Goal: Contribute content: Contribute content

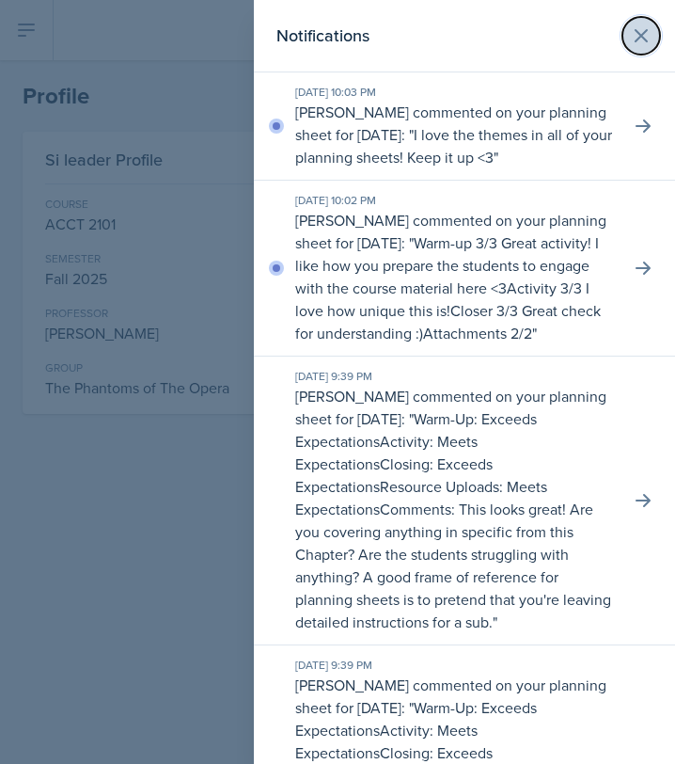
click at [643, 42] on icon at bounding box center [641, 35] width 23 height 23
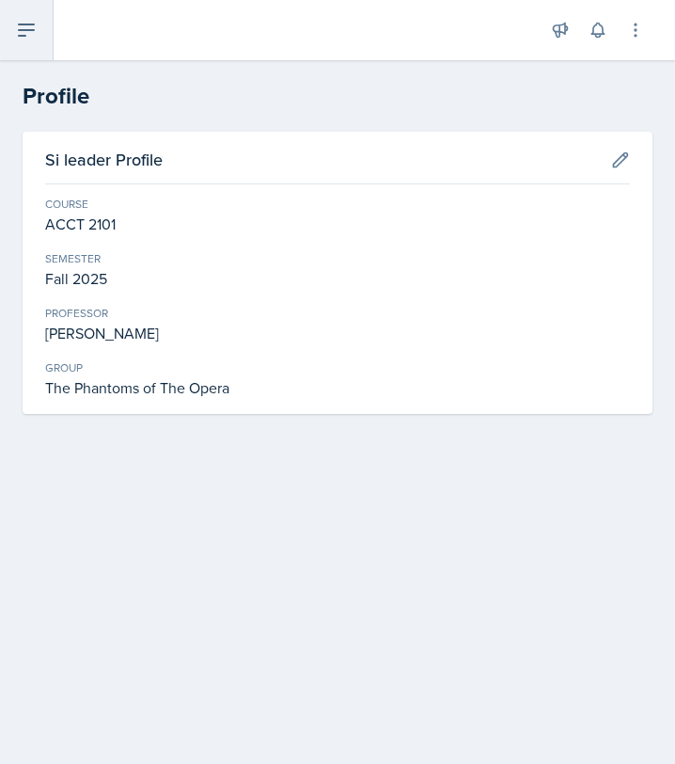
click at [21, 29] on icon at bounding box center [26, 29] width 15 height 11
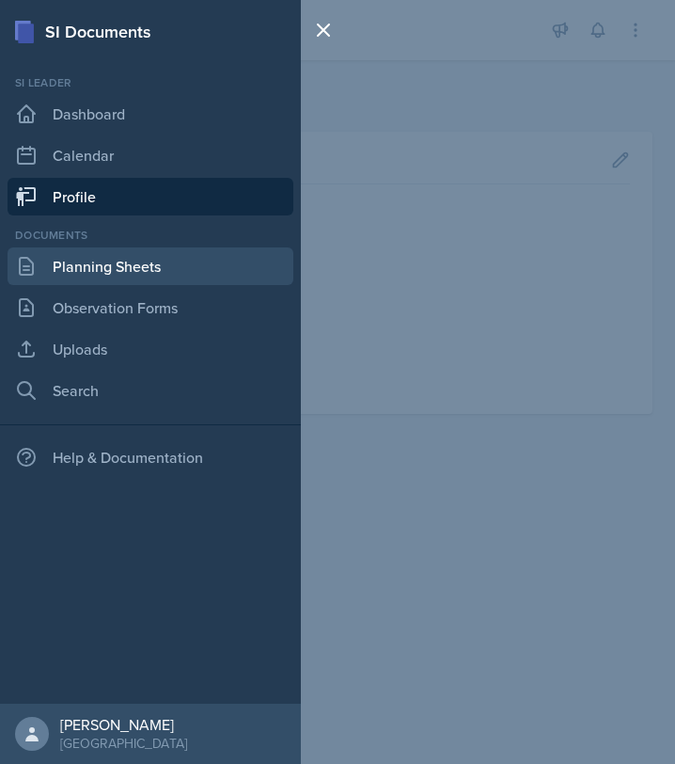
click at [86, 271] on link "Planning Sheets" at bounding box center [151, 266] width 286 height 38
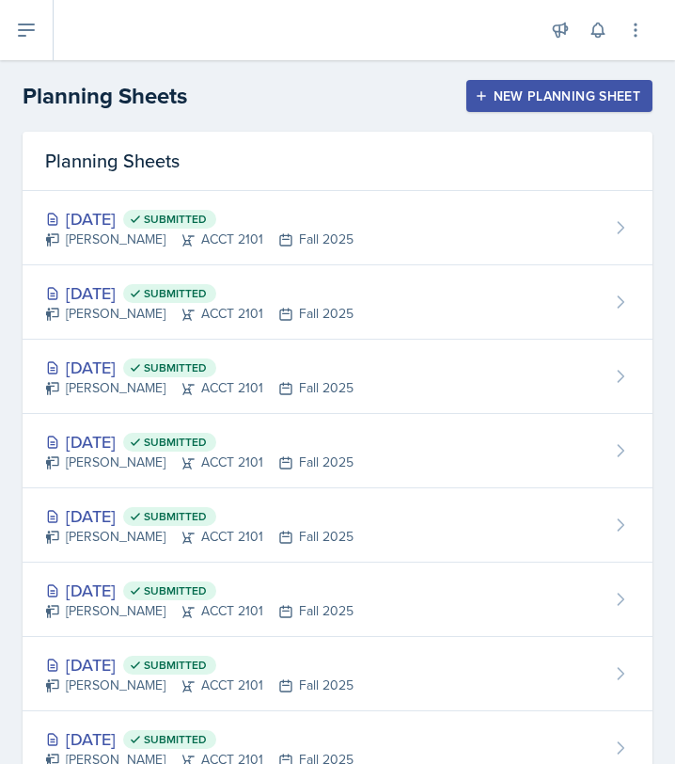
click at [517, 89] on div "New Planning Sheet" at bounding box center [560, 95] width 162 height 15
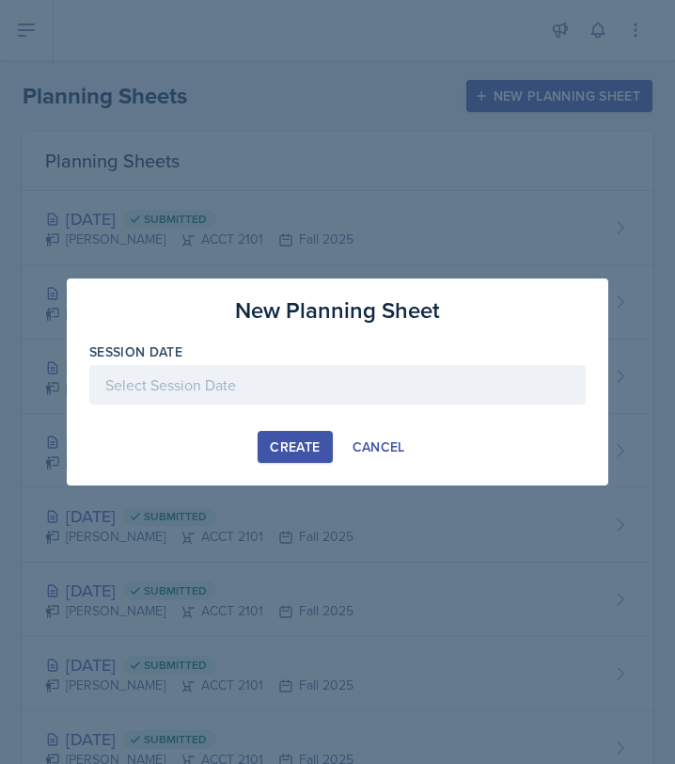
click at [280, 383] on div at bounding box center [337, 385] width 497 height 40
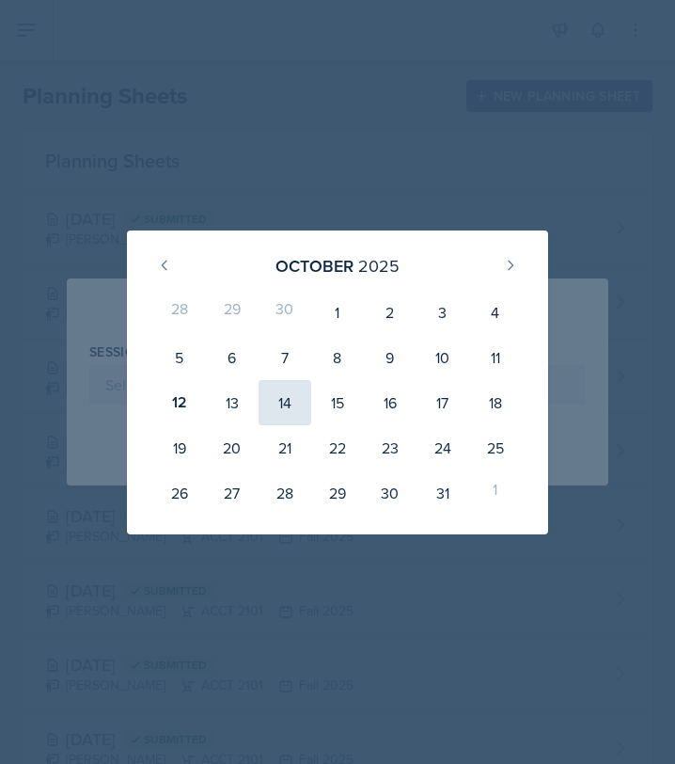
click at [299, 408] on div "14" at bounding box center [285, 402] width 53 height 45
type input "[DATE]"
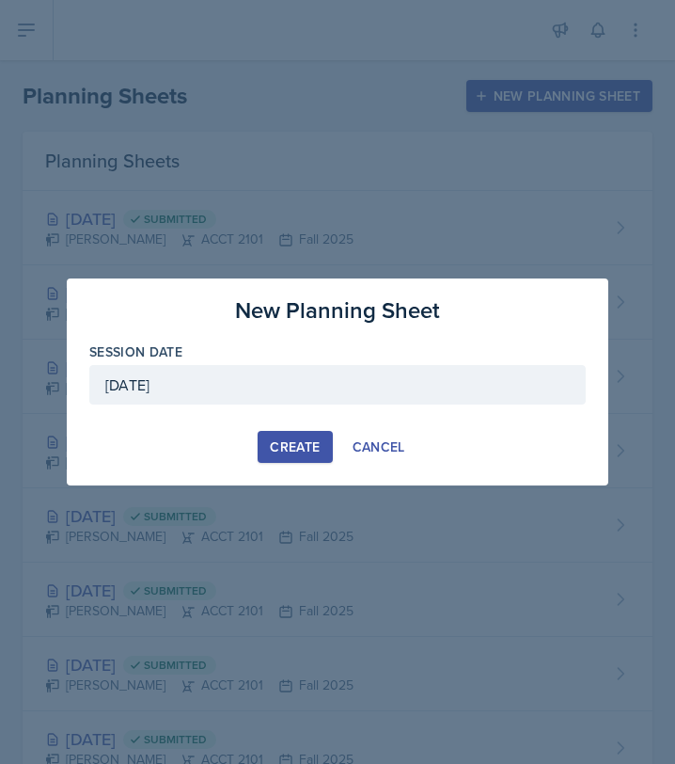
click at [288, 444] on div "Create" at bounding box center [295, 446] width 50 height 15
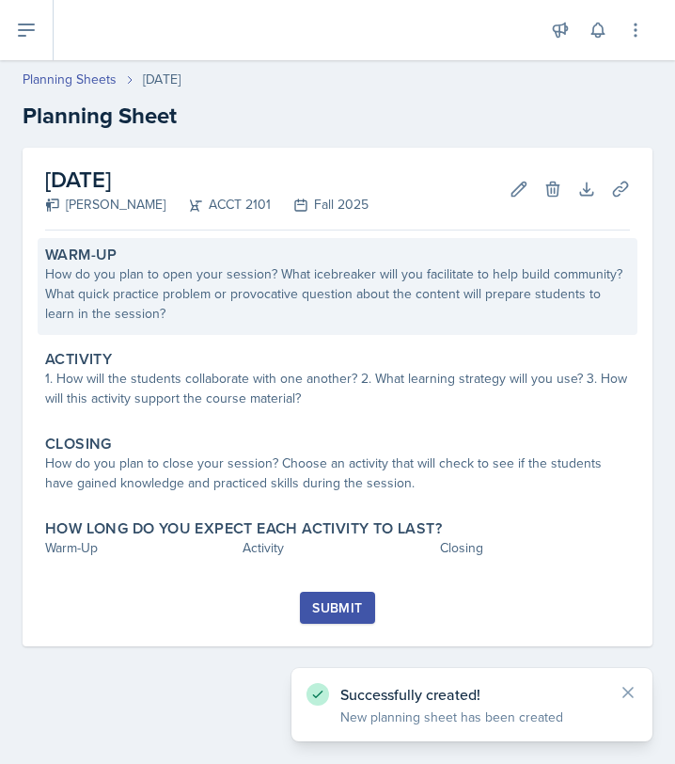
click at [52, 255] on label "Warm-Up" at bounding box center [81, 255] width 72 height 19
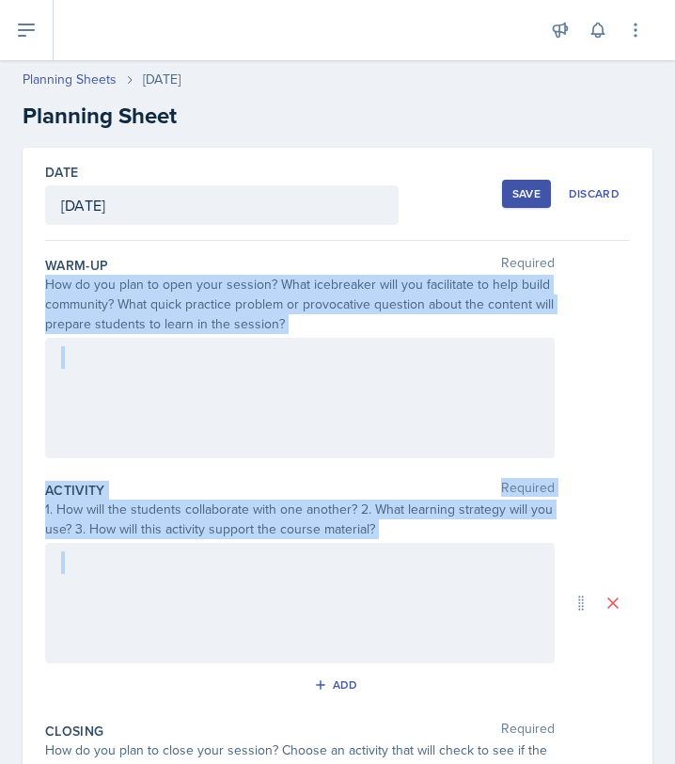
drag, startPoint x: 56, startPoint y: 279, endPoint x: 332, endPoint y: 579, distance: 408.1
click at [332, 583] on div "Warm-Up Required How do you plan to open your session? What icebreaker will you…" at bounding box center [337, 640] width 585 height 798
click at [332, 579] on div at bounding box center [300, 603] width 510 height 120
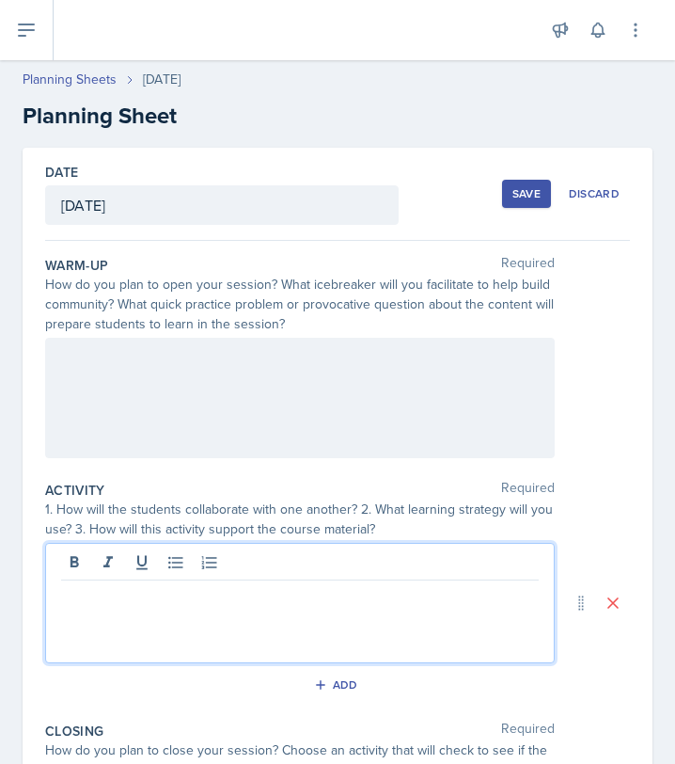
scroll to position [115, 0]
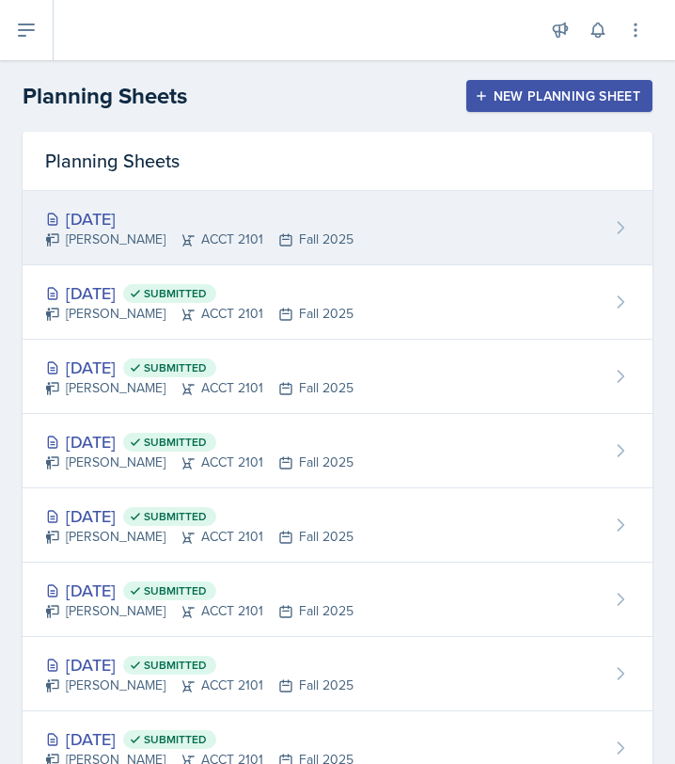
click at [341, 218] on div "[DATE] [PERSON_NAME] ACCT 2101 Fall 2025" at bounding box center [338, 228] width 630 height 74
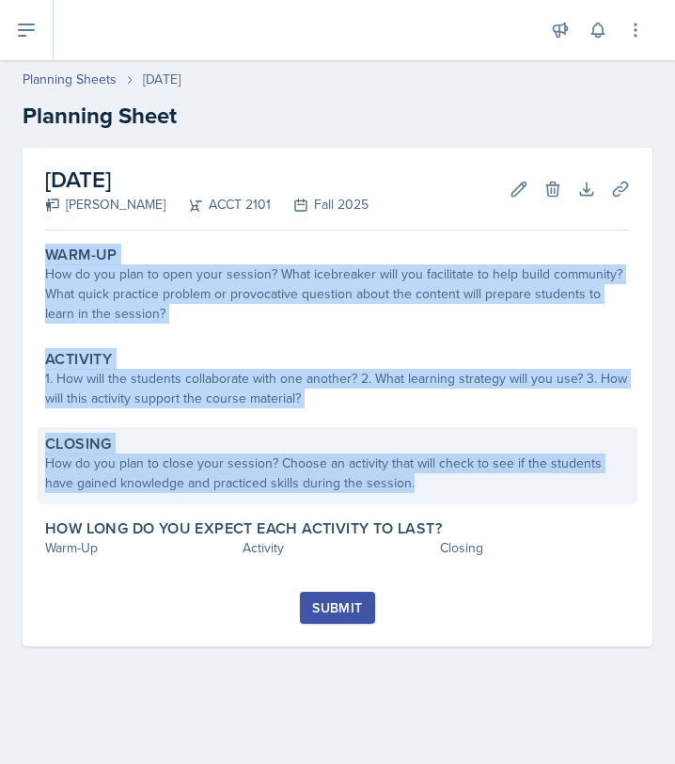
drag, startPoint x: 50, startPoint y: 254, endPoint x: 421, endPoint y: 491, distance: 440.0
click at [421, 491] on div "Warm-Up How do you plan to open your session? What icebreaker will you facilita…" at bounding box center [337, 415] width 585 height 354
copy div "Warm-Up How do you plan to open your session? What icebreaker will you facilita…"
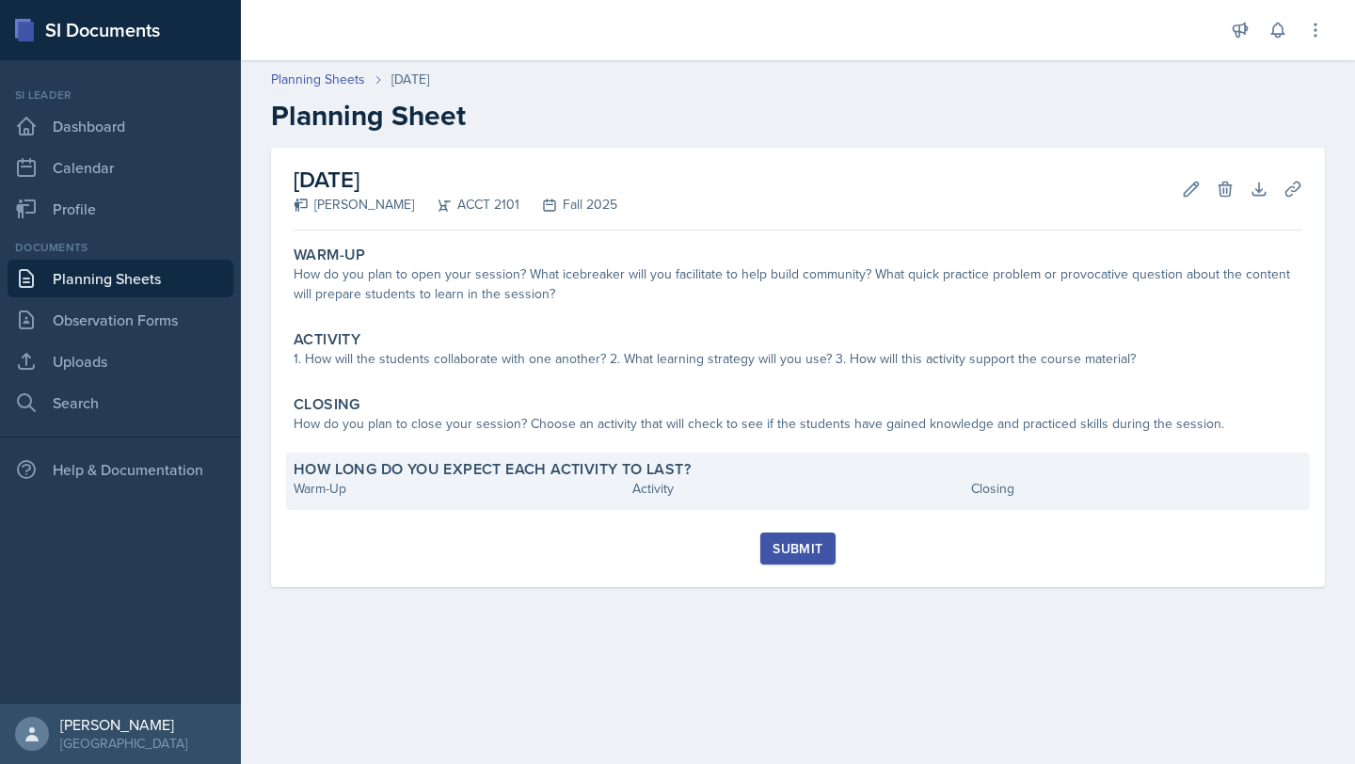
click at [422, 500] on div "How long do you expect each activity to last? Warm-Up Activity Closing" at bounding box center [798, 480] width 1024 height 57
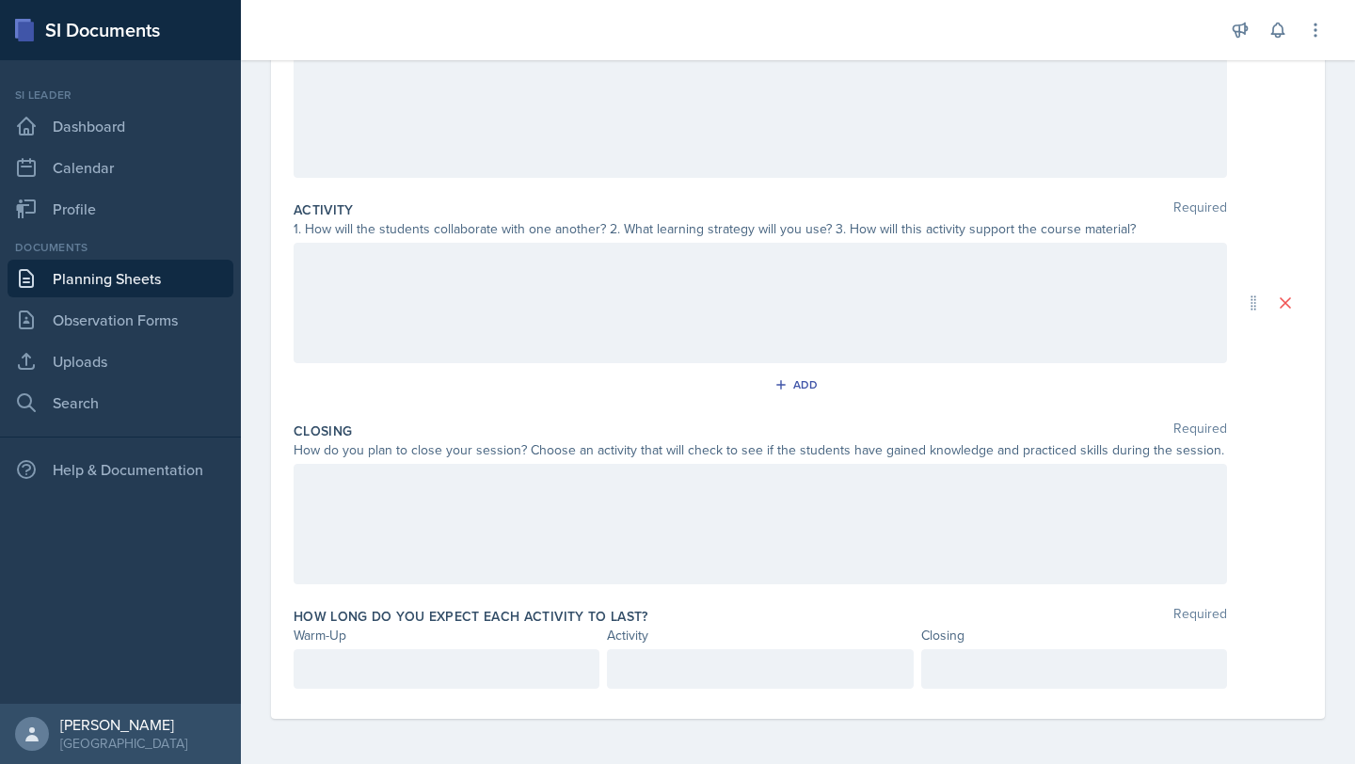
click at [393, 681] on div at bounding box center [447, 669] width 306 height 40
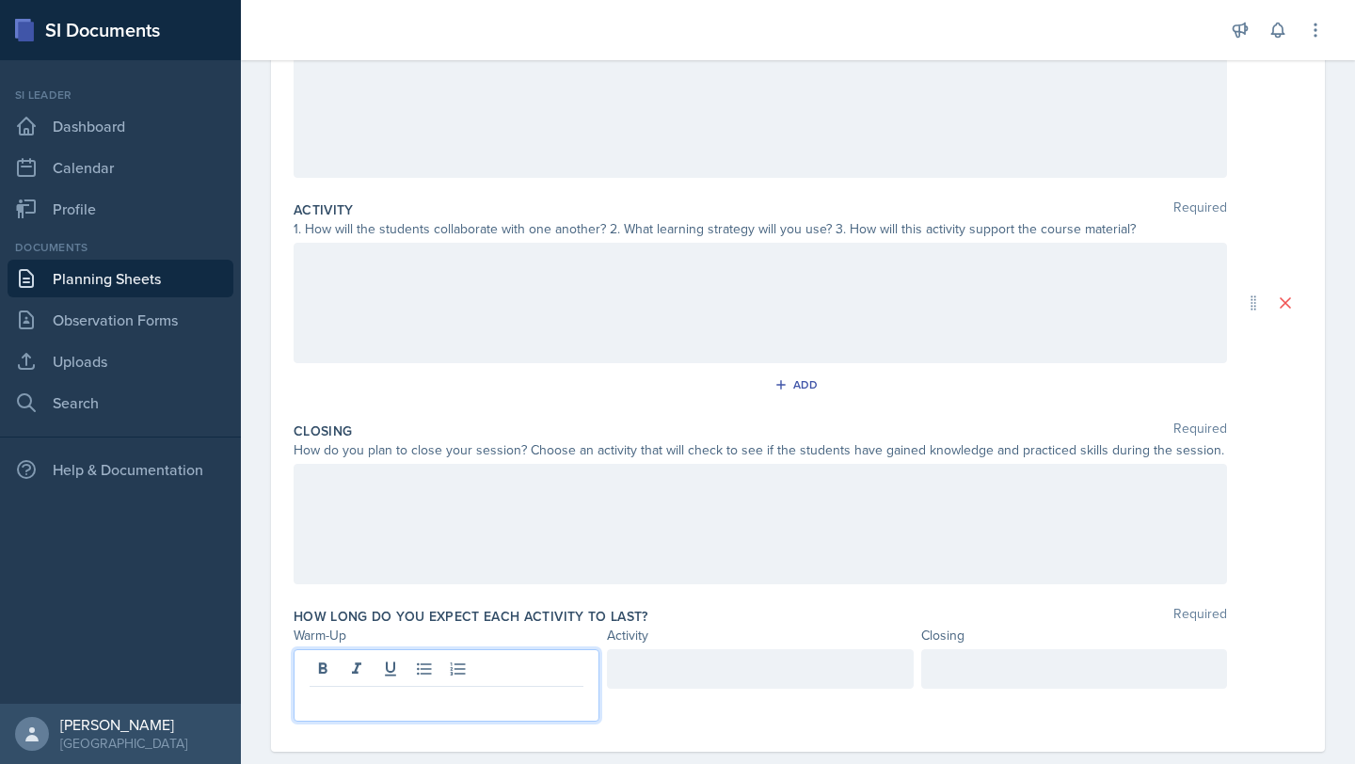
scroll to position [294, 0]
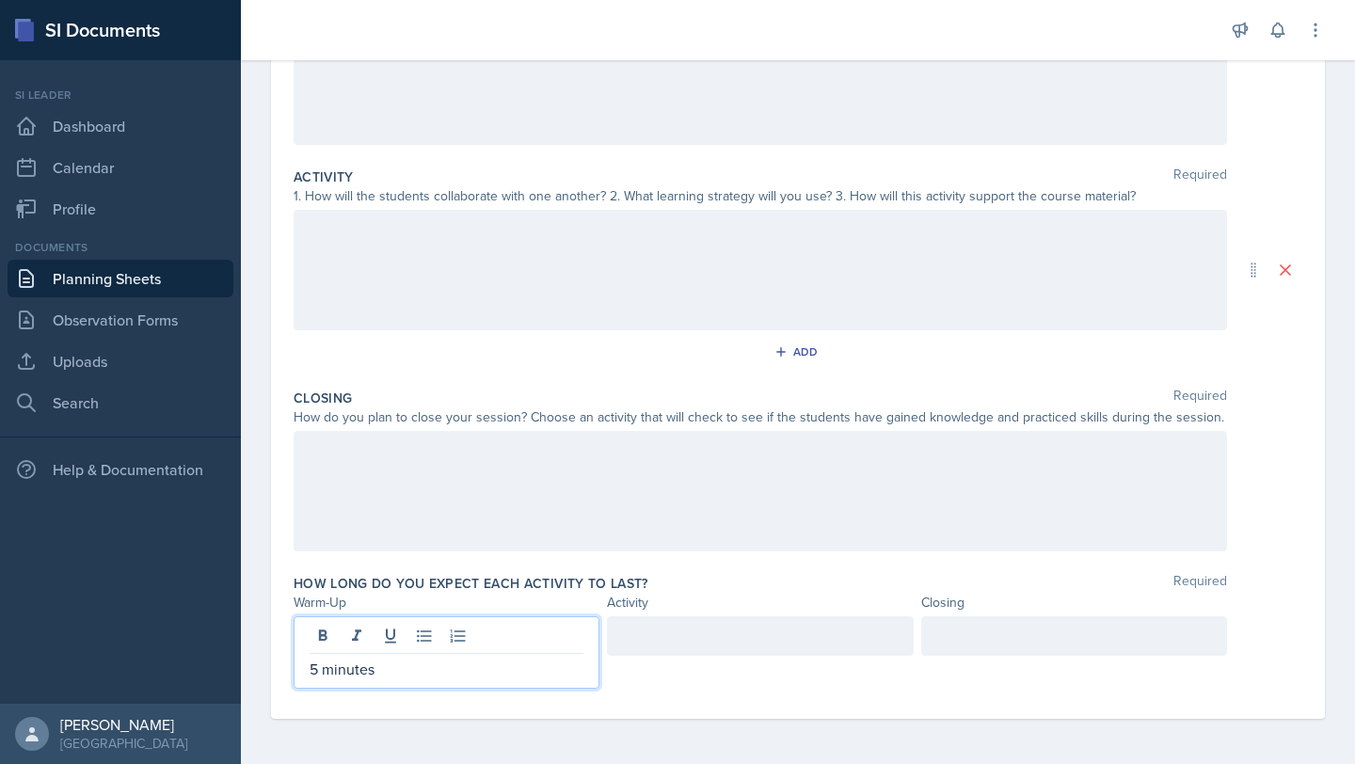
click at [656, 629] on div at bounding box center [760, 636] width 306 height 40
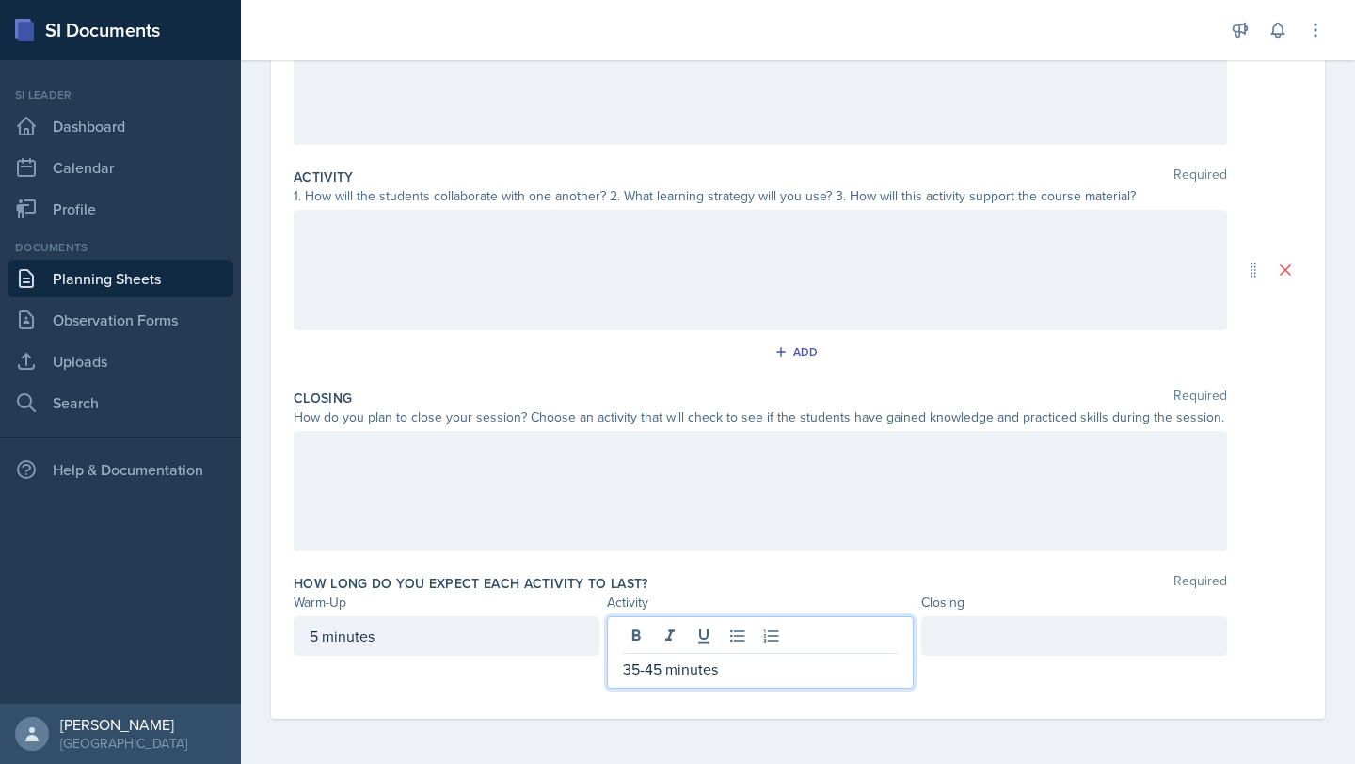
click at [675, 643] on div at bounding box center [1074, 636] width 306 height 40
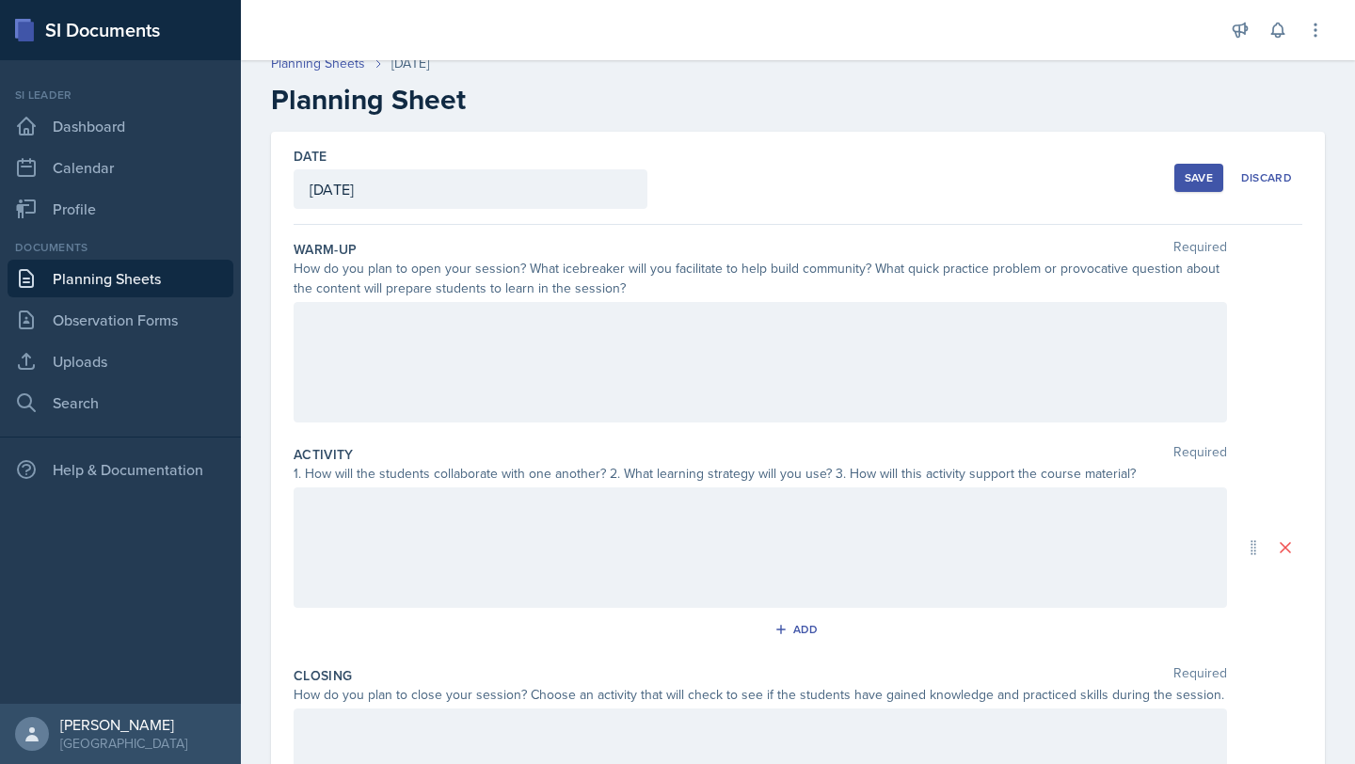
click at [500, 389] on div at bounding box center [760, 362] width 933 height 120
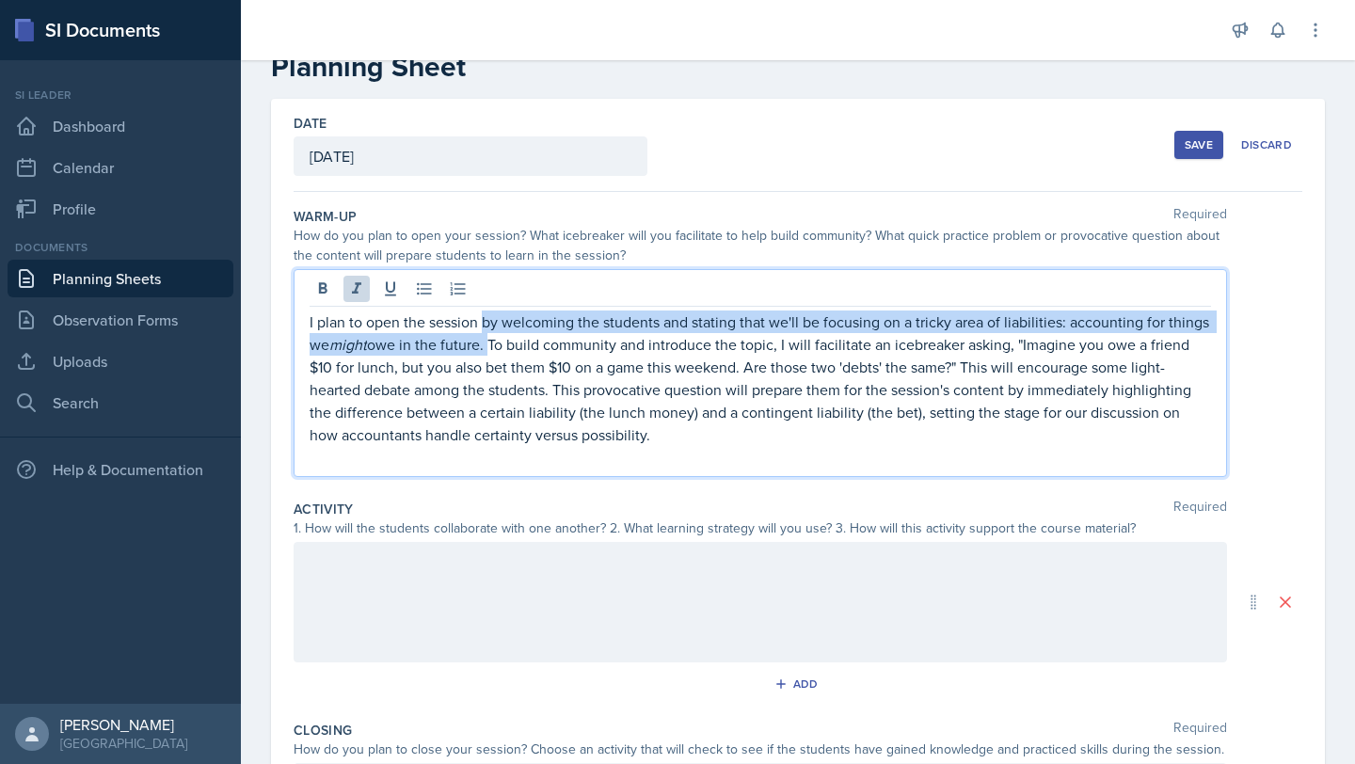
drag, startPoint x: 484, startPoint y: 326, endPoint x: 487, endPoint y: 352, distance: 25.7
click at [487, 352] on p "I plan to open the session by welcoming the students and stating that we'll be …" at bounding box center [760, 377] width 901 height 135
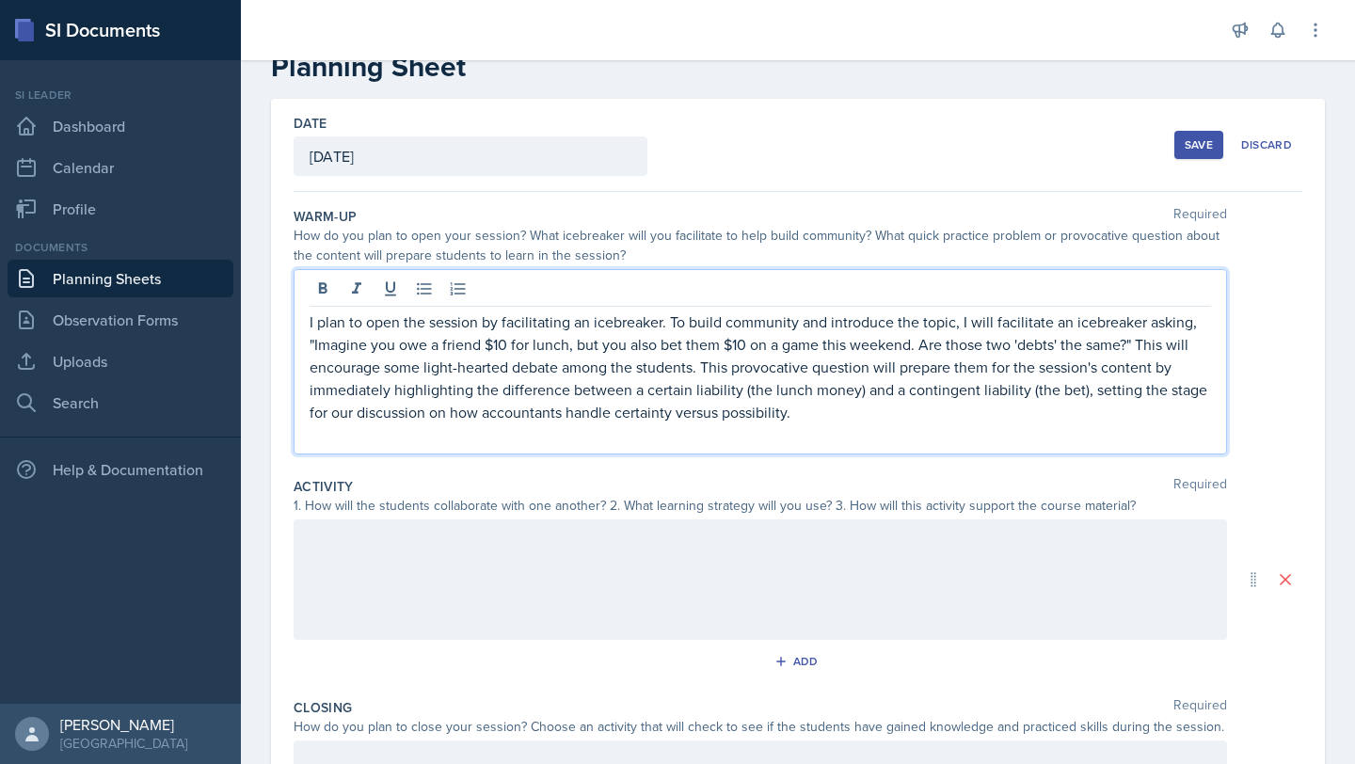
click at [675, 326] on p "I plan to open the session by facilitating an icebreaker. To build community an…" at bounding box center [760, 366] width 901 height 113
drag, startPoint x: 963, startPoint y: 319, endPoint x: 1149, endPoint y: 325, distance: 185.4
click at [675, 325] on p "I plan to open the session by facilitating an icebreaker. To build community an…" at bounding box center [760, 366] width 901 height 113
click at [675, 323] on p "I plan to open the session by facilitating an icebreaker. To build community an…" at bounding box center [760, 366] width 901 height 113
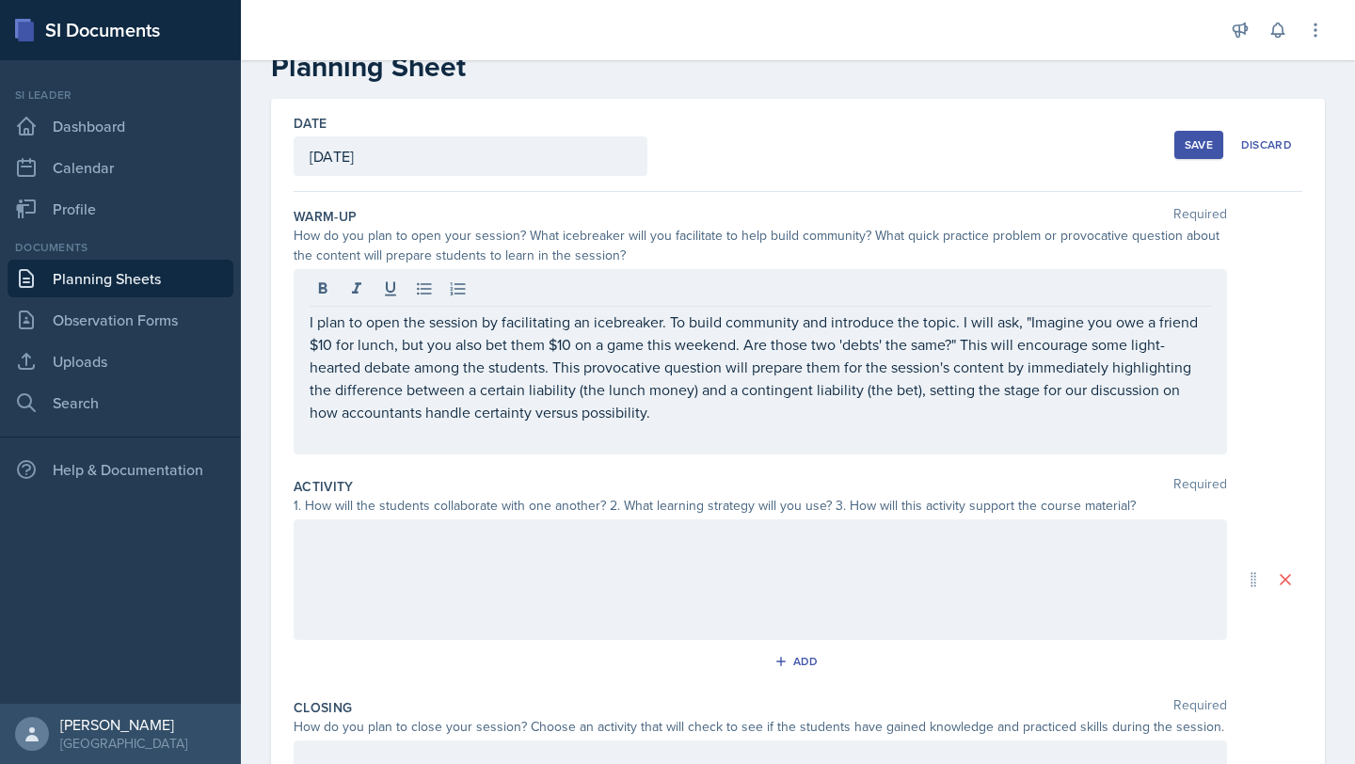
click at [463, 568] on div at bounding box center [760, 579] width 933 height 120
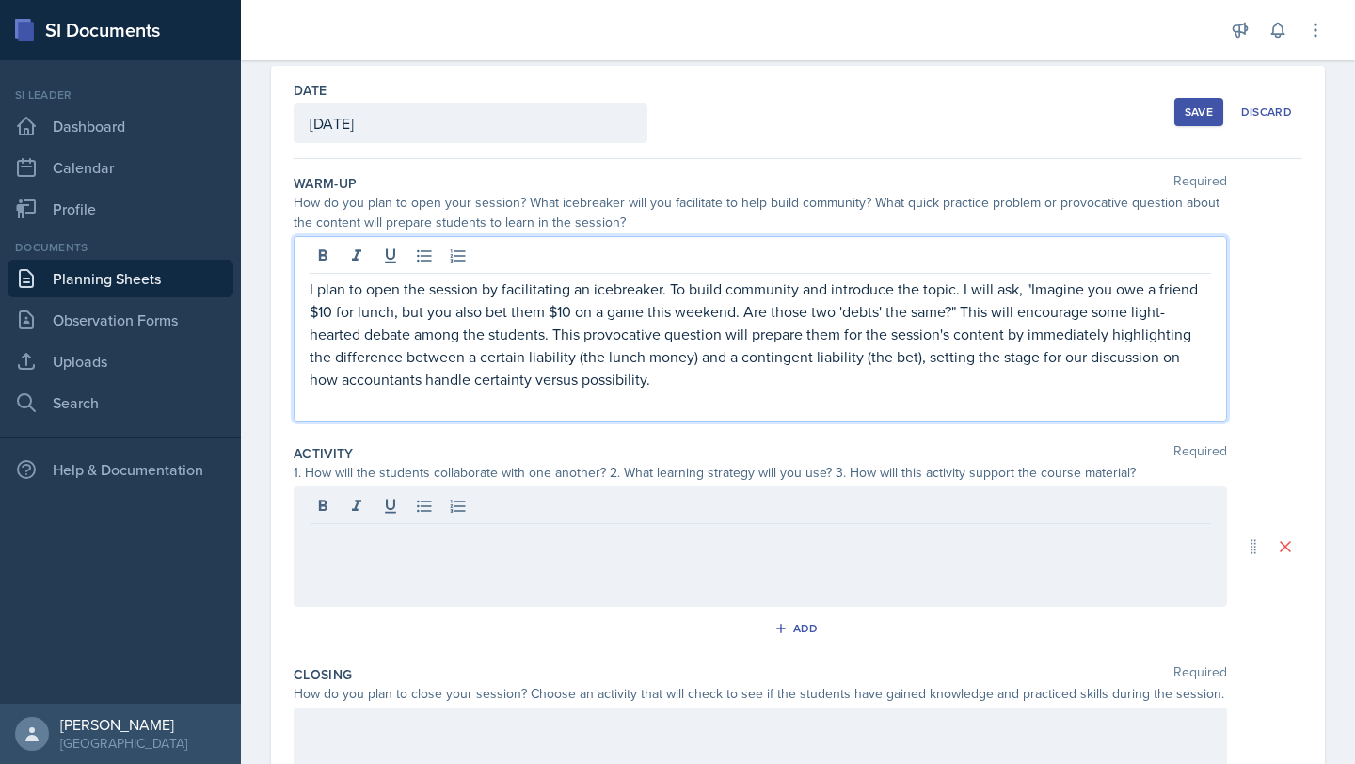
click at [675, 285] on p "I plan to open the session by facilitating an icebreaker. To build community an…" at bounding box center [760, 334] width 901 height 113
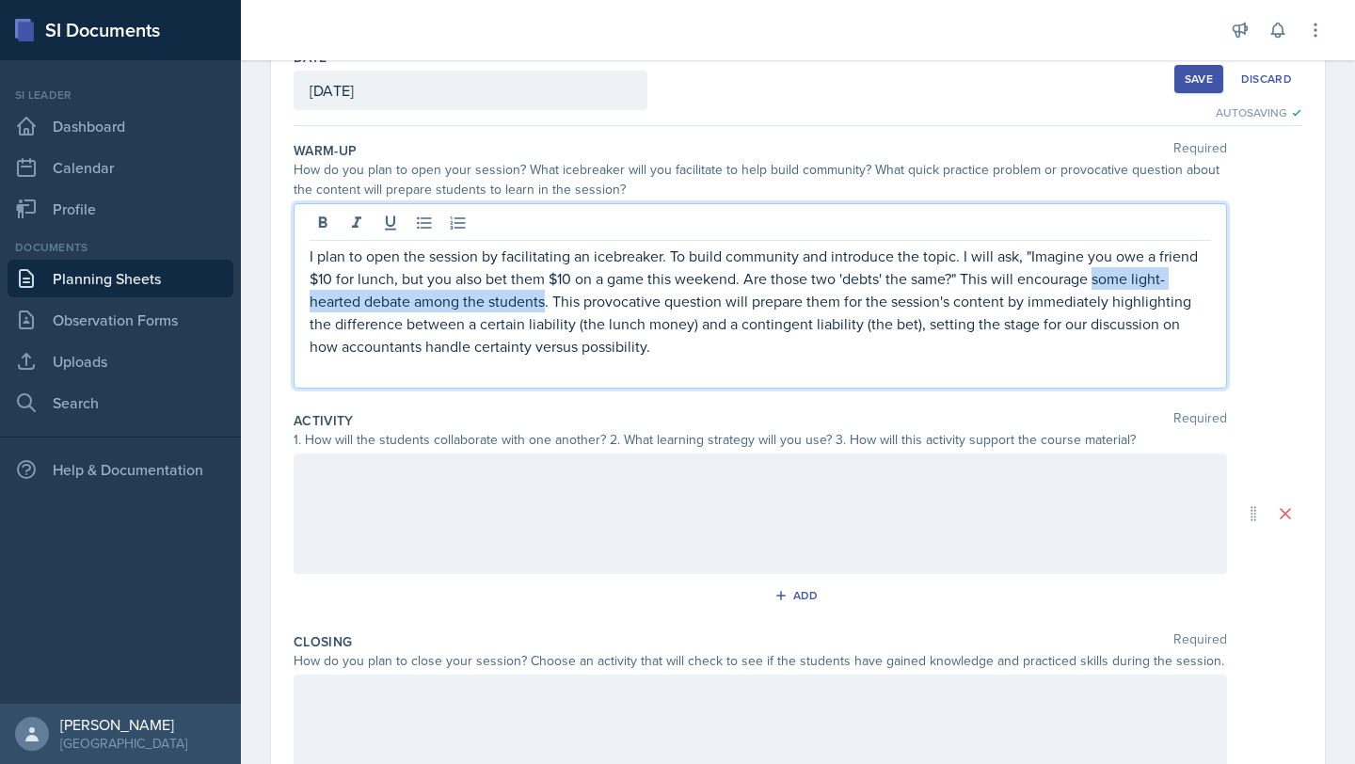
drag, startPoint x: 1095, startPoint y: 275, endPoint x: 545, endPoint y: 307, distance: 551.3
click at [545, 307] on p "I plan to open the session by facilitating an icebreaker. To build community an…" at bounding box center [760, 301] width 901 height 113
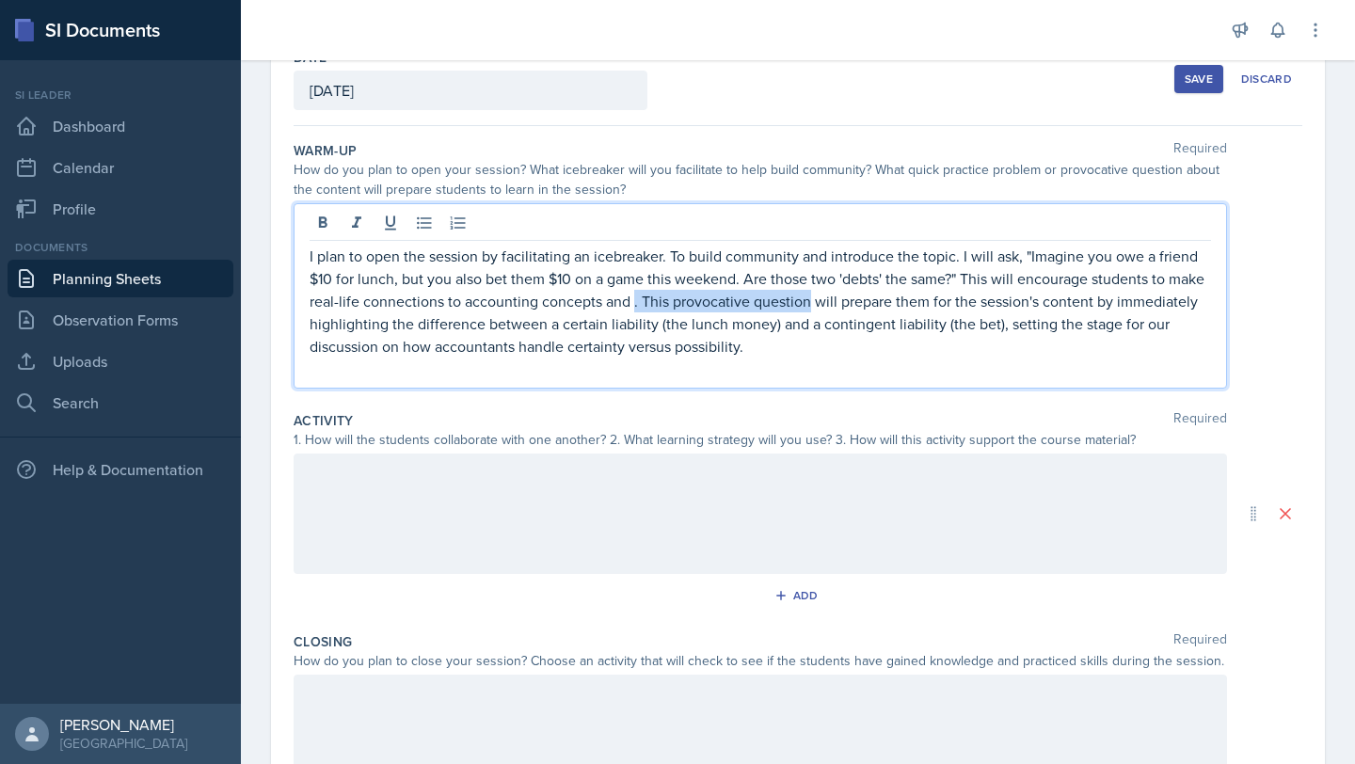
drag, startPoint x: 632, startPoint y: 307, endPoint x: 810, endPoint y: 310, distance: 177.8
click at [675, 310] on p "I plan to open the session by facilitating an icebreaker. To build community an…" at bounding box center [760, 301] width 901 height 113
click at [515, 513] on div at bounding box center [760, 513] width 933 height 120
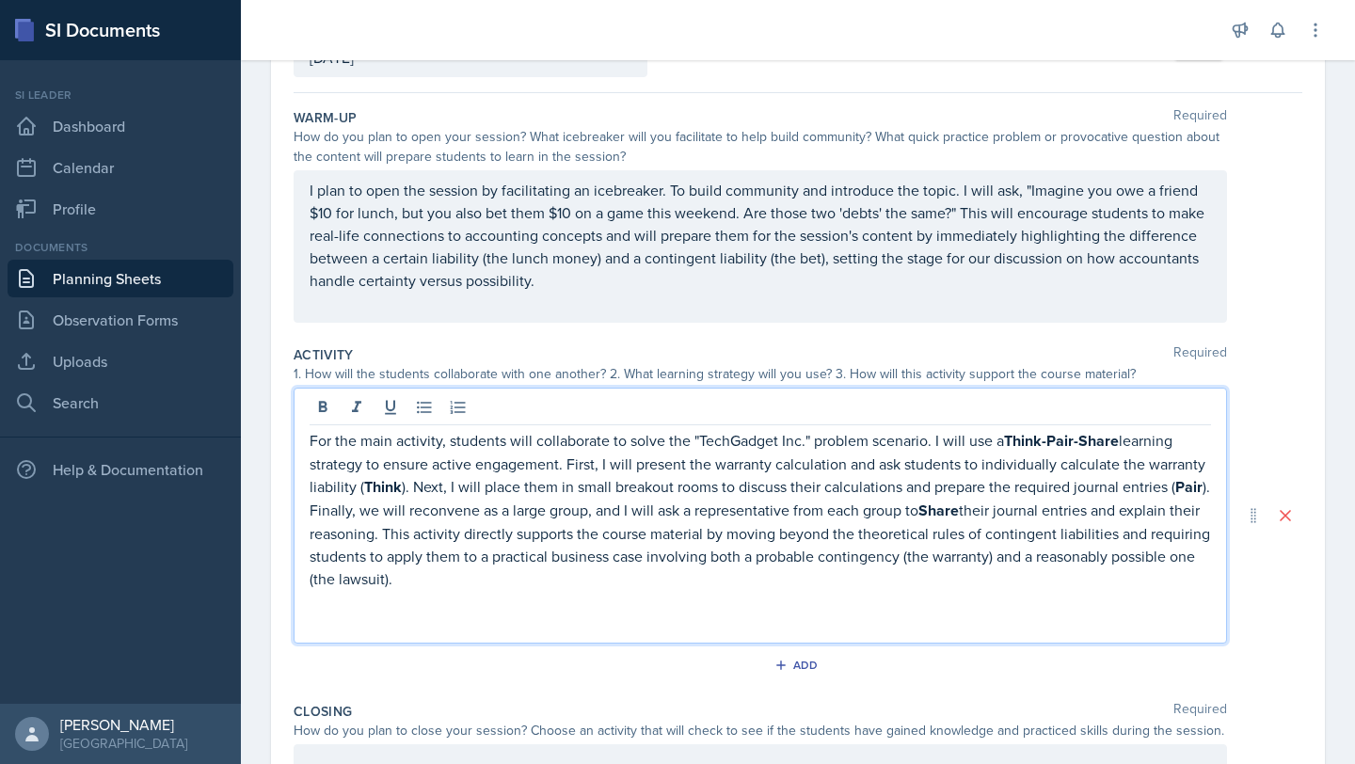
click at [675, 439] on p "For the main activity, students will collaborate to solve the "TechGadget Inc."…" at bounding box center [760, 509] width 901 height 161
click at [360, 443] on p "For the main activity, students will collaborate to solve the "TechGadget Inc."…" at bounding box center [760, 509] width 901 height 161
click at [324, 413] on icon at bounding box center [322, 407] width 19 height 19
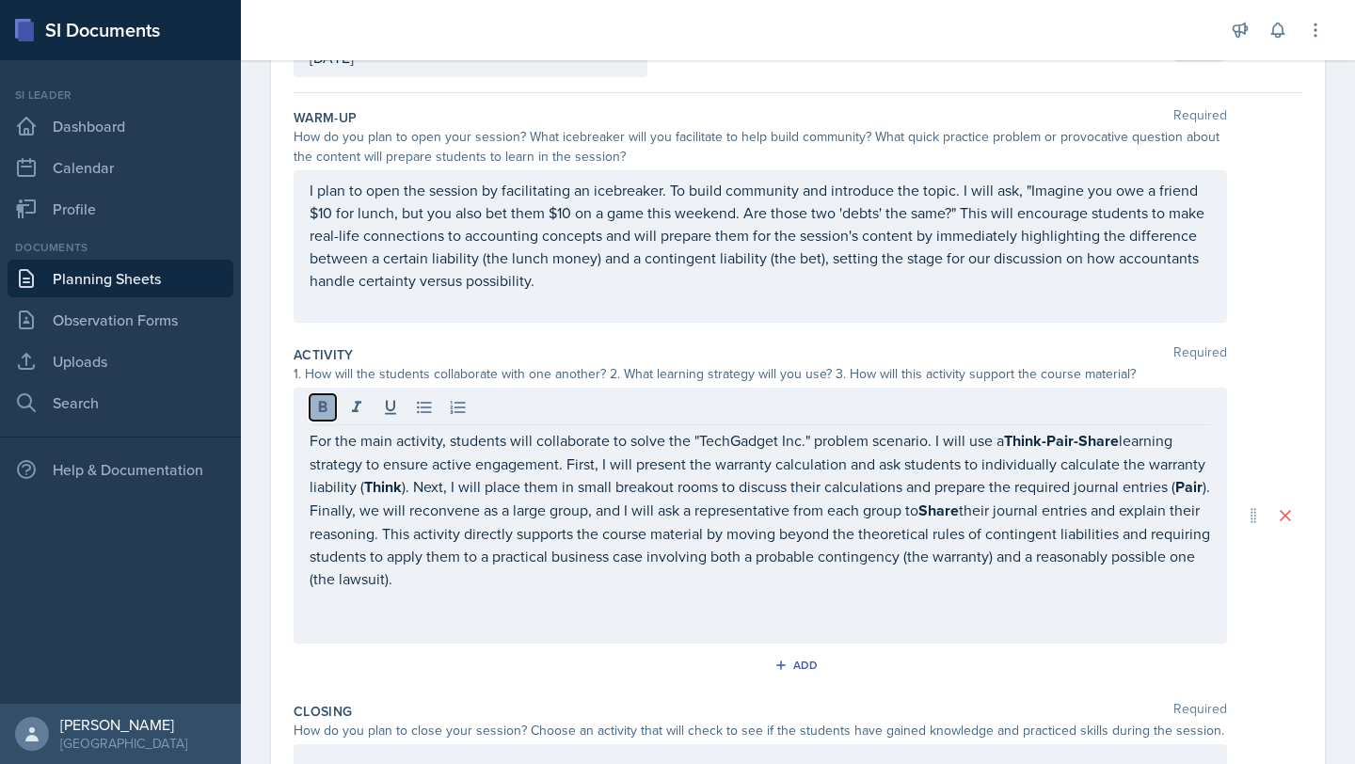
click at [324, 413] on icon at bounding box center [322, 407] width 19 height 19
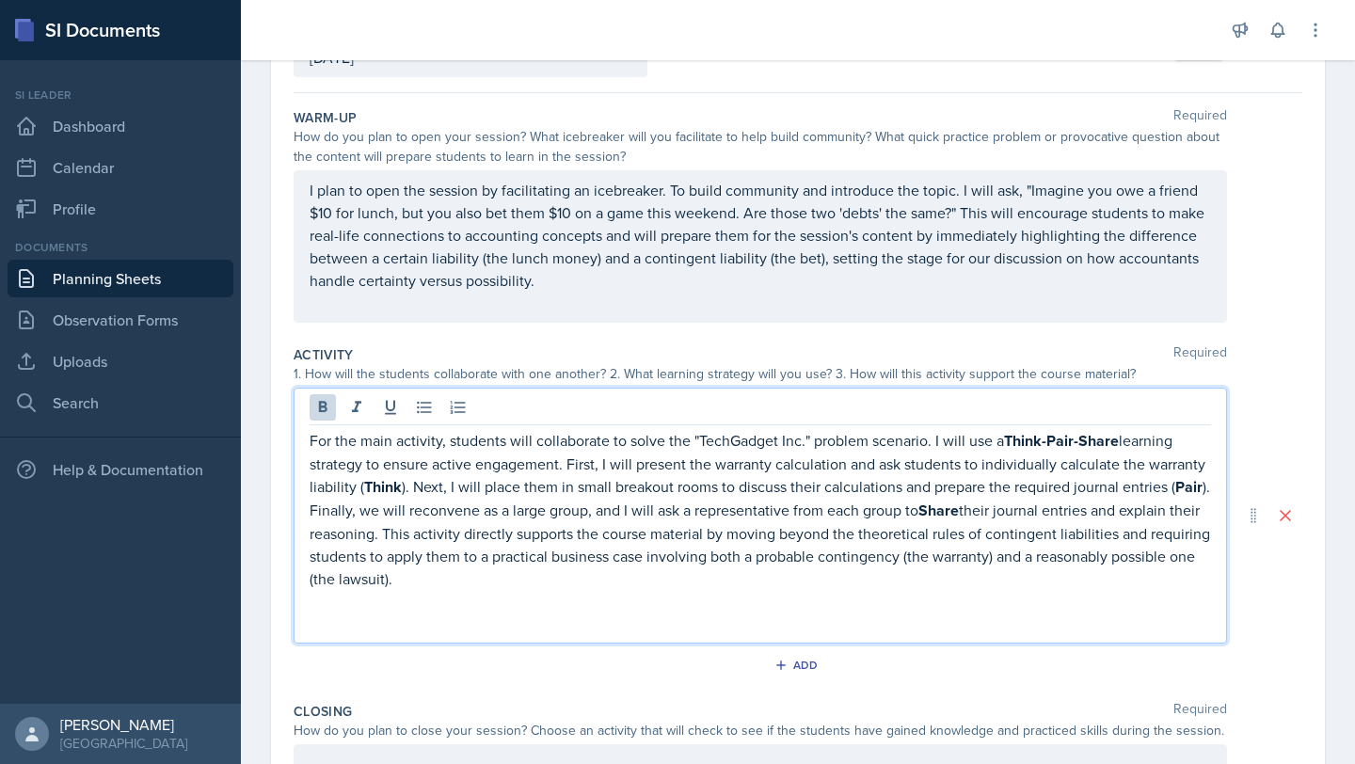
drag, startPoint x: 309, startPoint y: 441, endPoint x: 433, endPoint y: 577, distance: 183.8
click at [433, 577] on p "For the main activity, students will collaborate to solve the "TechGadget Inc."…" at bounding box center [760, 509] width 901 height 161
click at [325, 414] on icon at bounding box center [322, 407] width 19 height 19
click at [675, 558] on p "For the main activity, students will collaborate to solve the "TechGadget Inc."…" at bounding box center [760, 508] width 901 height 158
drag, startPoint x: 715, startPoint y: 492, endPoint x: 576, endPoint y: 493, distance: 139.2
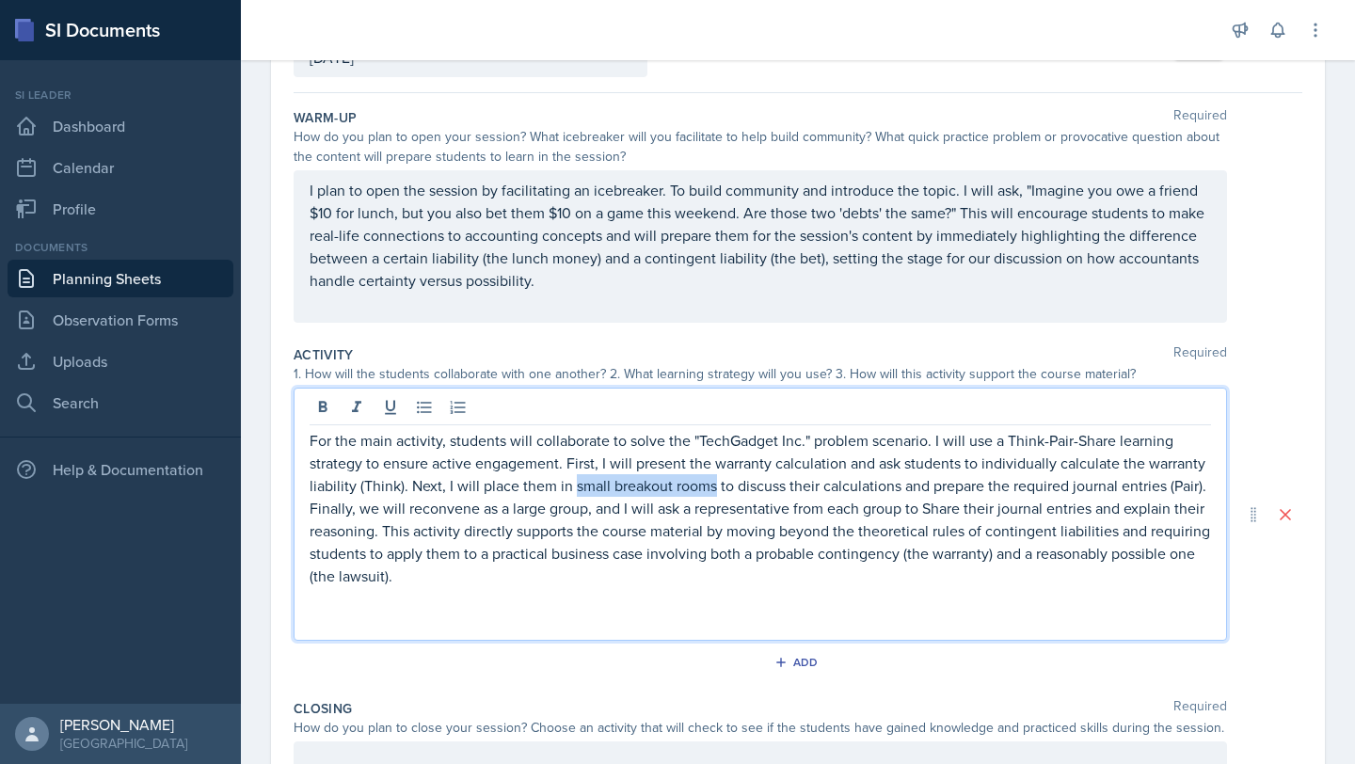
click at [576, 493] on p "For the main activity, students will collaborate to solve the "TechGadget Inc."…" at bounding box center [760, 508] width 901 height 158
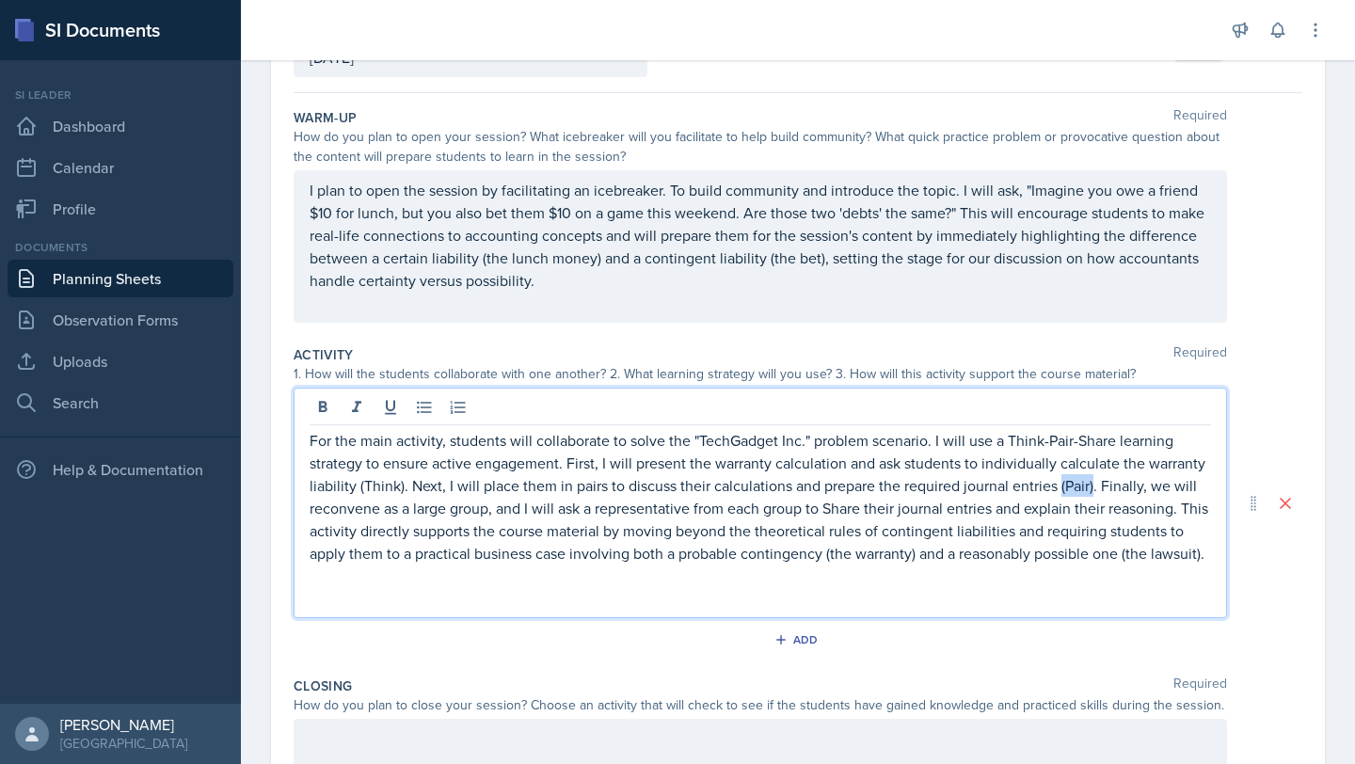
drag, startPoint x: 1092, startPoint y: 489, endPoint x: 1060, endPoint y: 488, distance: 32.0
click at [675, 488] on p "For the main activity, students will collaborate to solve the "TechGadget Inc."…" at bounding box center [760, 496] width 901 height 135
drag, startPoint x: 495, startPoint y: 514, endPoint x: 383, endPoint y: 514, distance: 111.9
click at [383, 514] on p "For the main activity, students will collaborate to solve the "TechGadget Inc."…" at bounding box center [760, 496] width 901 height 135
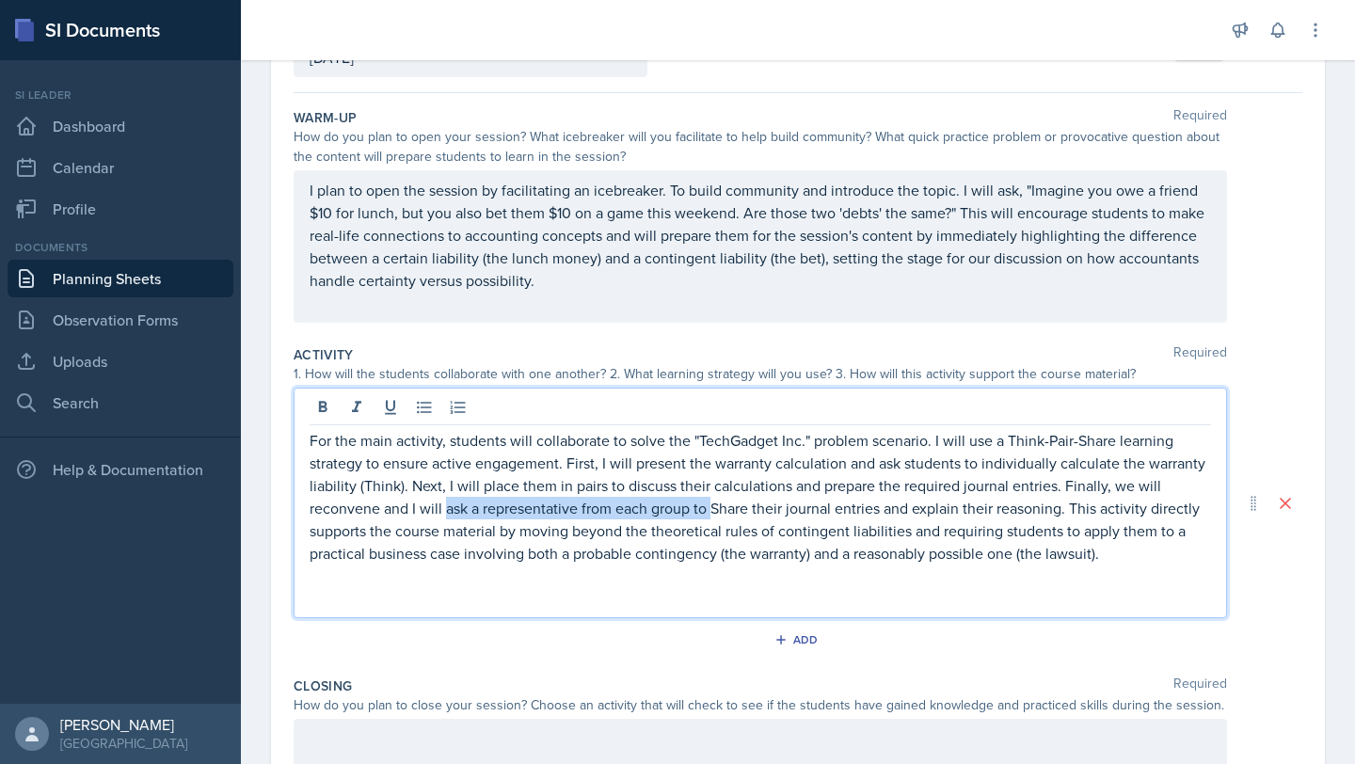
drag, startPoint x: 446, startPoint y: 509, endPoint x: 710, endPoint y: 514, distance: 264.4
click at [675, 514] on p "For the main activity, students will collaborate to solve the "TechGadget Inc."…" at bounding box center [760, 496] width 901 height 135
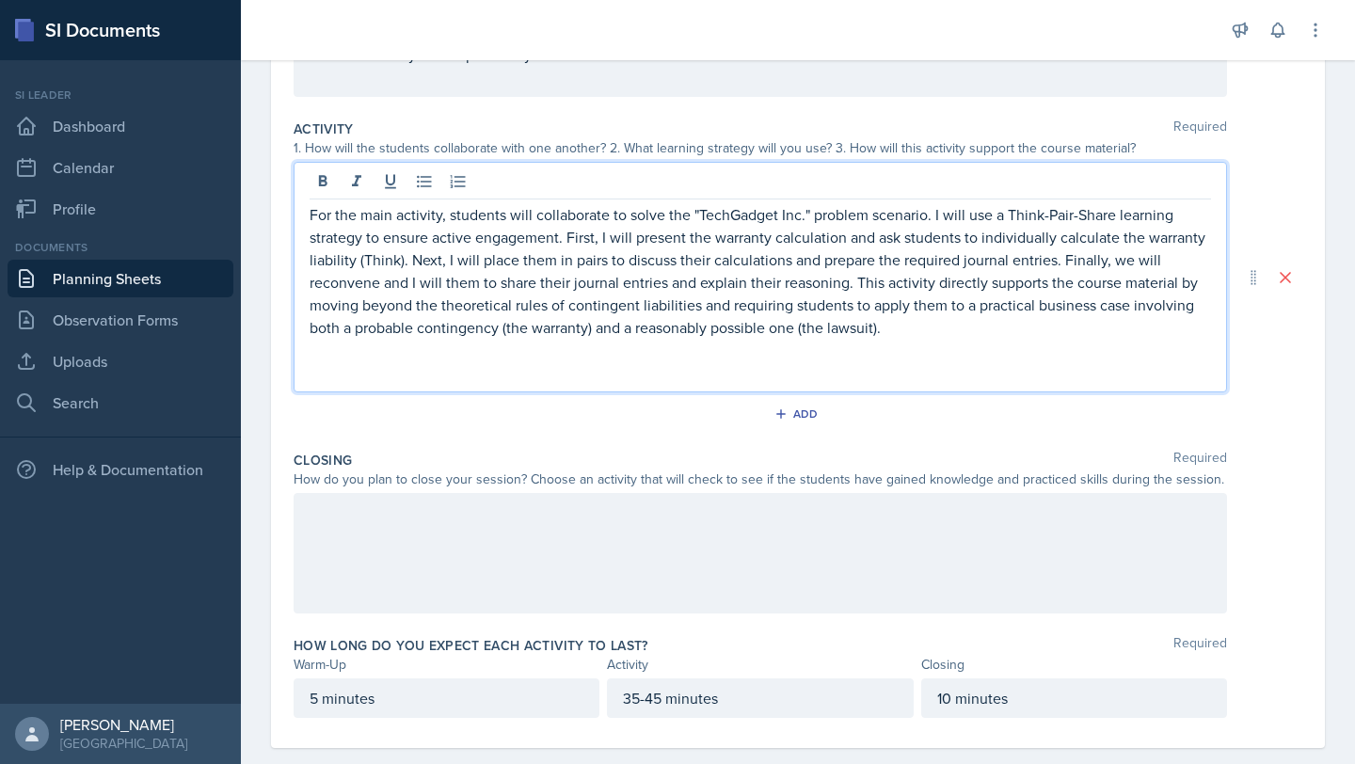
scroll to position [403, 0]
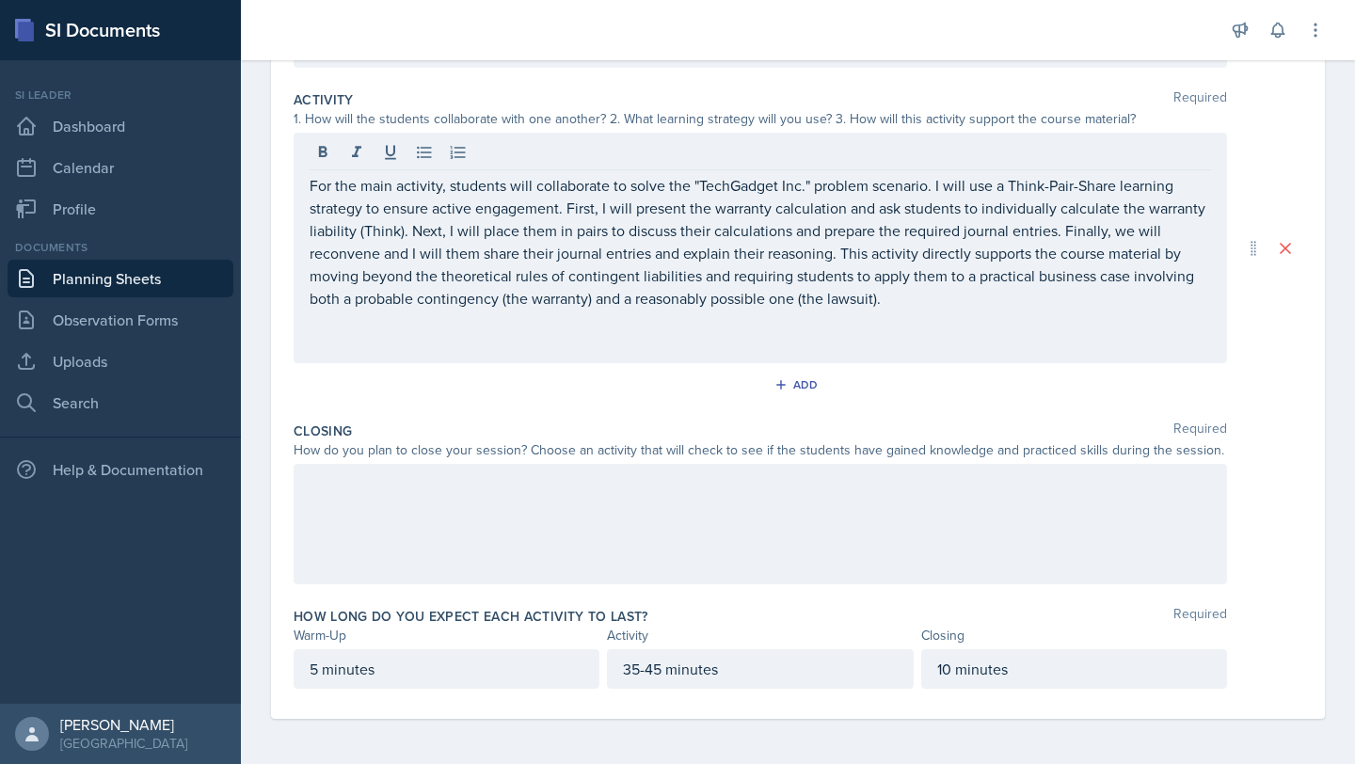
click at [507, 498] on div at bounding box center [760, 524] width 933 height 120
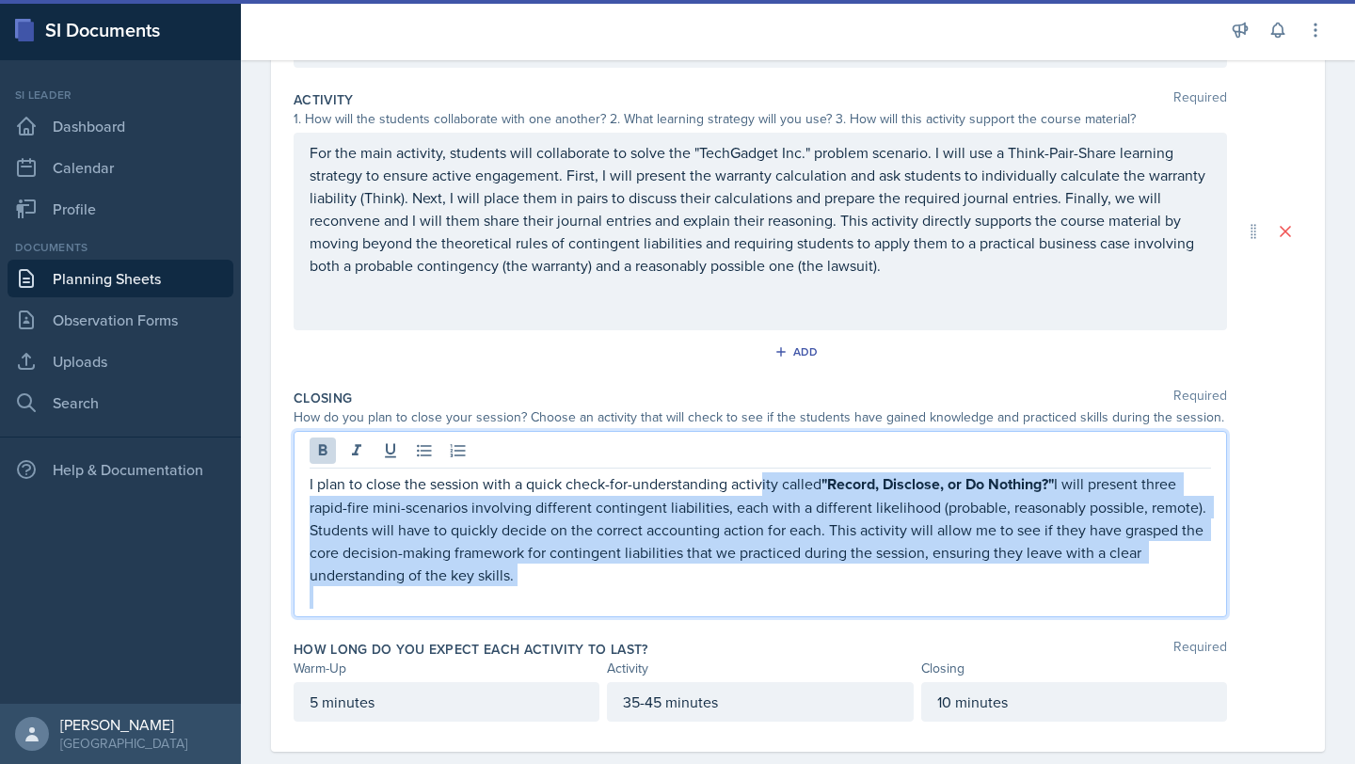
drag, startPoint x: 760, startPoint y: 479, endPoint x: 1037, endPoint y: 632, distance: 316.2
click at [675, 632] on div "Warm-Up Required How do you plan to open your session? What icebreaker will you…" at bounding box center [798, 294] width 1008 height 913
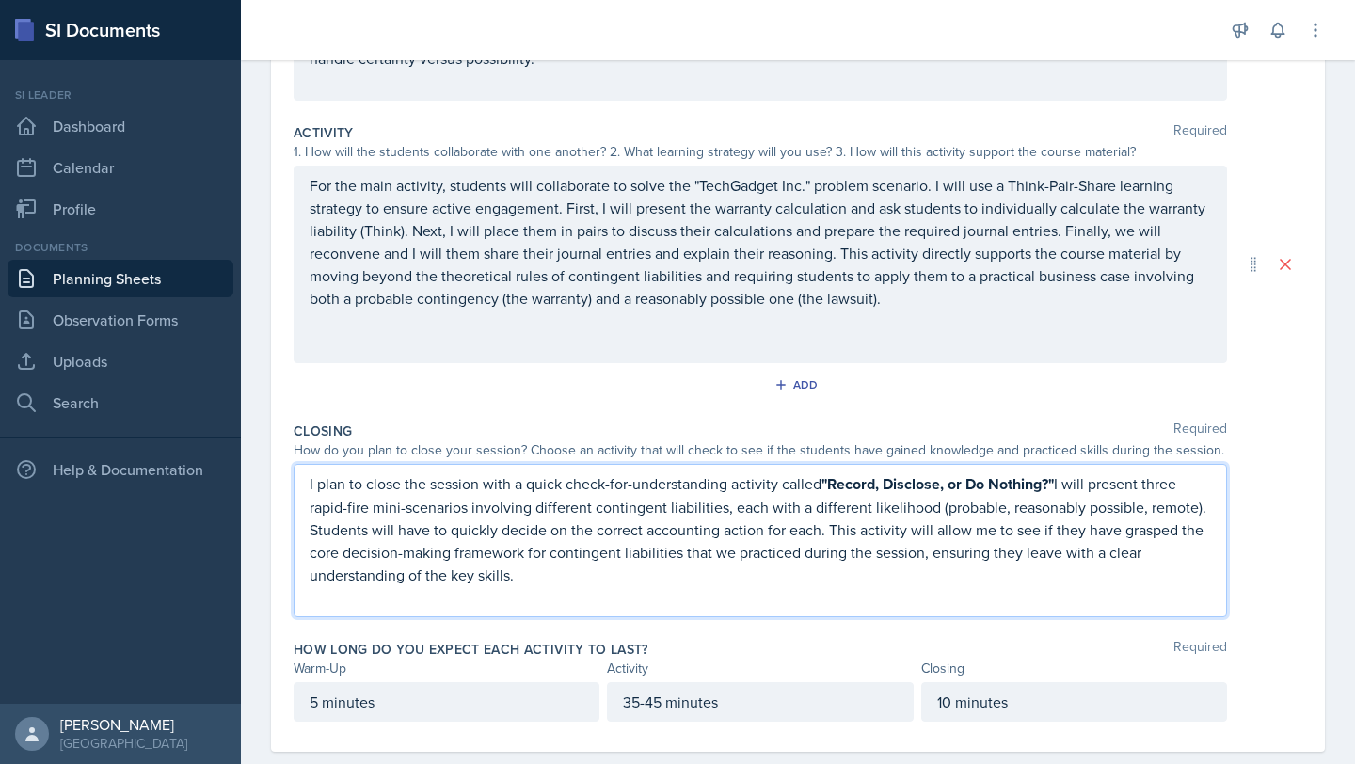
click at [536, 513] on p "I plan to close the session with a quick check-for-understanding activity calle…" at bounding box center [760, 529] width 901 height 114
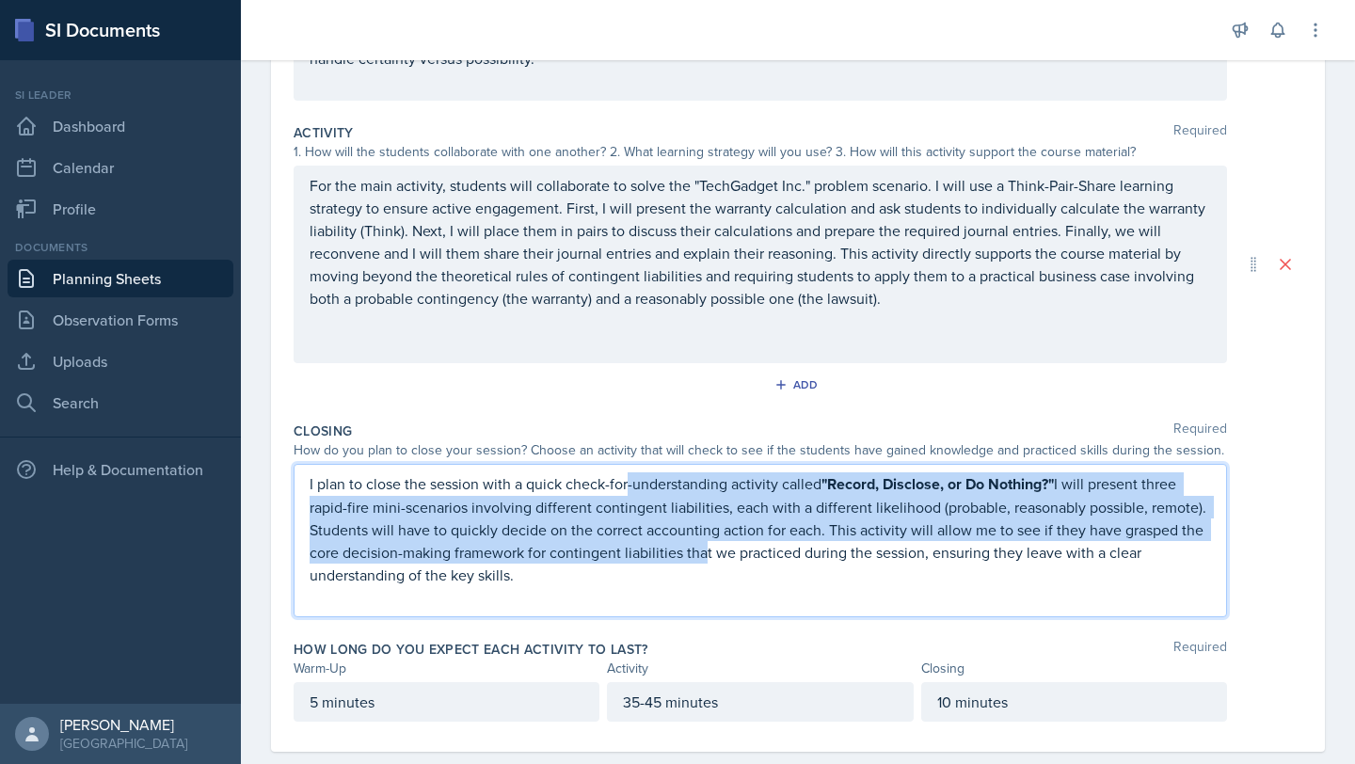
drag, startPoint x: 626, startPoint y: 477, endPoint x: 696, endPoint y: 560, distance: 108.8
click at [675, 560] on p "I plan to close the session with a quick check-for-understanding activity calle…" at bounding box center [760, 529] width 901 height 114
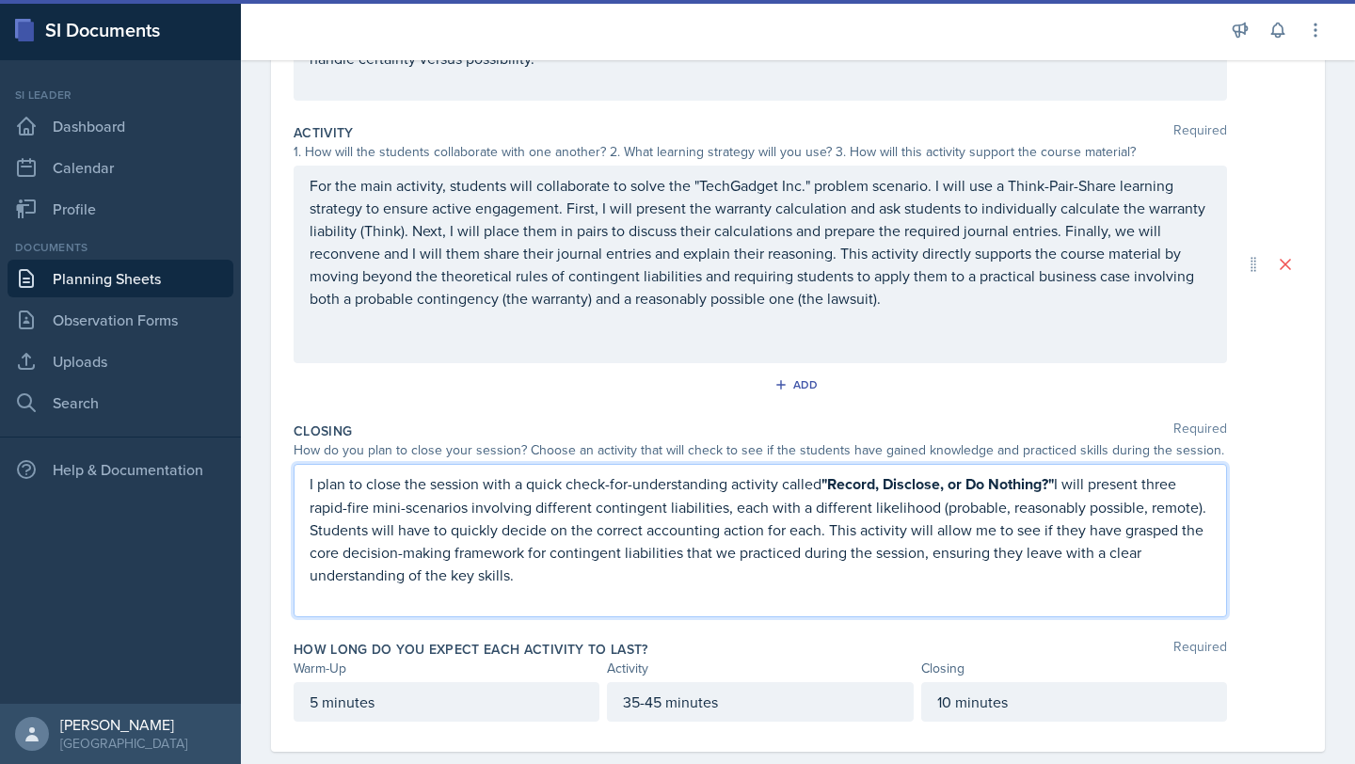
click at [601, 584] on p "I plan to close the session with a quick check-for-understanding activity calle…" at bounding box center [760, 529] width 901 height 114
click at [599, 519] on p "I plan to close the session with a quick check-for-understanding activity calle…" at bounding box center [760, 529] width 901 height 114
click at [621, 594] on p at bounding box center [760, 596] width 901 height 23
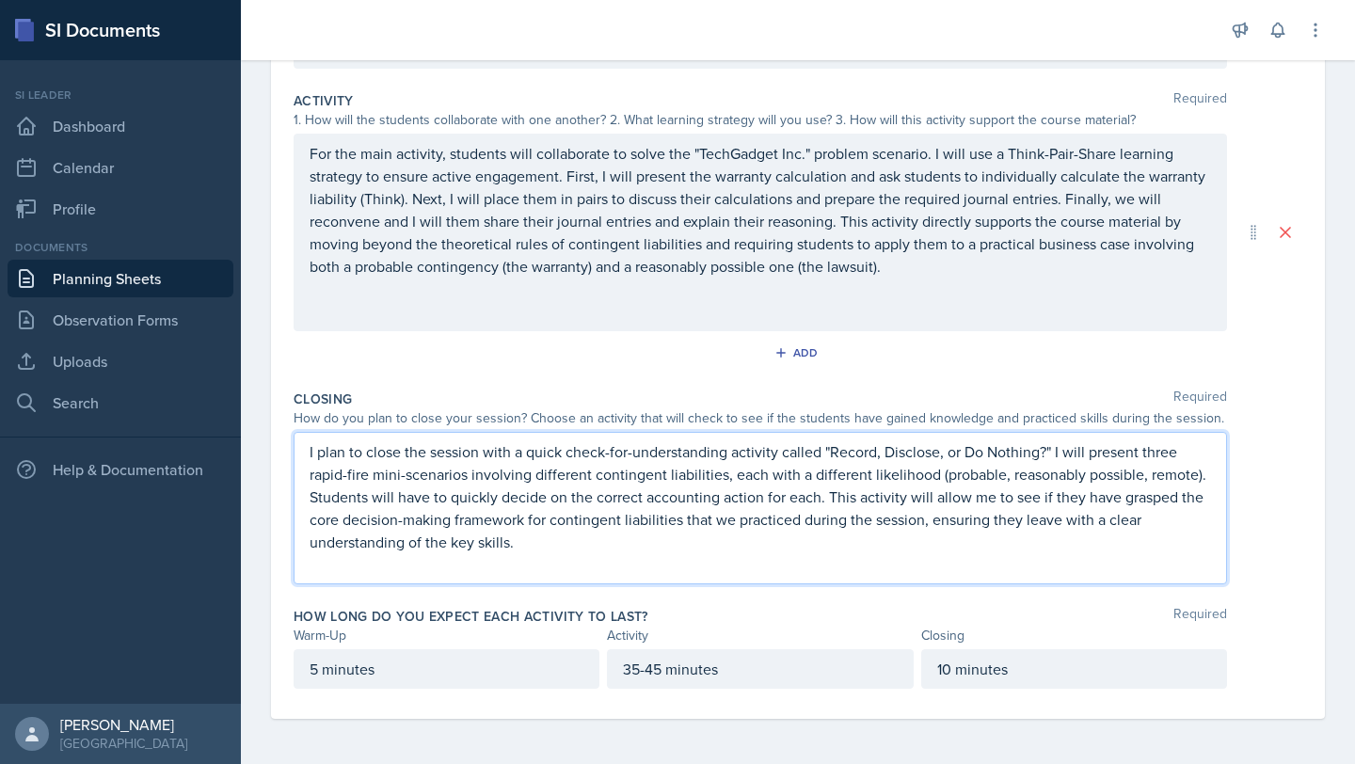
scroll to position [0, 0]
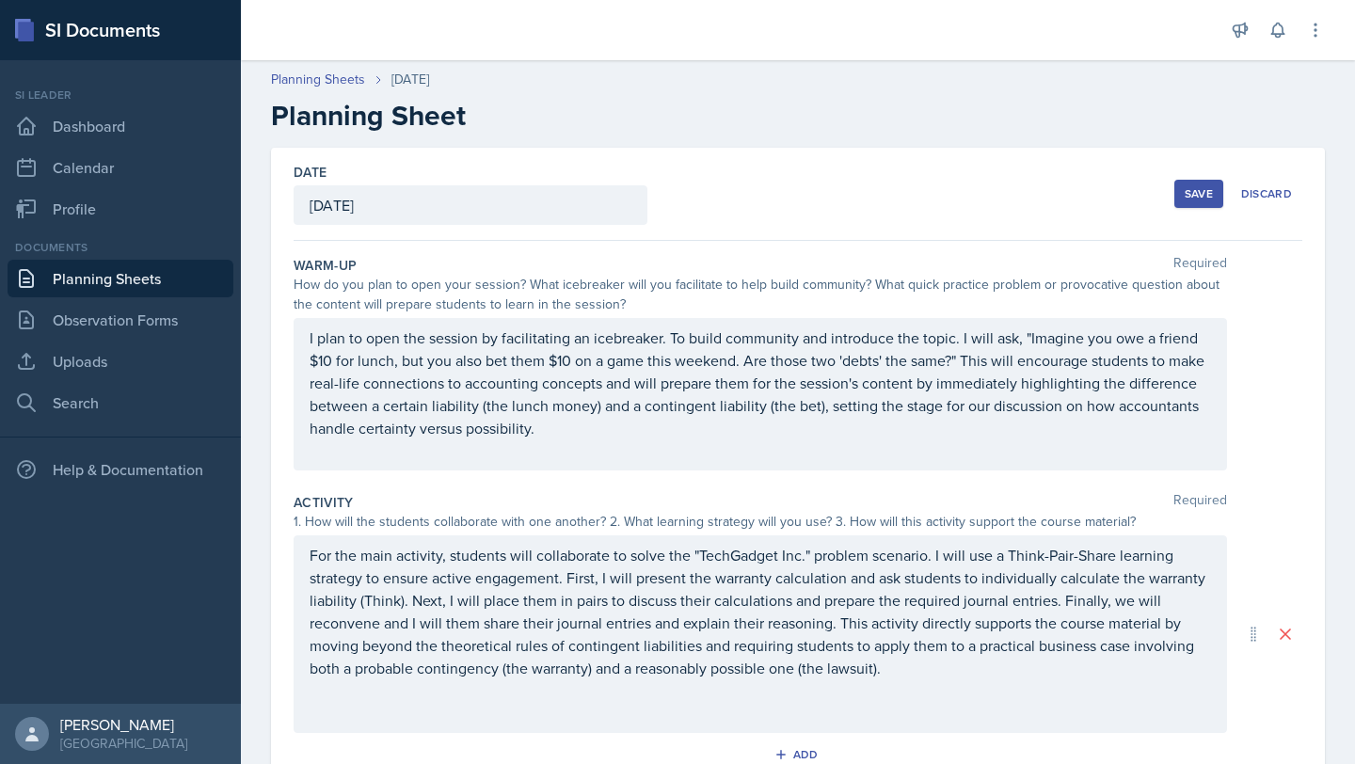
click at [675, 195] on div "Save" at bounding box center [1198, 193] width 28 height 15
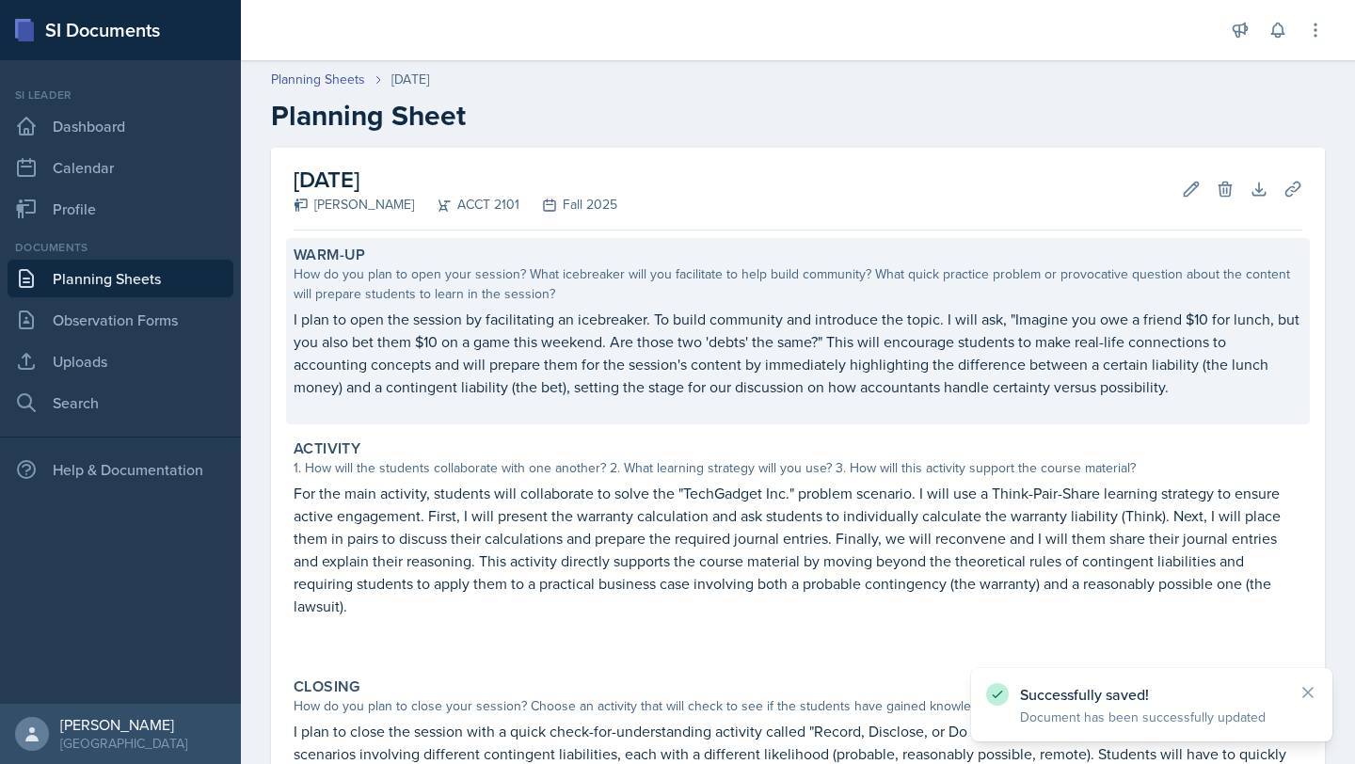
scroll to position [282, 0]
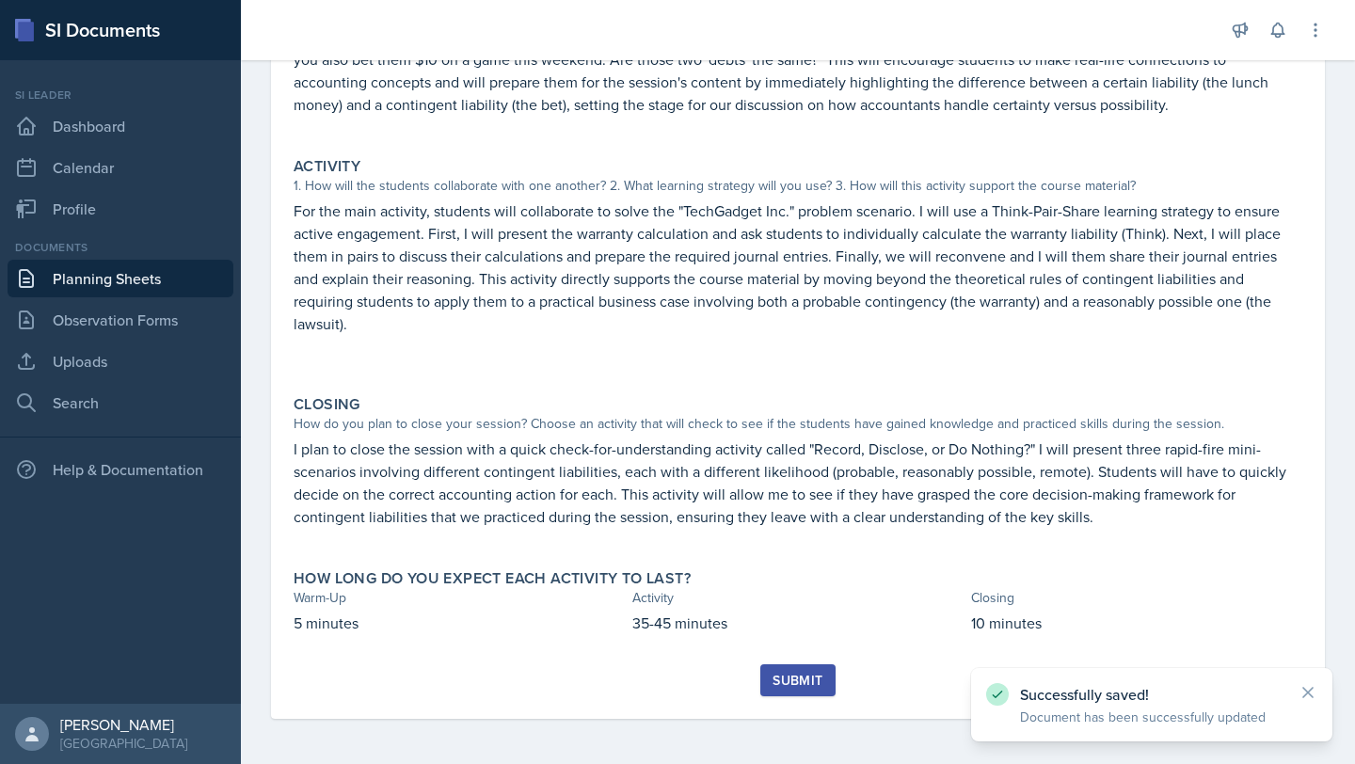
click at [675, 675] on div "Submit" at bounding box center [797, 680] width 50 height 15
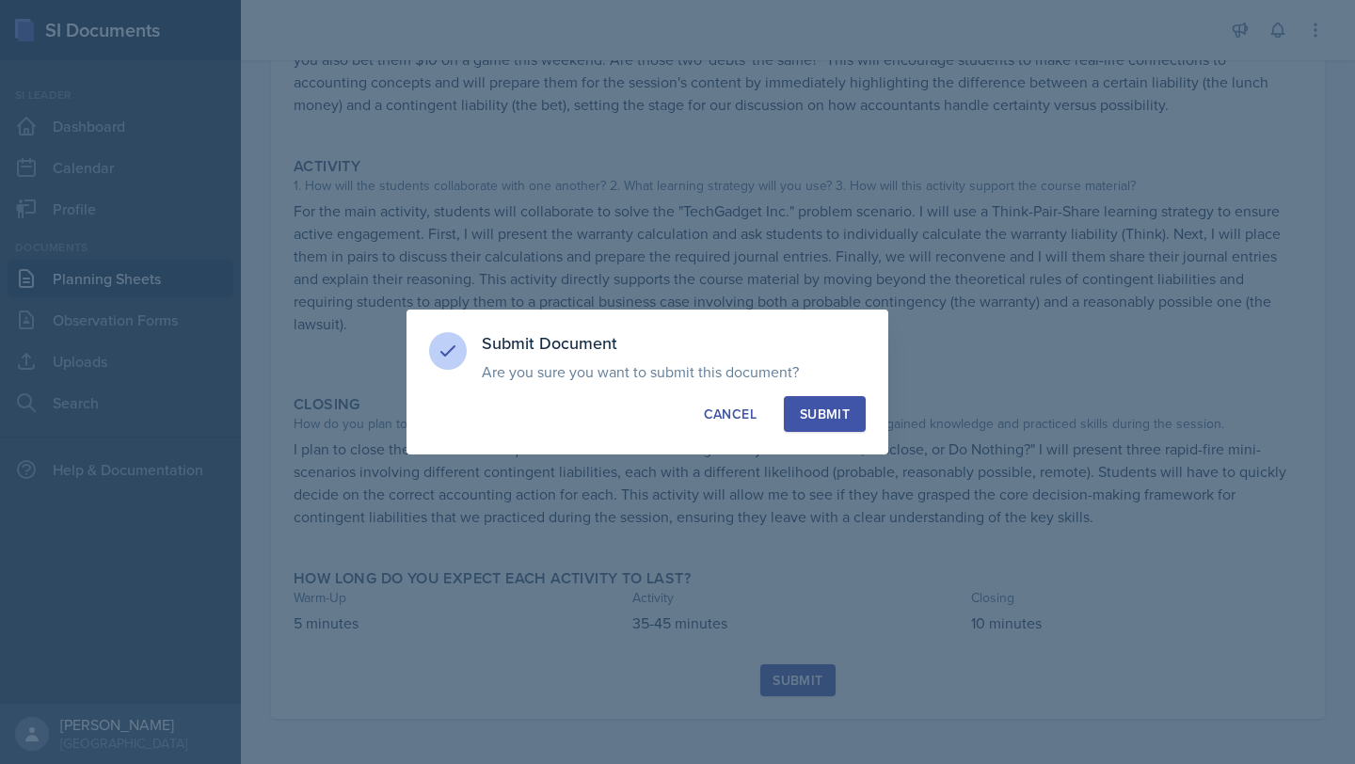
click at [675, 405] on button "Submit" at bounding box center [825, 414] width 82 height 36
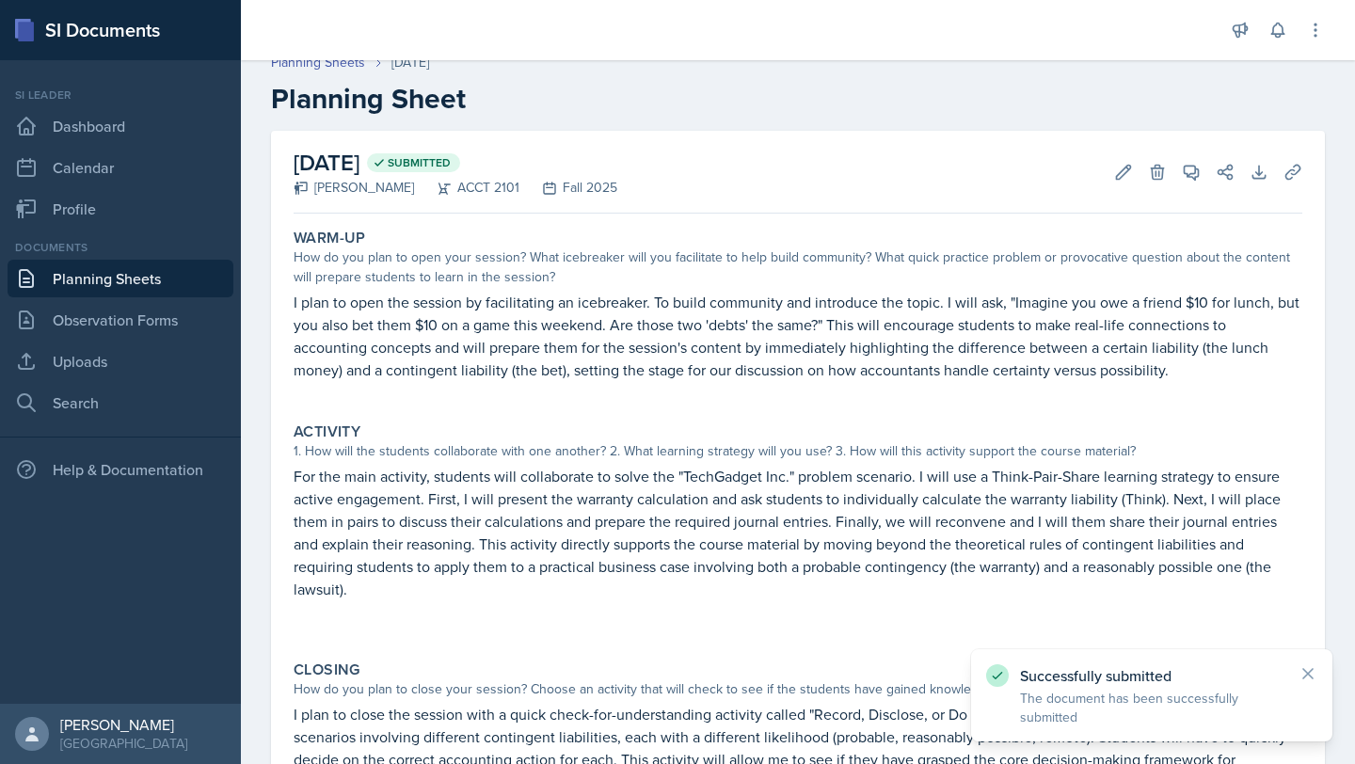
scroll to position [0, 0]
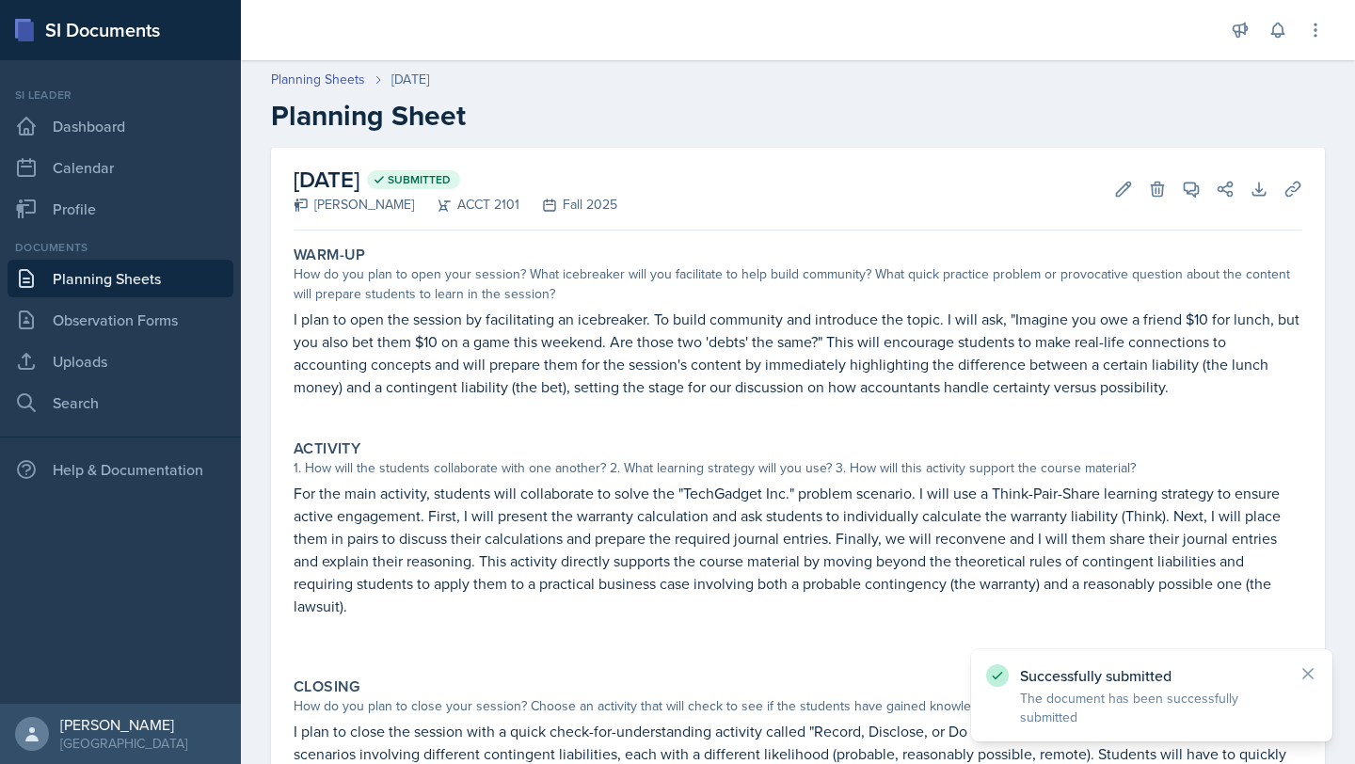
click at [139, 289] on link "Planning Sheets" at bounding box center [121, 279] width 226 height 38
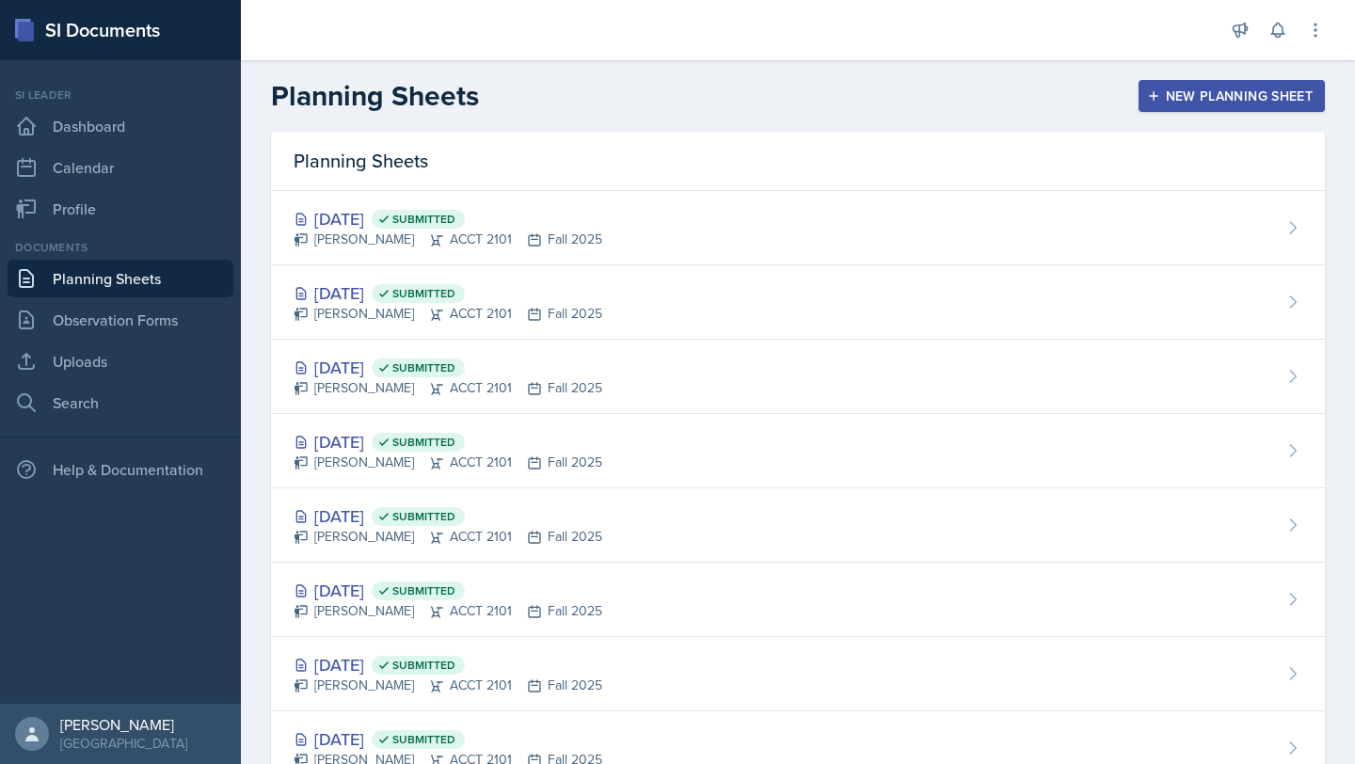
click at [675, 82] on button "New Planning Sheet" at bounding box center [1231, 96] width 186 height 32
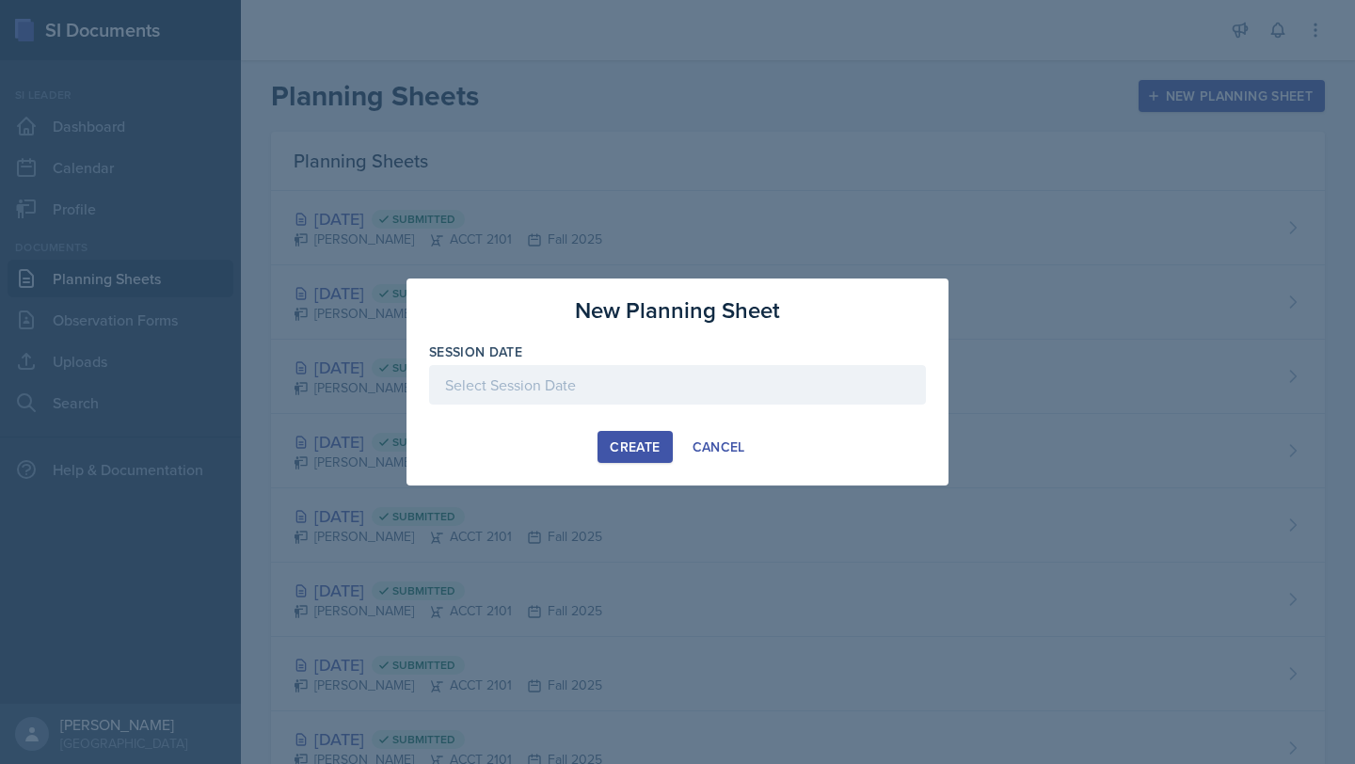
click at [669, 378] on div at bounding box center [677, 385] width 497 height 40
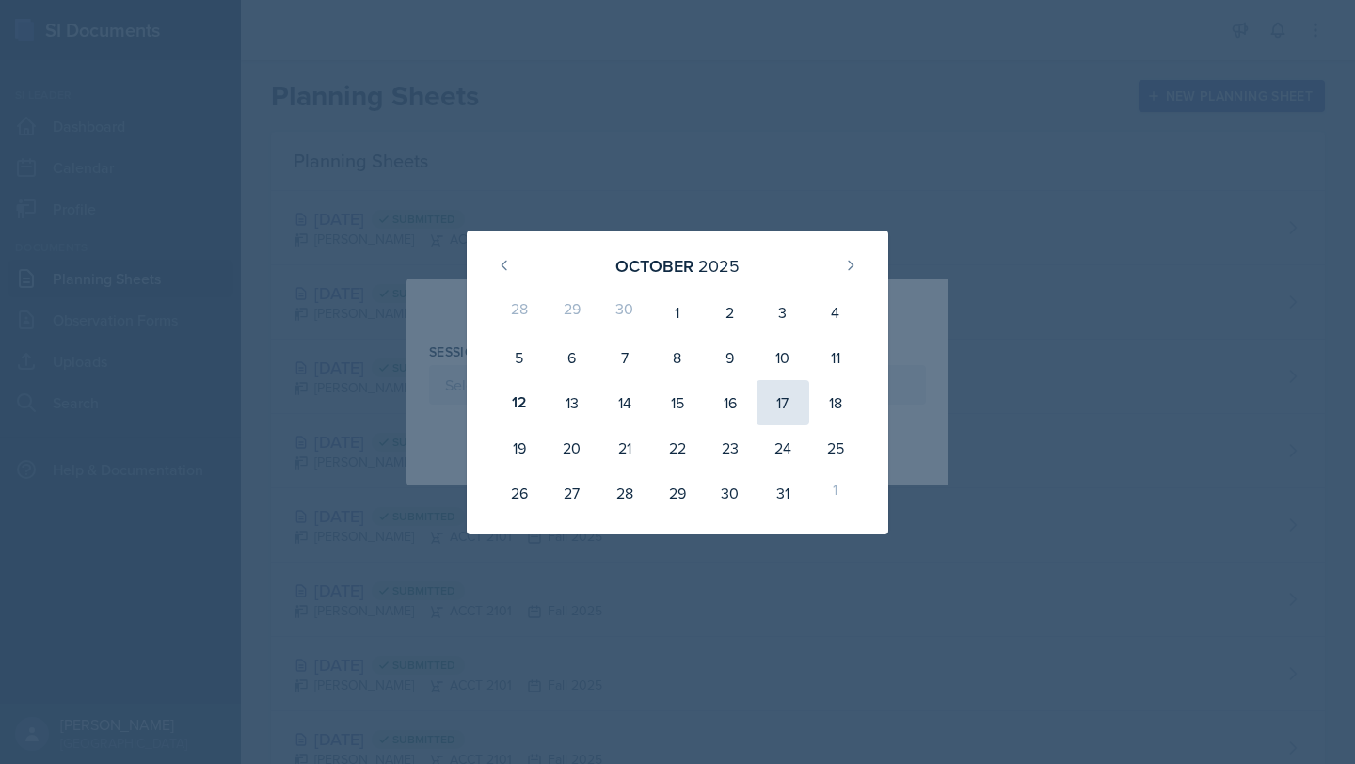
click at [675, 401] on div "17" at bounding box center [782, 402] width 53 height 45
type input "[DATE]"
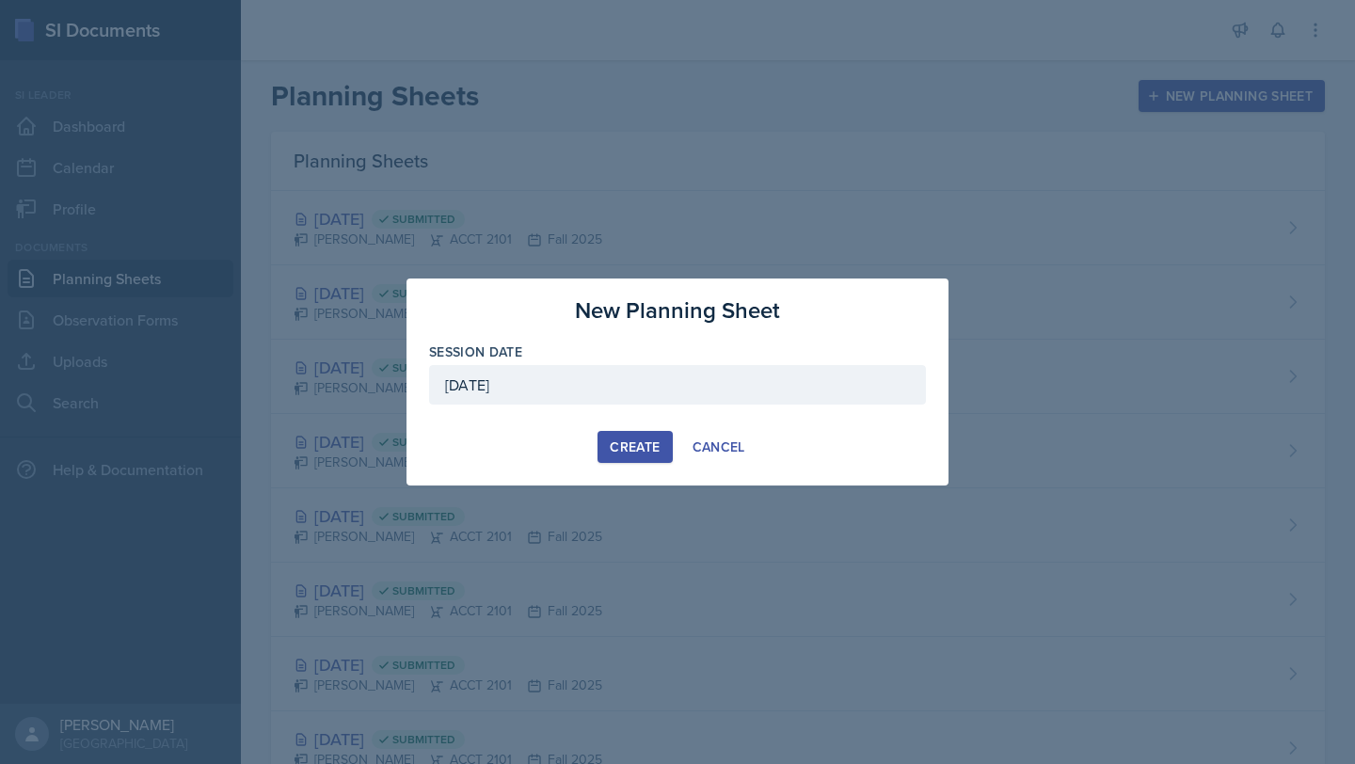
click at [627, 444] on div "Create" at bounding box center [635, 446] width 50 height 15
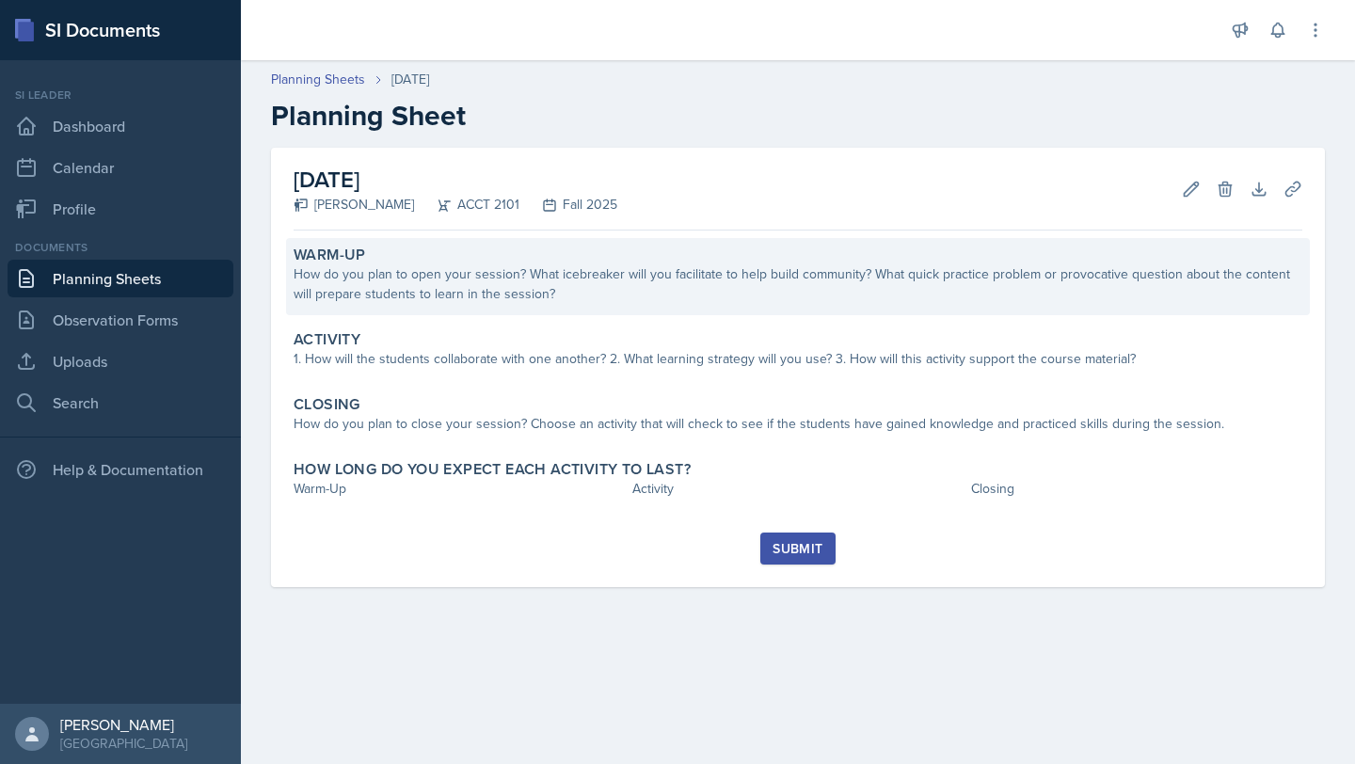
click at [480, 305] on div "Warm-Up How do you plan to open your session? What icebreaker will you facilita…" at bounding box center [798, 276] width 1024 height 77
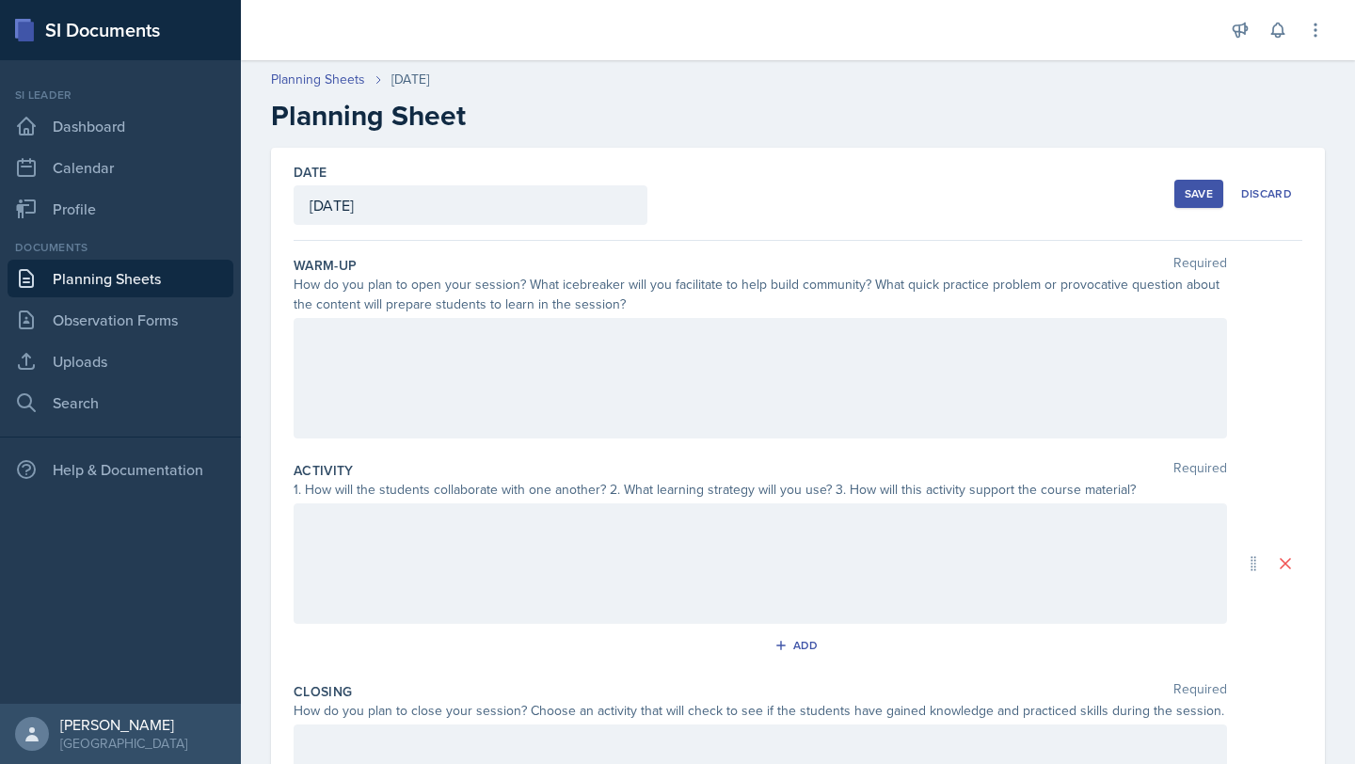
click at [405, 370] on div at bounding box center [760, 378] width 933 height 120
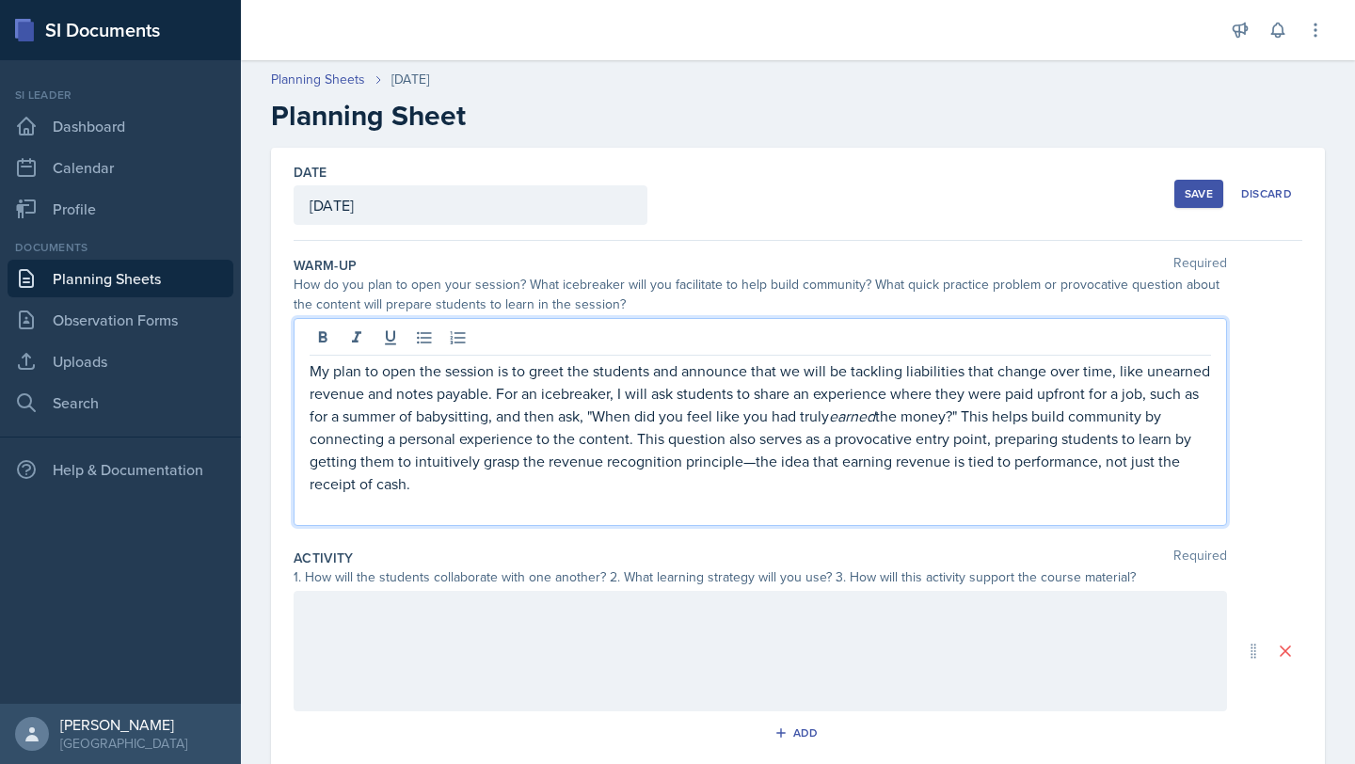
click at [675, 389] on p "My plan to open the session is to greet the students and announce that we will …" at bounding box center [760, 426] width 901 height 135
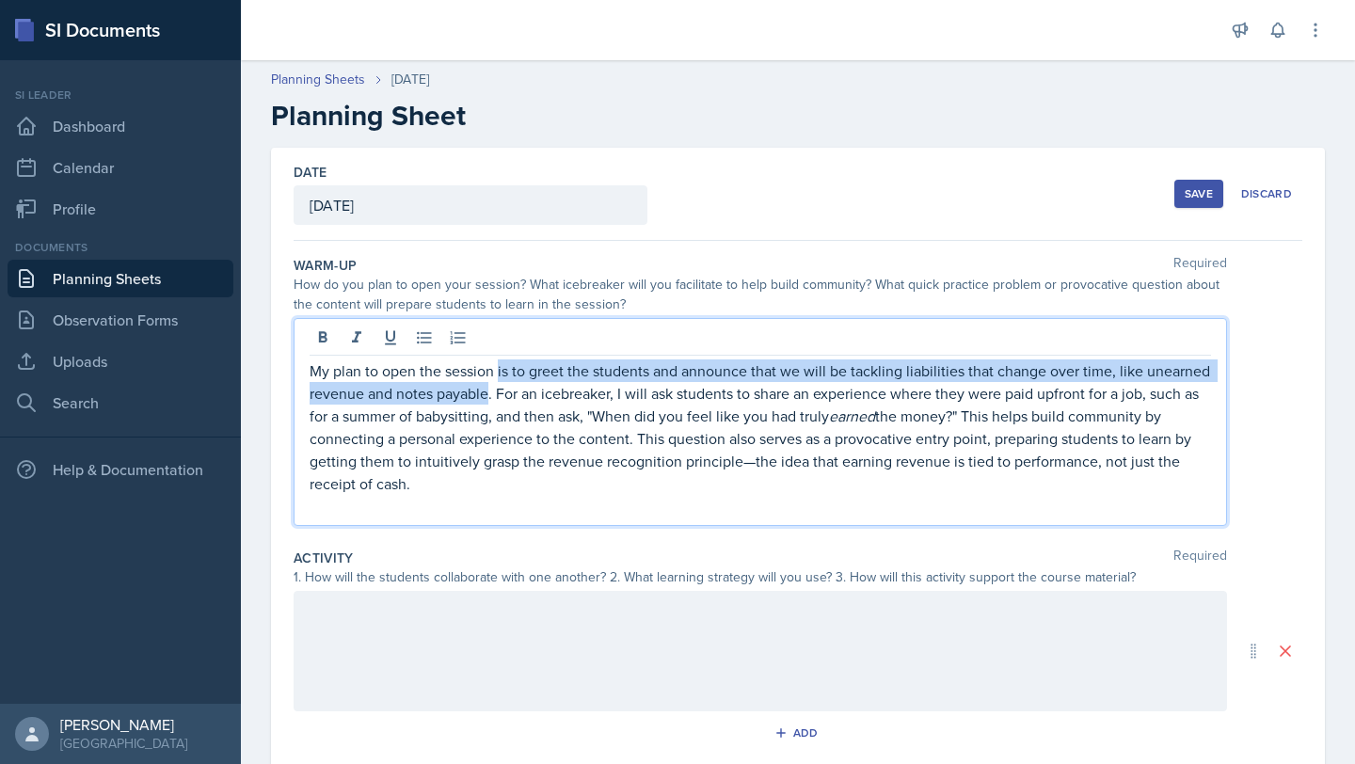
drag, startPoint x: 497, startPoint y: 373, endPoint x: 489, endPoint y: 401, distance: 28.3
click at [489, 401] on p "My plan to open the session is to greet the students and announce that we will …" at bounding box center [760, 426] width 901 height 135
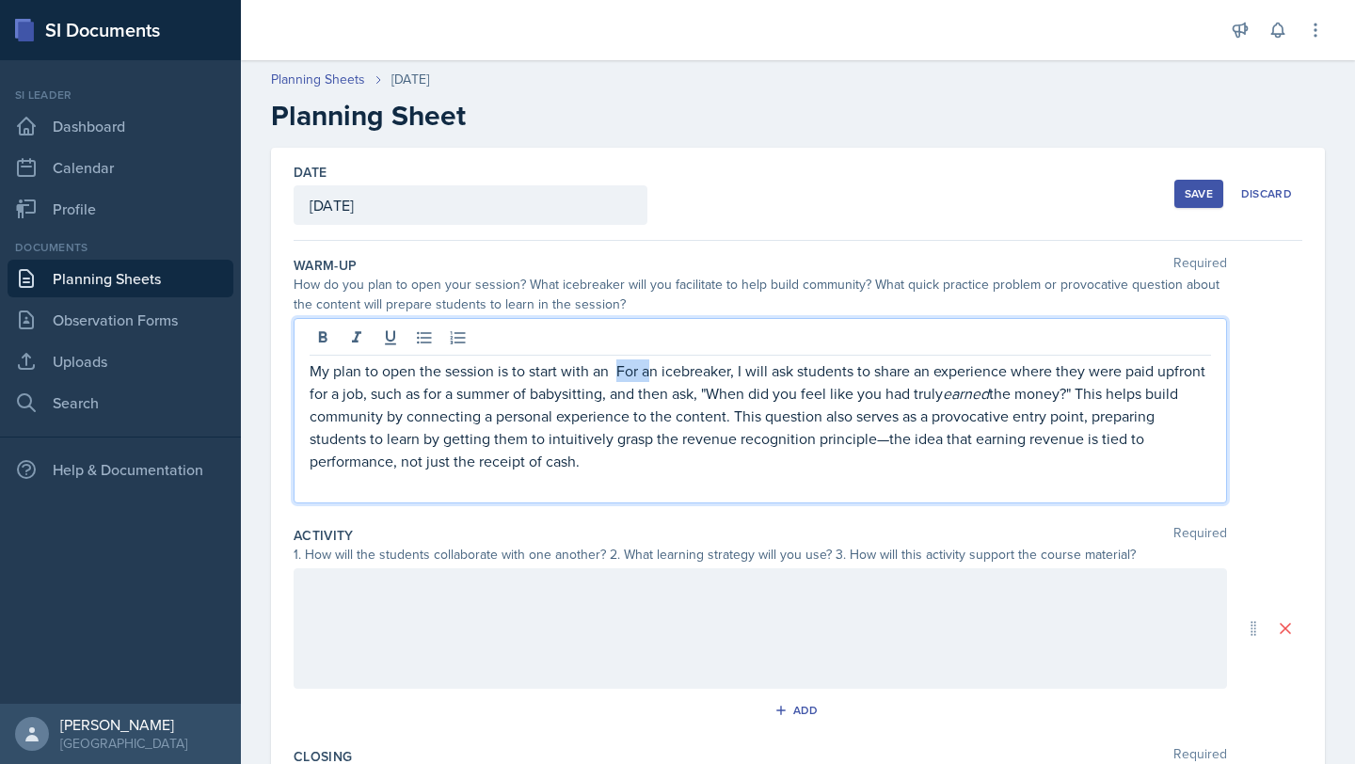
drag, startPoint x: 618, startPoint y: 365, endPoint x: 652, endPoint y: 366, distance: 33.9
click at [652, 366] on p "My plan to open the session is to start with an For an icebreaker, I will ask s…" at bounding box center [760, 415] width 901 height 113
click at [675, 373] on p "My plan to open the session is to start with an icebreaker, I will ask students…" at bounding box center [760, 415] width 901 height 113
click at [624, 470] on p "My plan to open the session is to start with an icebreaker where I will ask stu…" at bounding box center [760, 415] width 901 height 113
click at [675, 442] on p "My plan to open the session is to start with an icebreaker where I will ask stu…" at bounding box center [760, 415] width 901 height 113
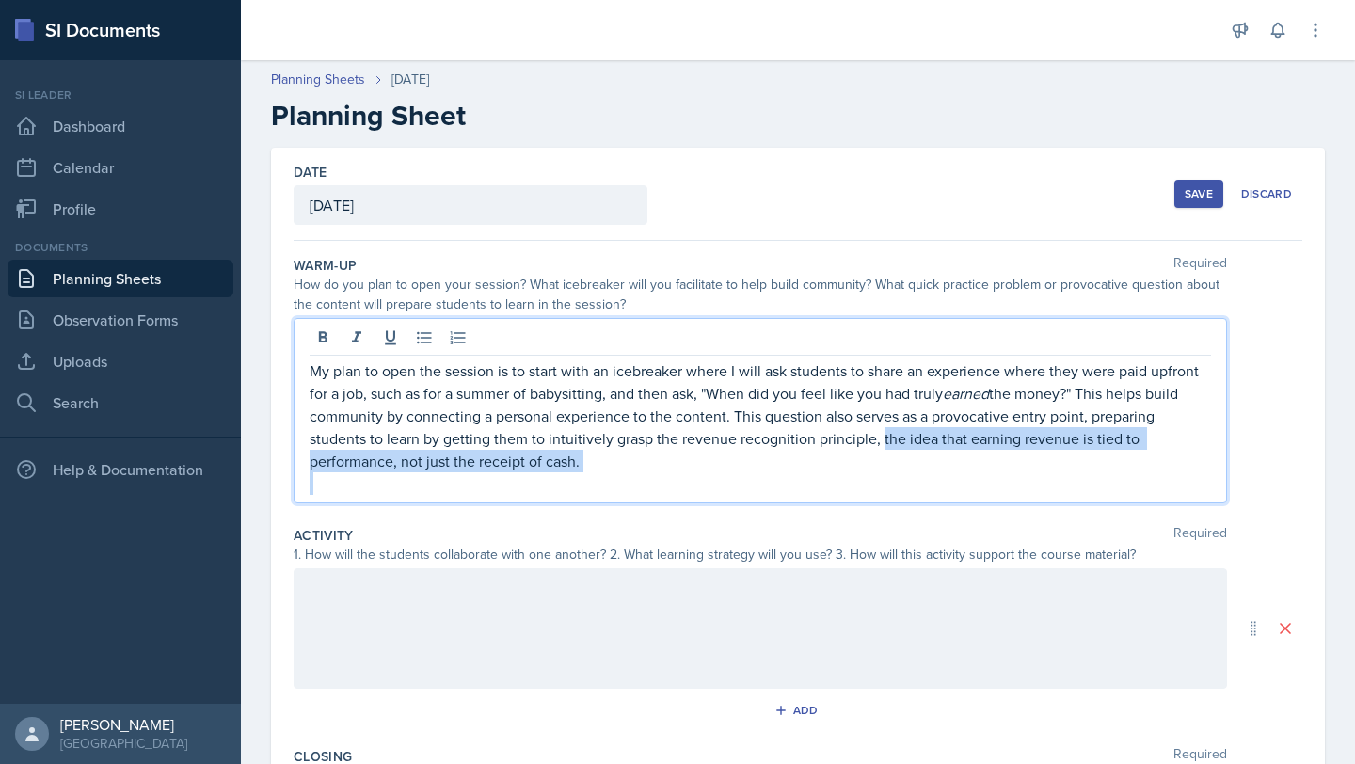
drag, startPoint x: 875, startPoint y: 439, endPoint x: 893, endPoint y: 489, distance: 53.0
click at [675, 489] on div "My plan to open the session is to start with an icebreaker where I will ask stu…" at bounding box center [760, 426] width 901 height 135
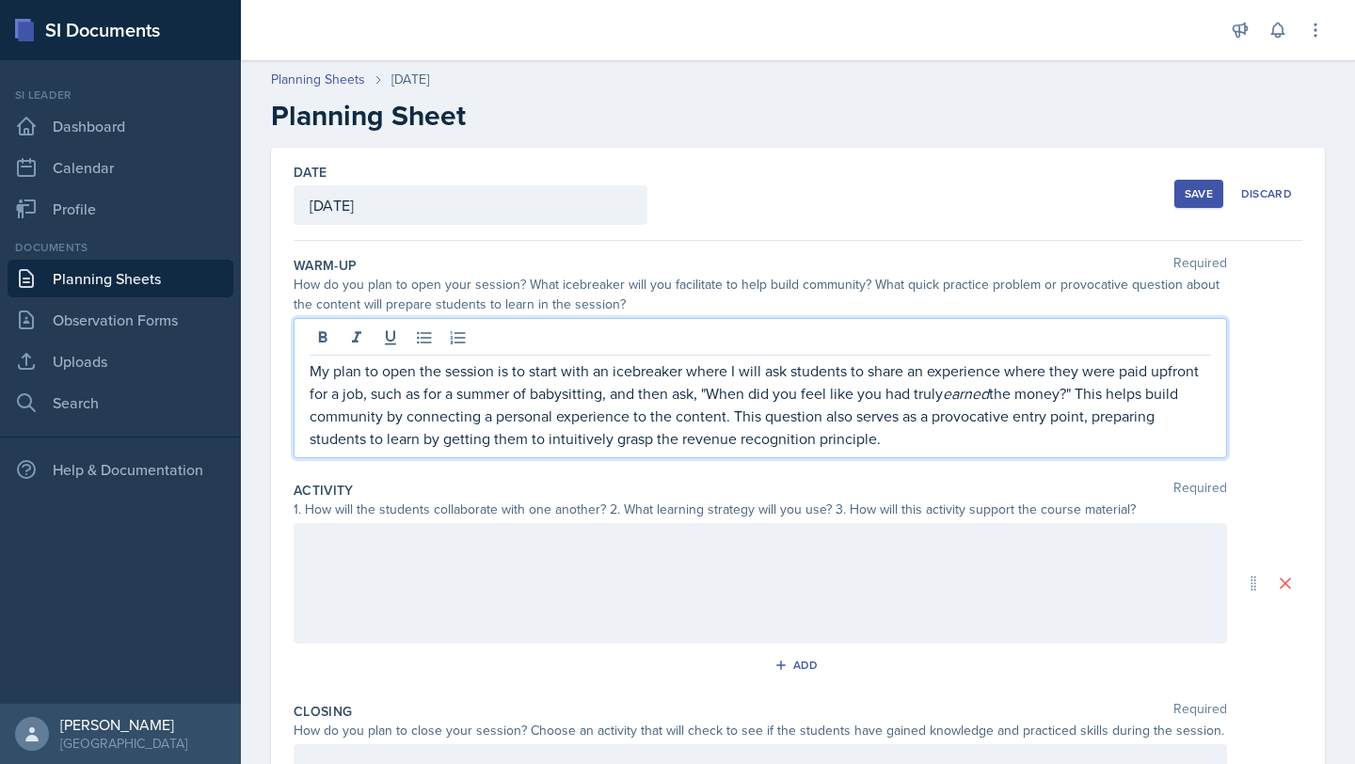
click at [452, 562] on div at bounding box center [760, 583] width 933 height 120
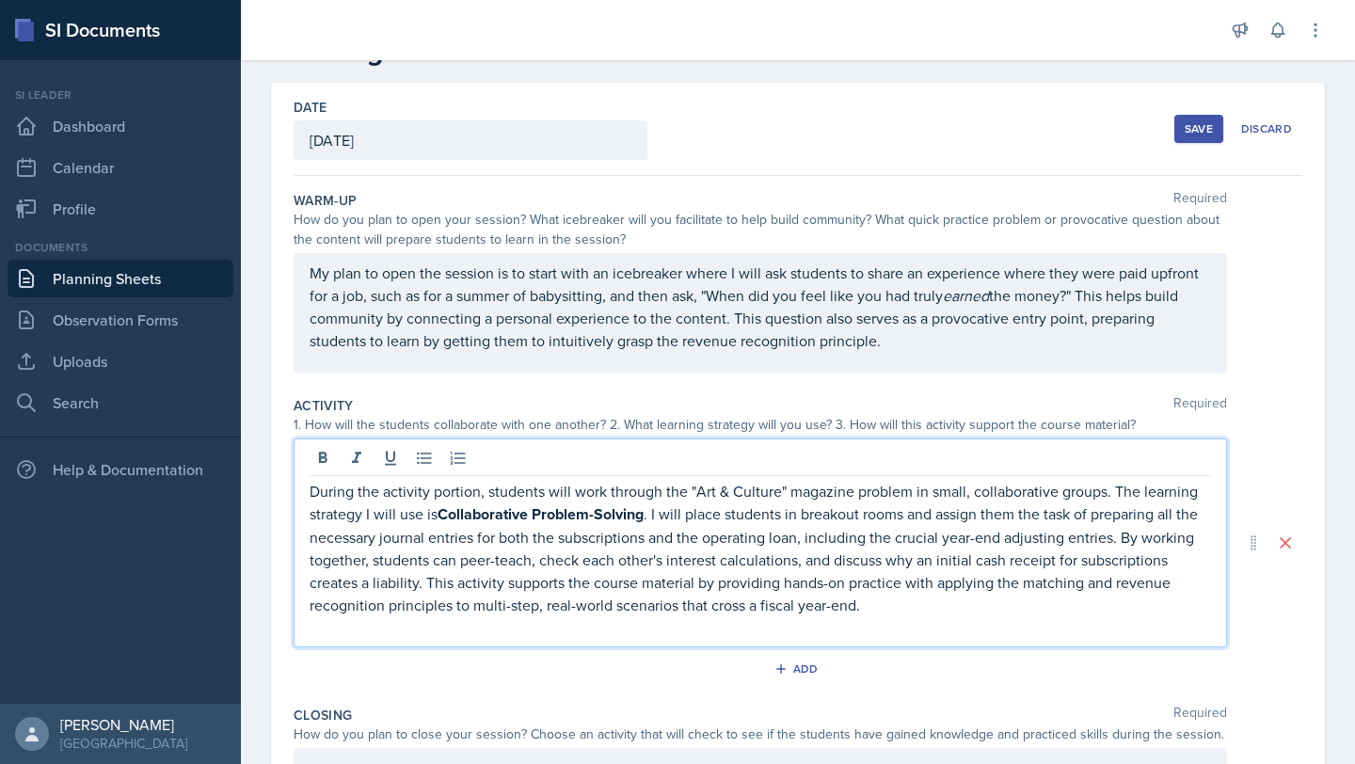
scroll to position [66, 0]
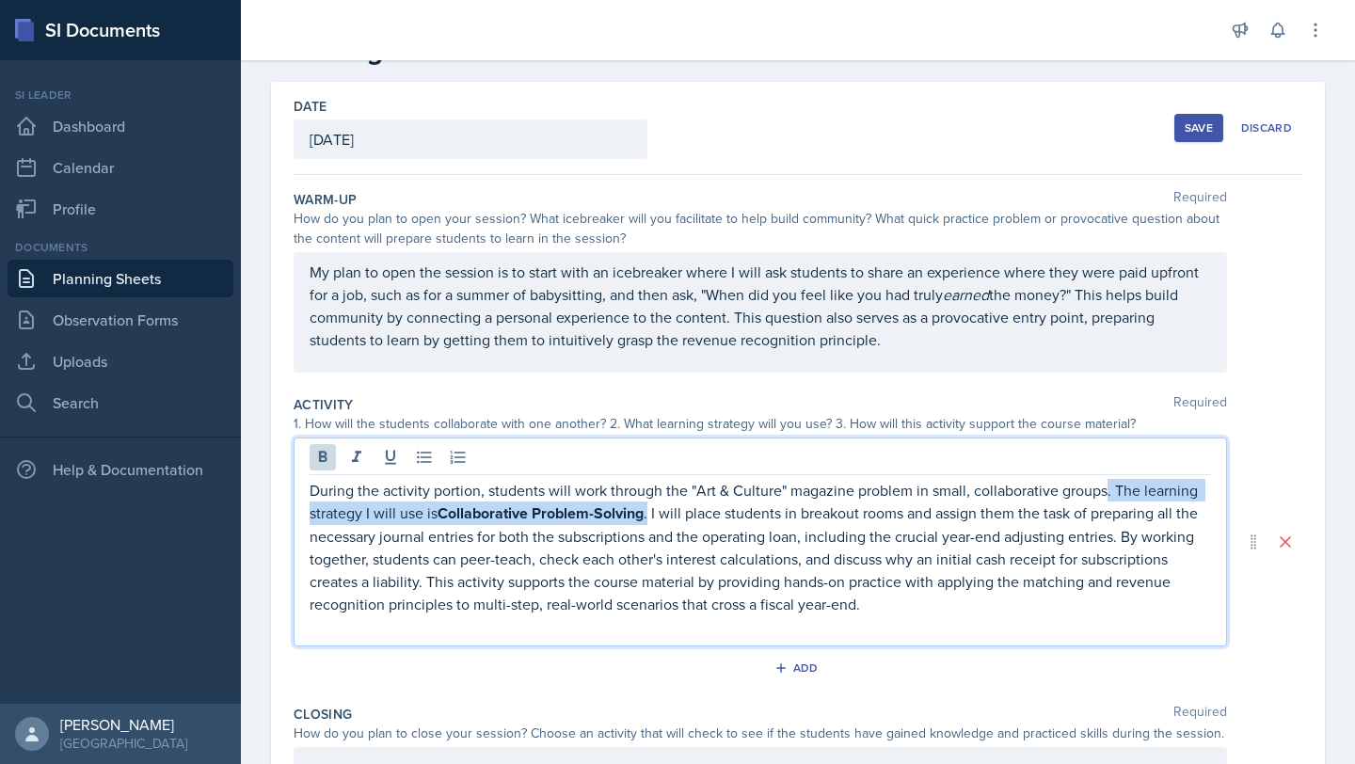
drag, startPoint x: 1106, startPoint y: 493, endPoint x: 650, endPoint y: 522, distance: 457.2
click at [650, 522] on p "During the activity portion, students will work through the "Art & Culture" mag…" at bounding box center [760, 547] width 901 height 136
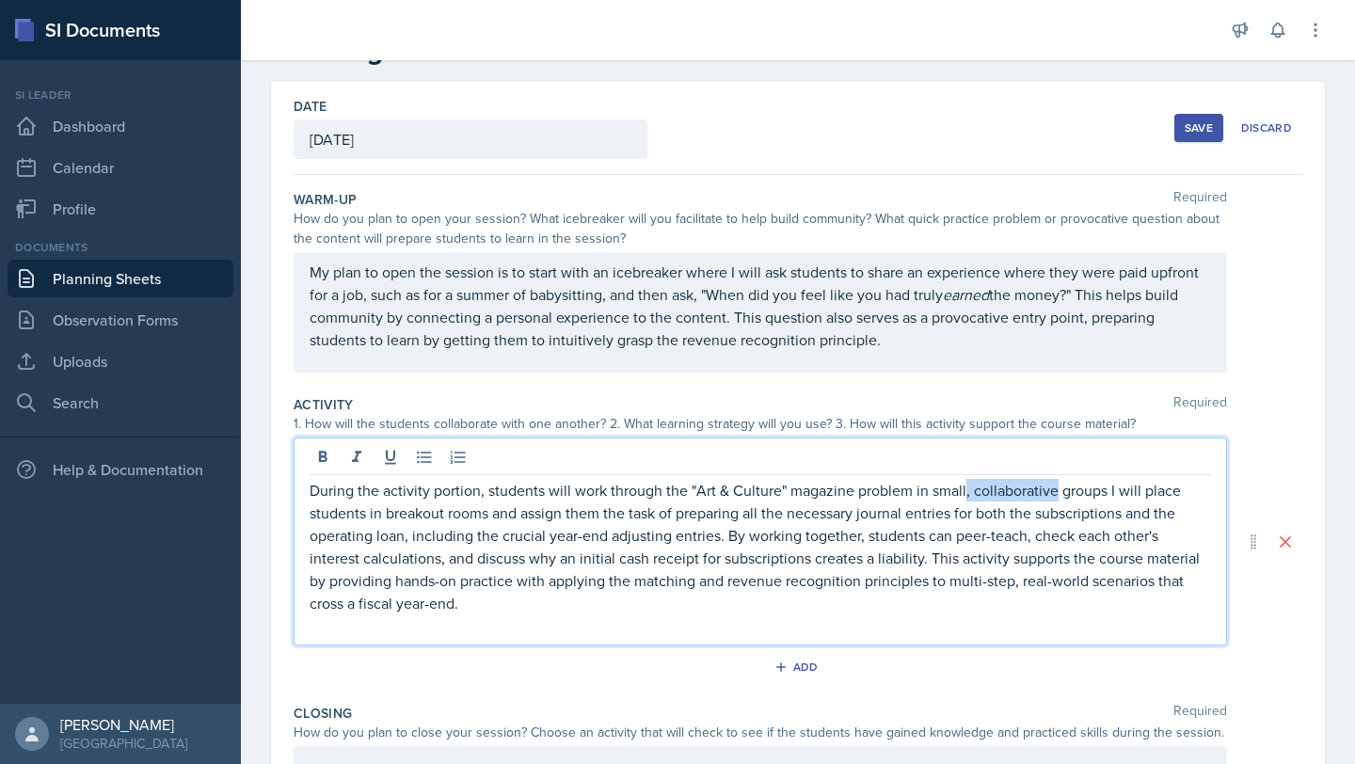
drag, startPoint x: 1056, startPoint y: 496, endPoint x: 963, endPoint y: 495, distance: 92.2
click at [675, 495] on p "During the activity portion, students will work through the "Art & Culture" mag…" at bounding box center [760, 546] width 901 height 135
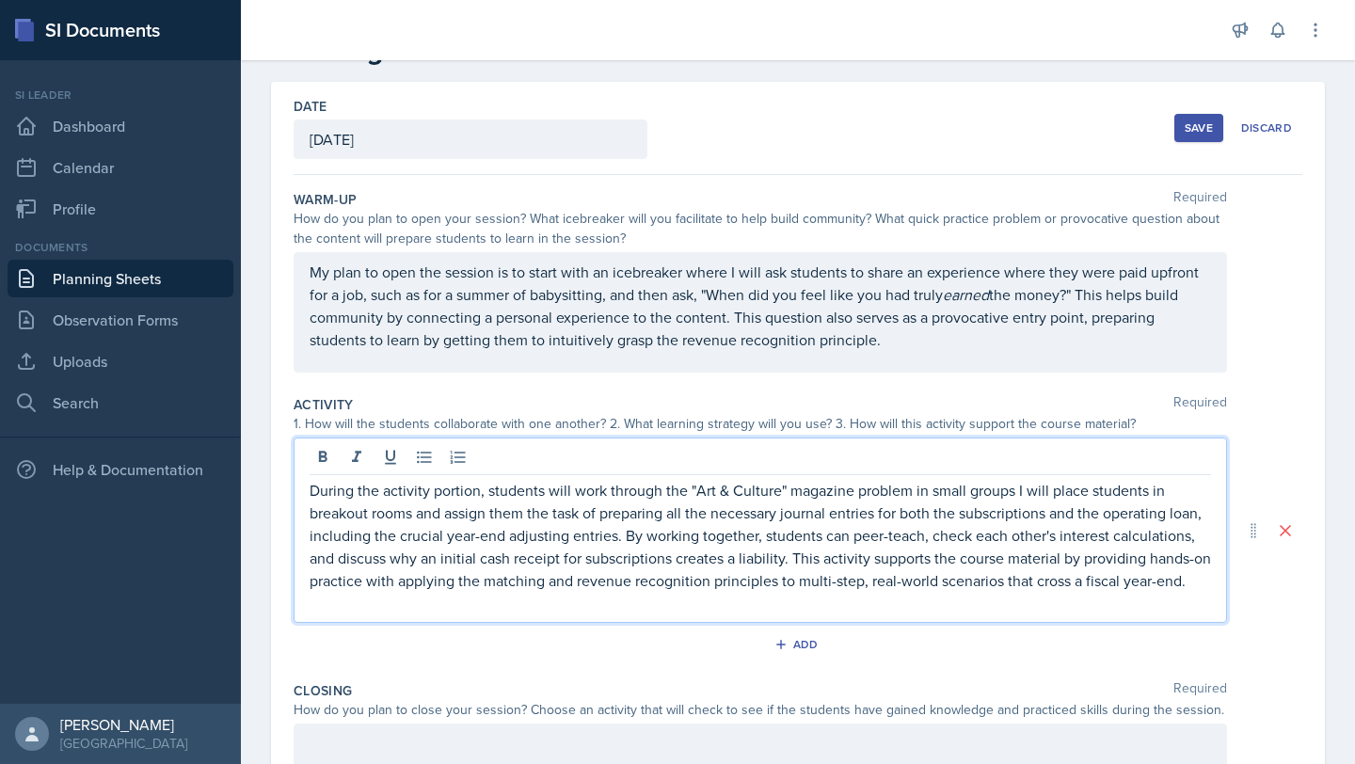
click at [675, 492] on p "During the activity portion, students will work through the "Art & Culture" mag…" at bounding box center [760, 535] width 901 height 113
click at [675, 496] on p "During the activity portion, students will work through the "Art & Culture" mag…" at bounding box center [760, 535] width 901 height 113
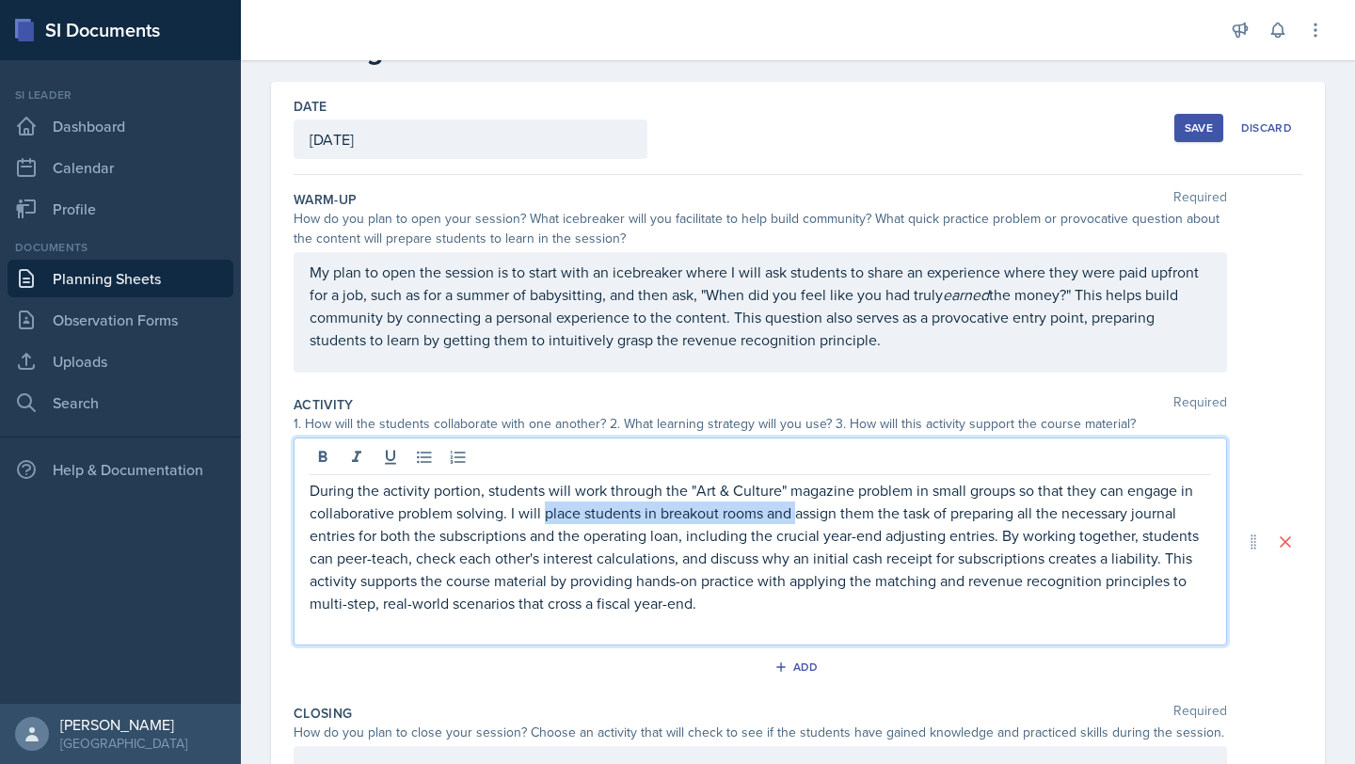
drag, startPoint x: 543, startPoint y: 516, endPoint x: 797, endPoint y: 521, distance: 254.1
click at [675, 521] on p "During the activity portion, students will work through the "Art & Culture" mag…" at bounding box center [760, 546] width 901 height 135
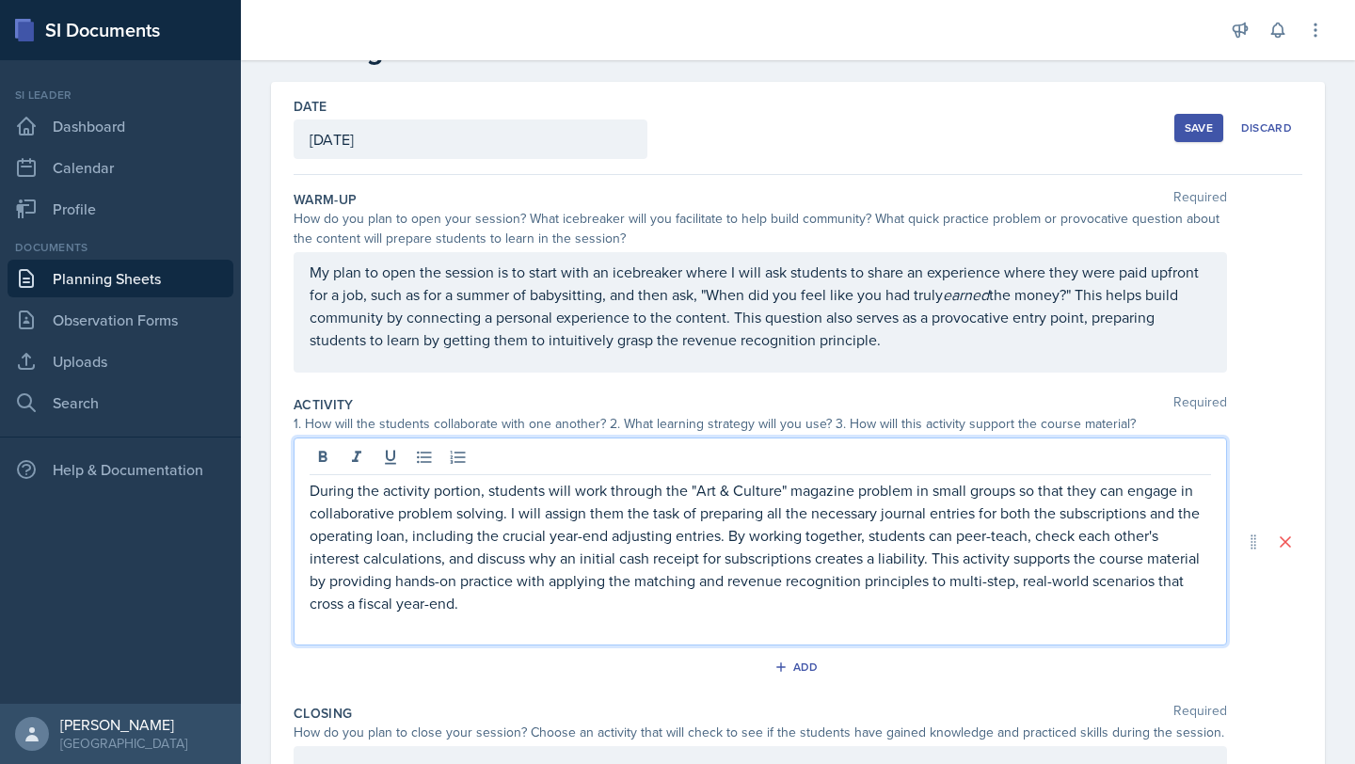
click at [624, 516] on p "During the activity portion, students will work through the "Art & Culture" mag…" at bounding box center [760, 546] width 901 height 135
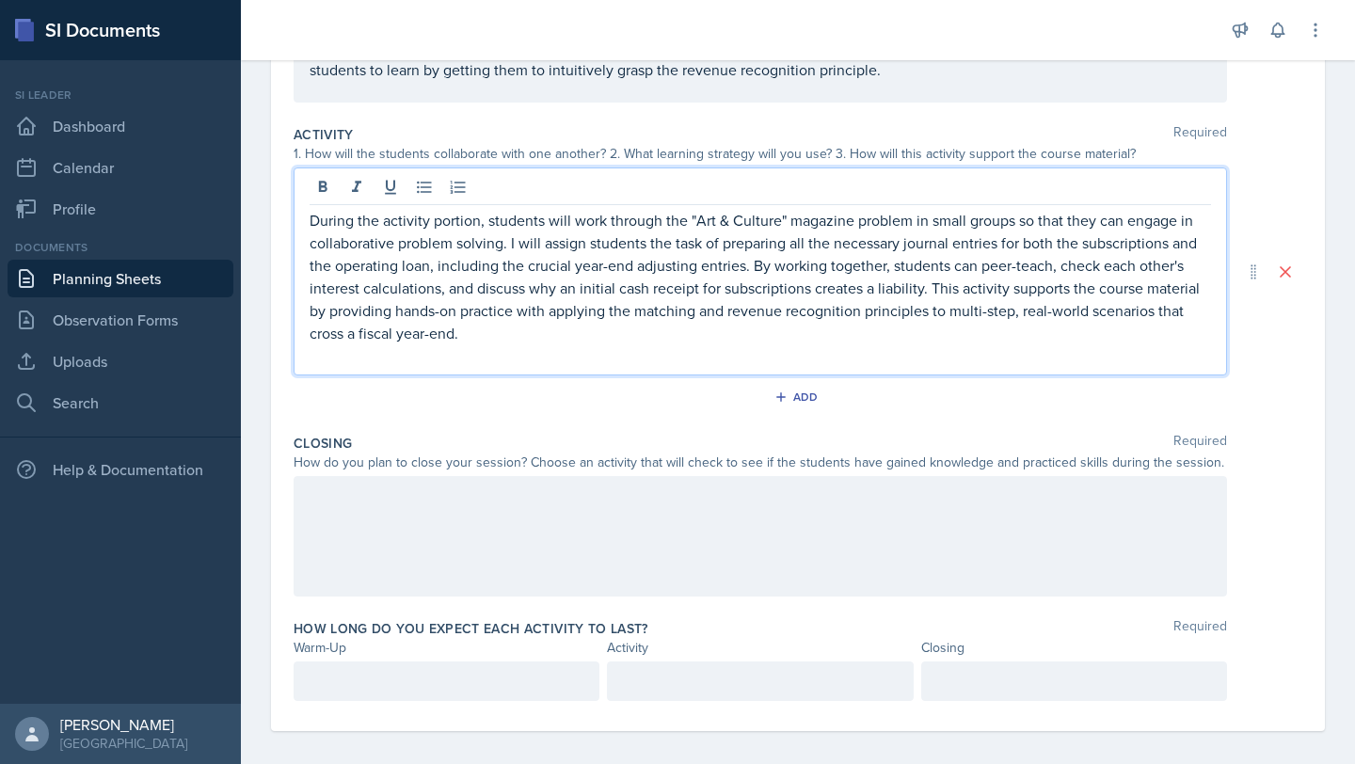
scroll to position [348, 0]
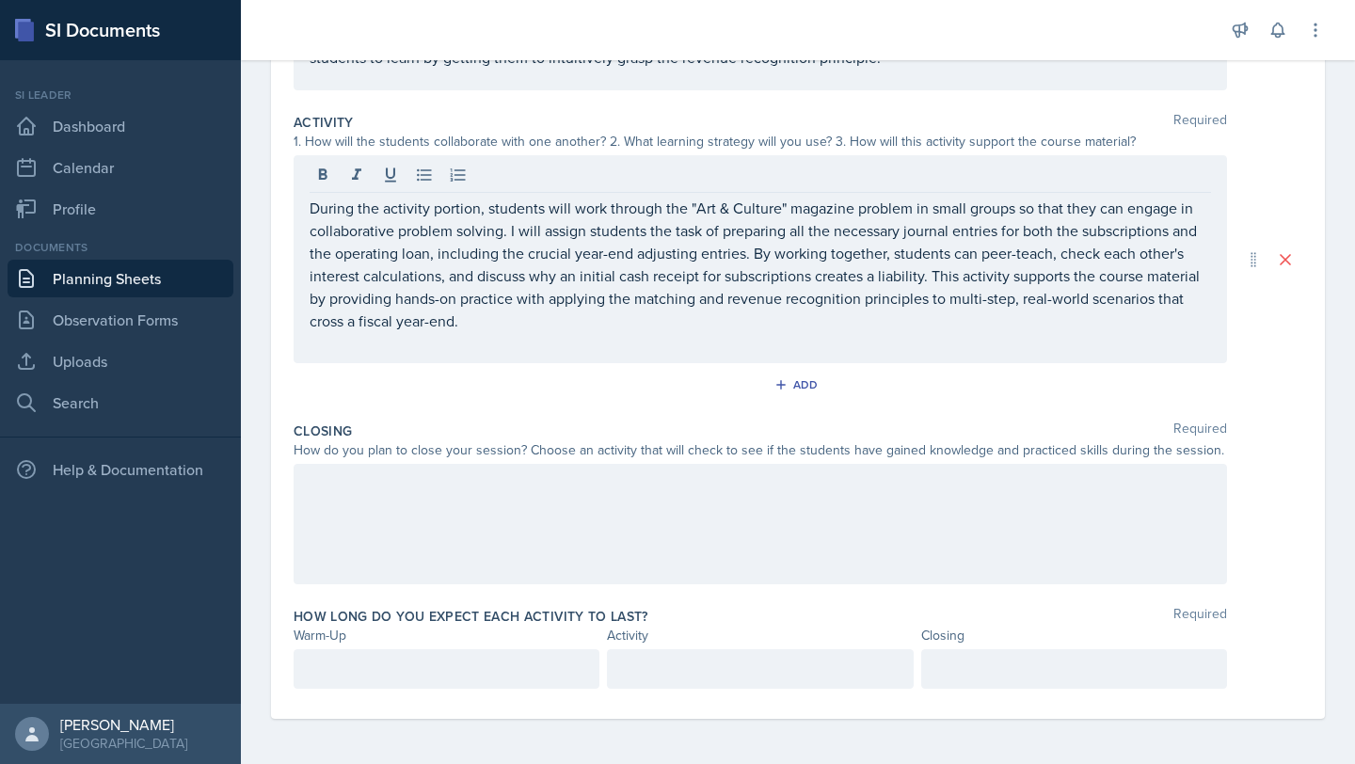
click at [434, 528] on div at bounding box center [760, 524] width 933 height 120
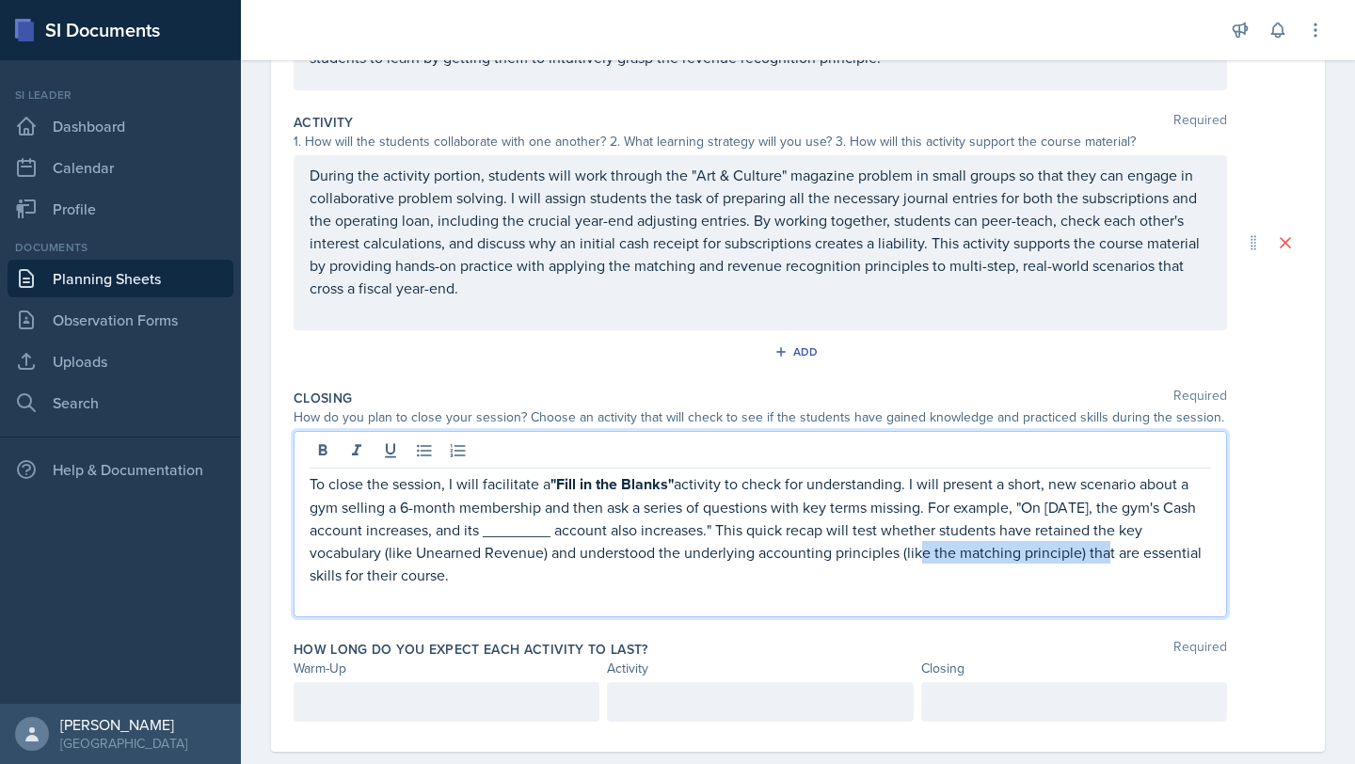
drag, startPoint x: 902, startPoint y: 556, endPoint x: 1084, endPoint y: 556, distance: 181.6
click at [675, 556] on p "To close the session, I will facilitate a "Fill in the Blanks" activity to chec…" at bounding box center [760, 529] width 901 height 114
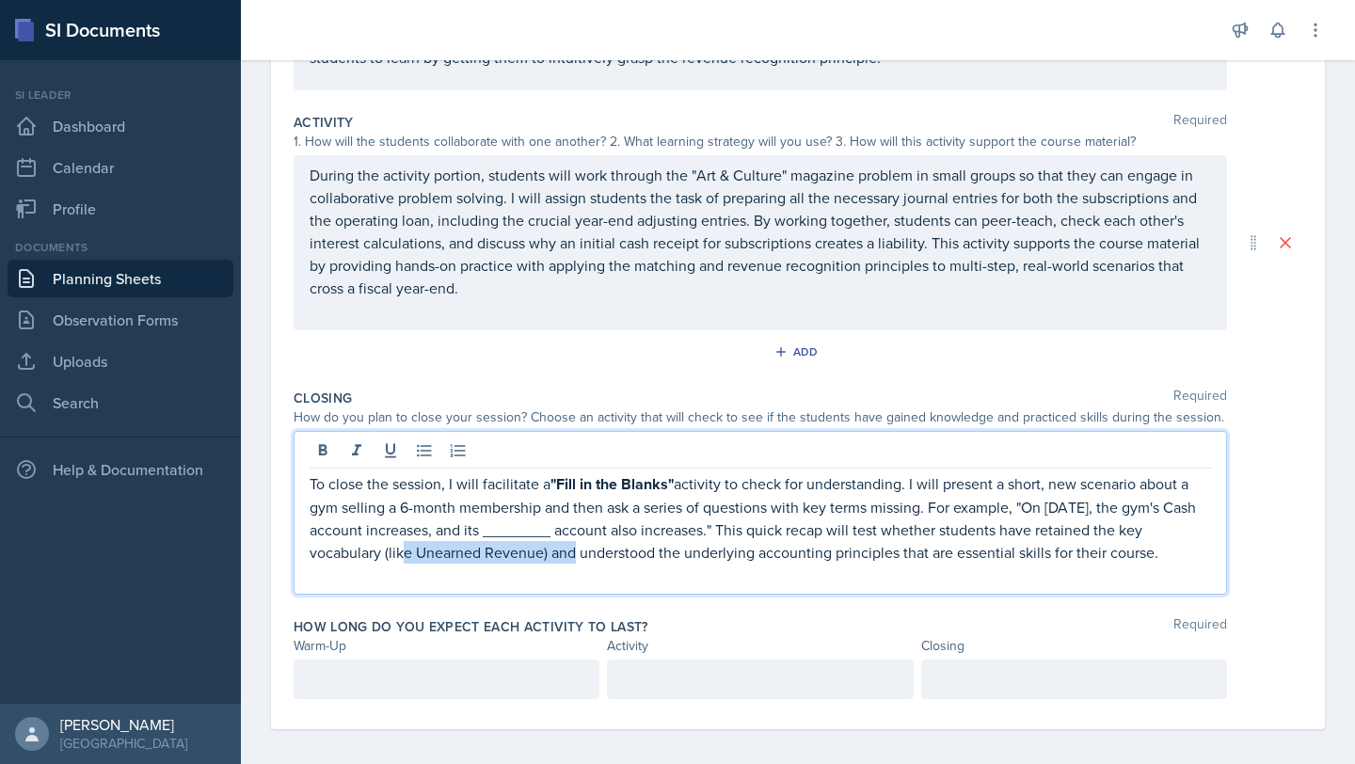
drag, startPoint x: 548, startPoint y: 556, endPoint x: 386, endPoint y: 556, distance: 162.7
click at [386, 556] on p "To close the session, I will facilitate a "Fill in the Blanks" activity to chec…" at bounding box center [760, 517] width 901 height 91
click at [394, 671] on div at bounding box center [447, 679] width 306 height 40
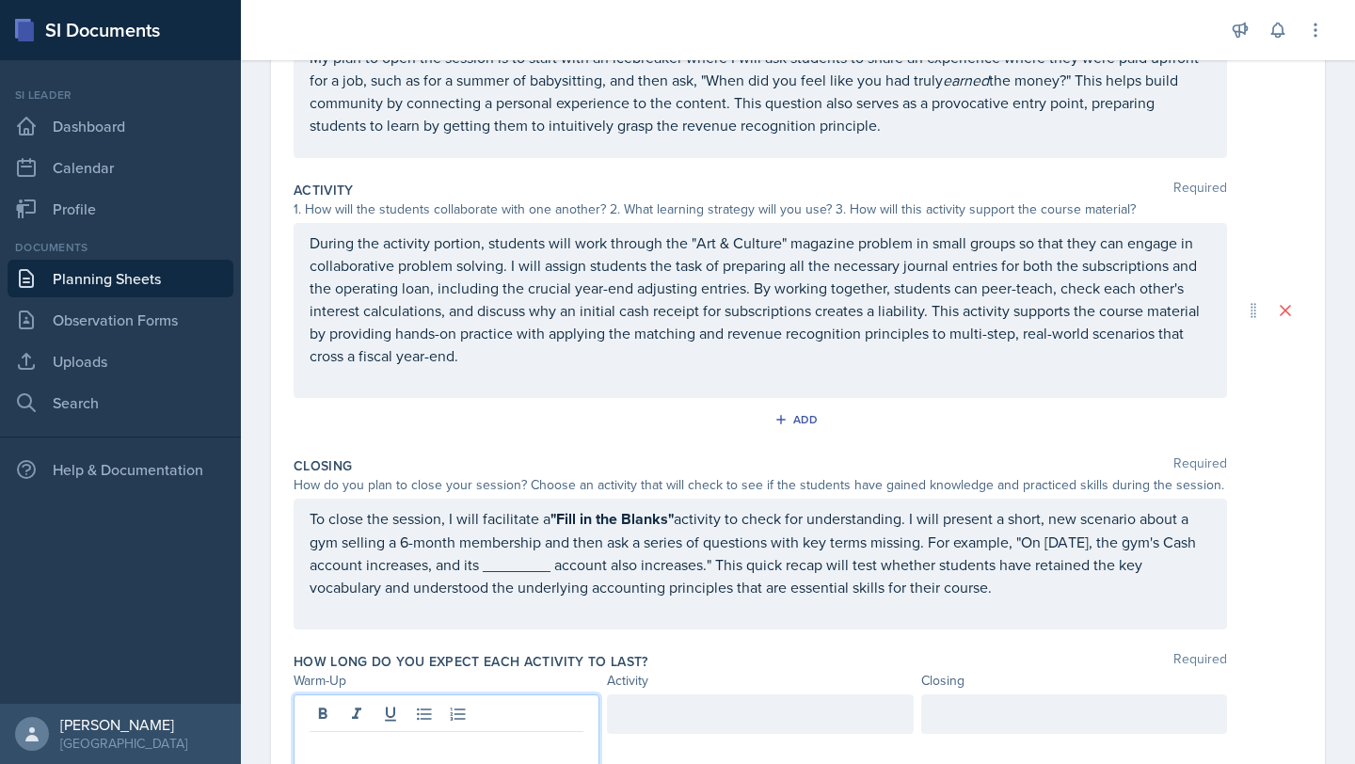
scroll to position [331, 0]
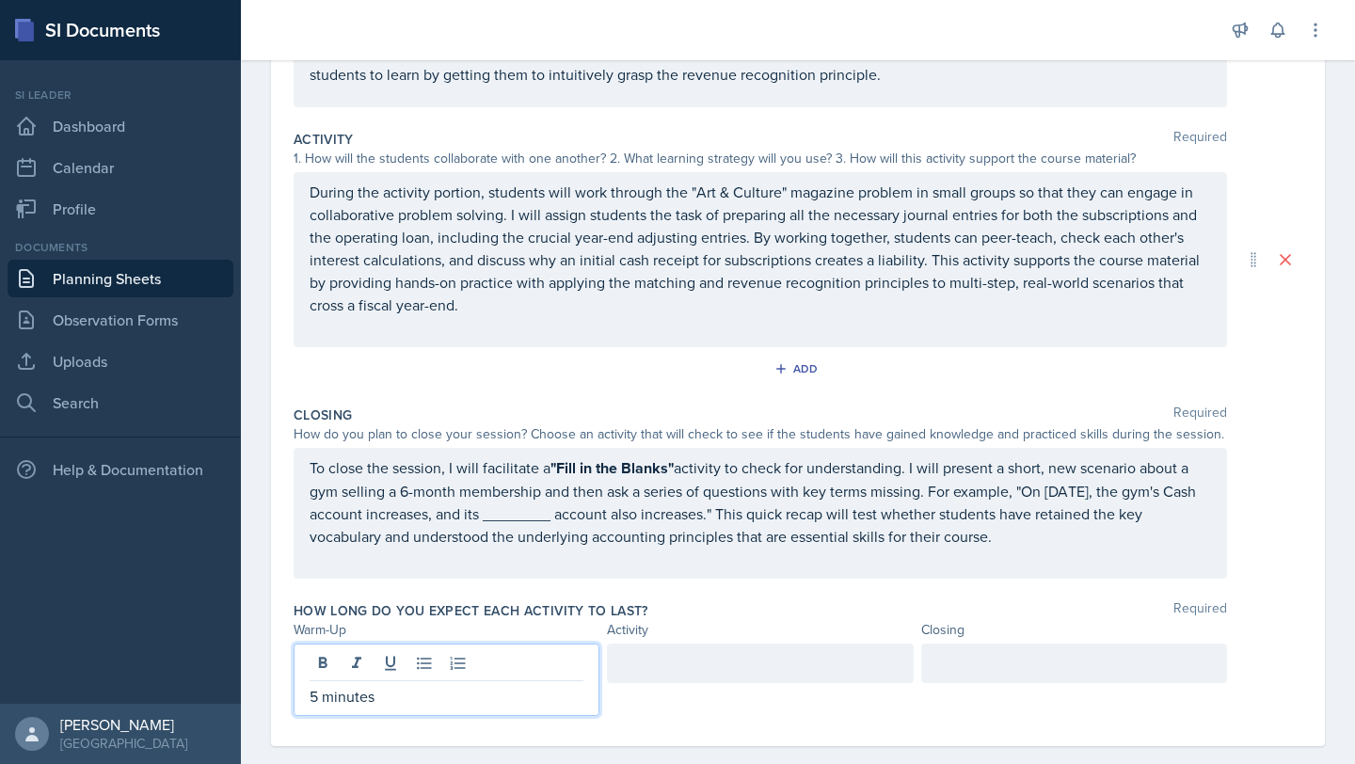
click at [675, 651] on div at bounding box center [760, 663] width 306 height 40
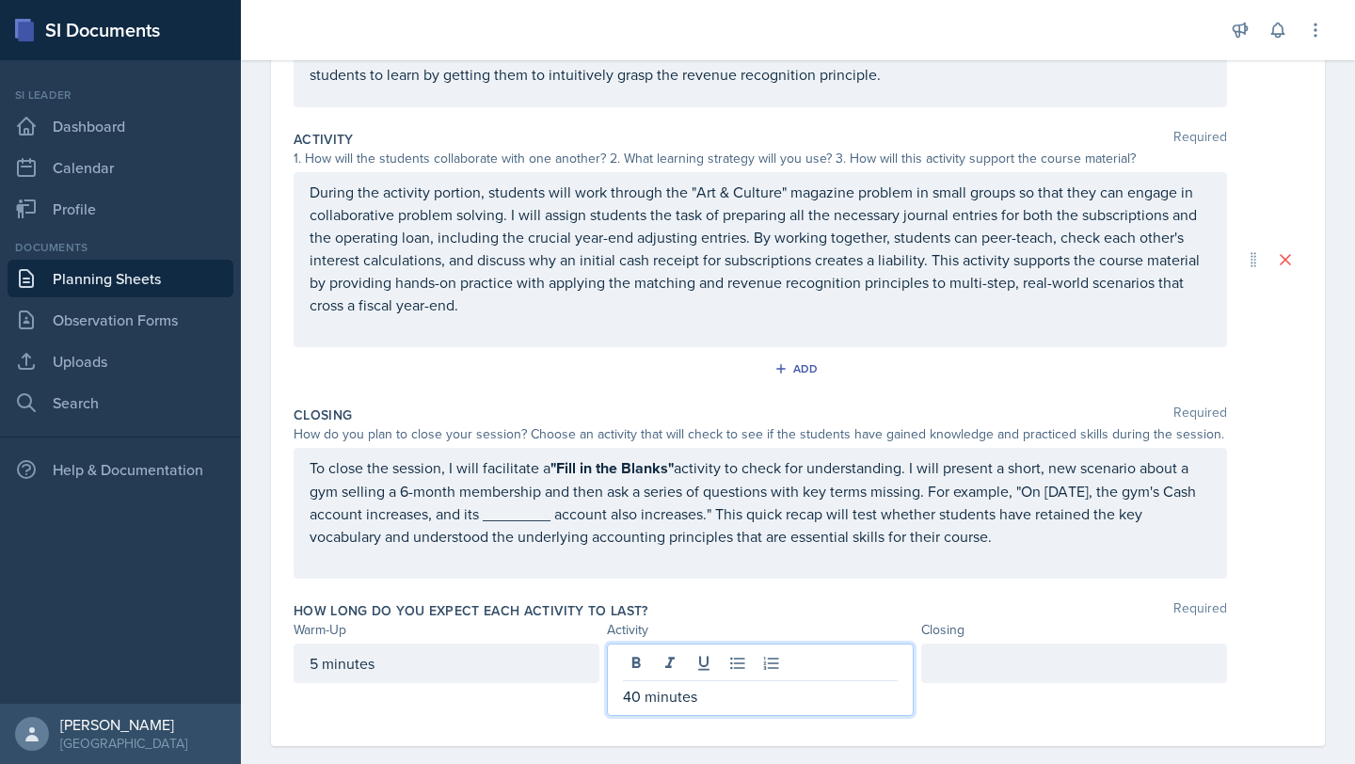
click at [675, 666] on div at bounding box center [1074, 663] width 306 height 40
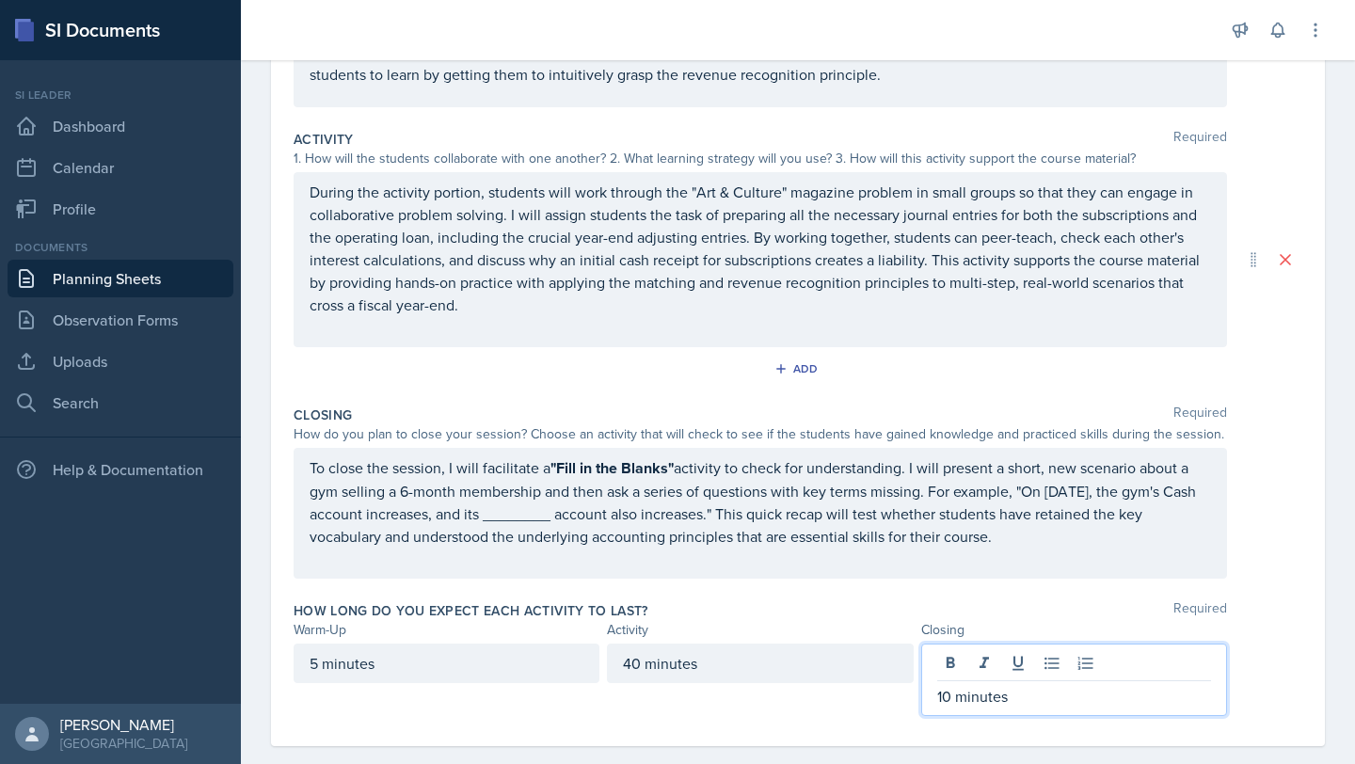
click at [597, 470] on strong ""Fill in the Blanks"" at bounding box center [611, 468] width 123 height 22
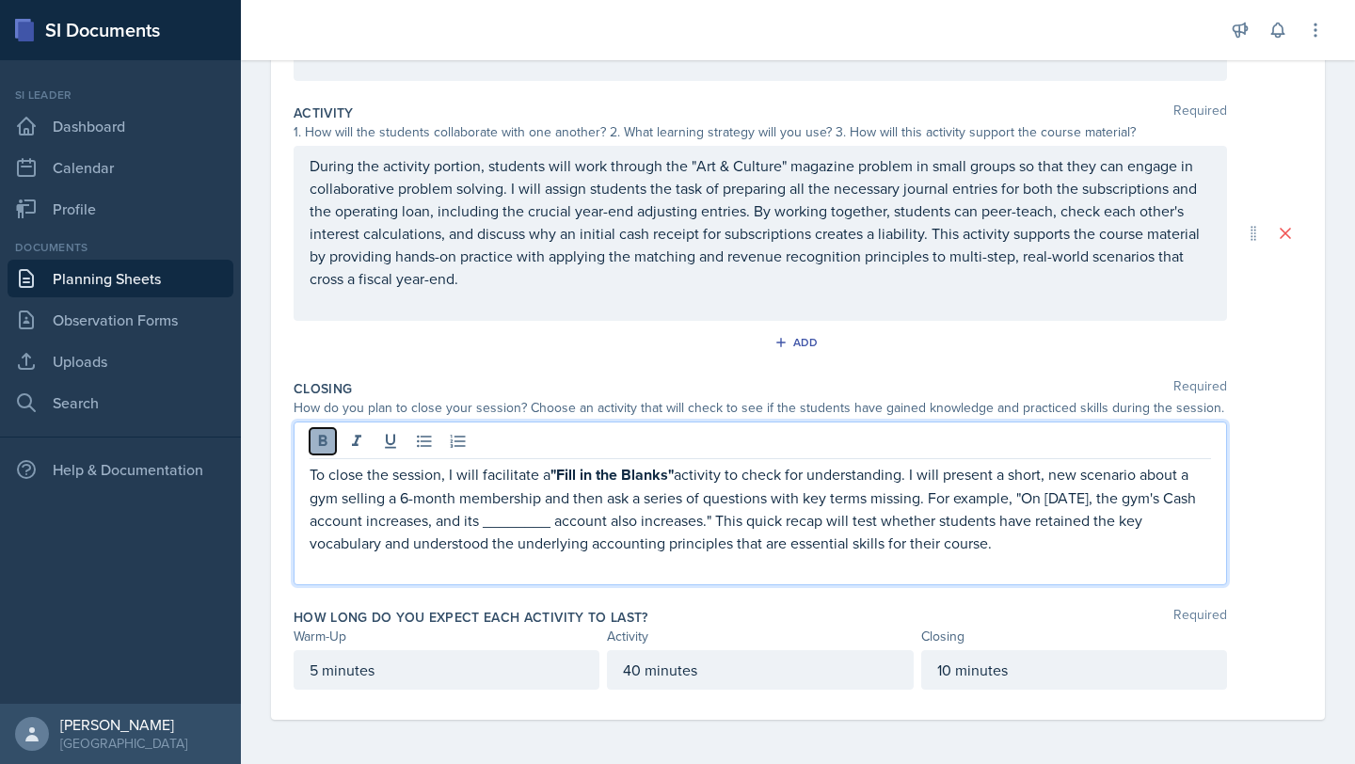
click at [329, 437] on icon at bounding box center [322, 441] width 19 height 19
click at [507, 484] on p "To close the session, I will facilitate a "Fill in the Blanks" activity to chec…" at bounding box center [760, 508] width 901 height 91
click at [318, 445] on icon at bounding box center [322, 441] width 19 height 19
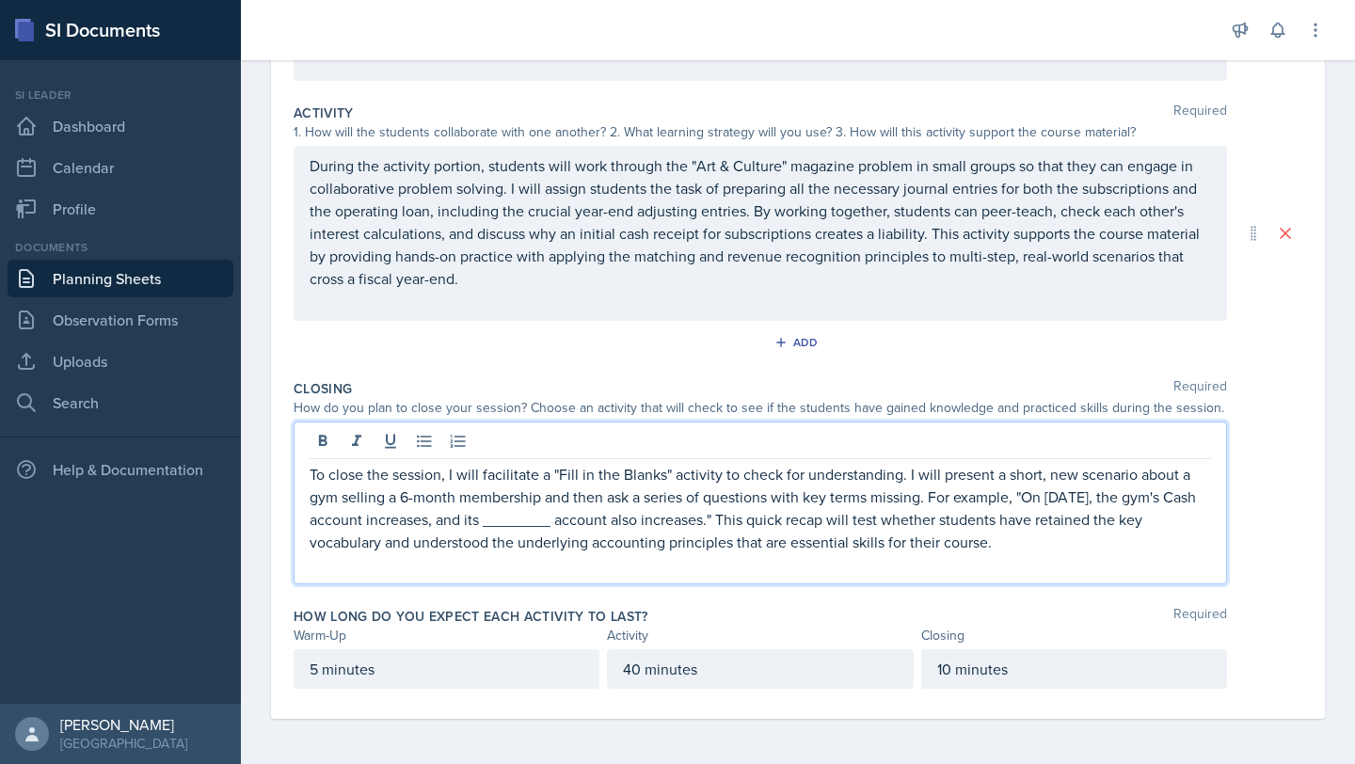
click at [675, 541] on p "To close the session, I will facilitate a "Fill in the Blanks" activity to chec…" at bounding box center [760, 508] width 901 height 90
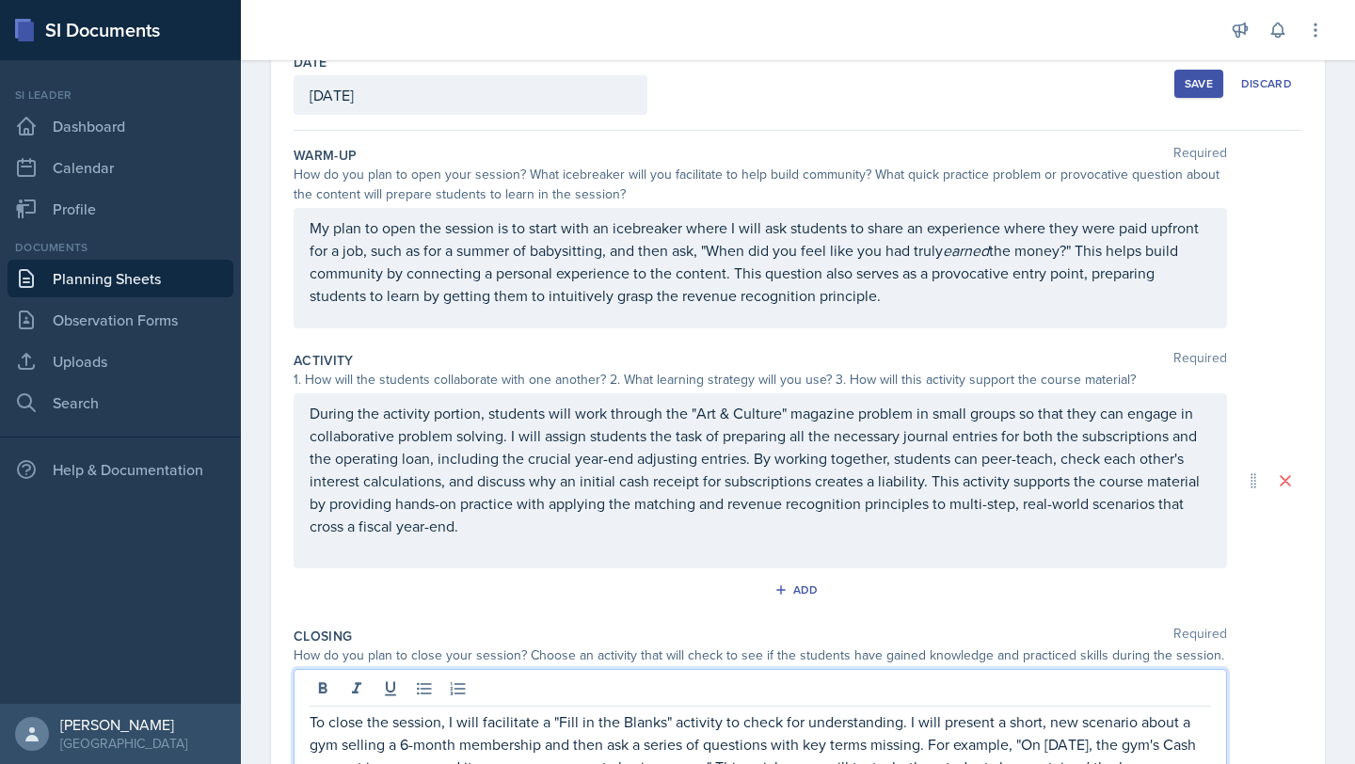
scroll to position [0, 0]
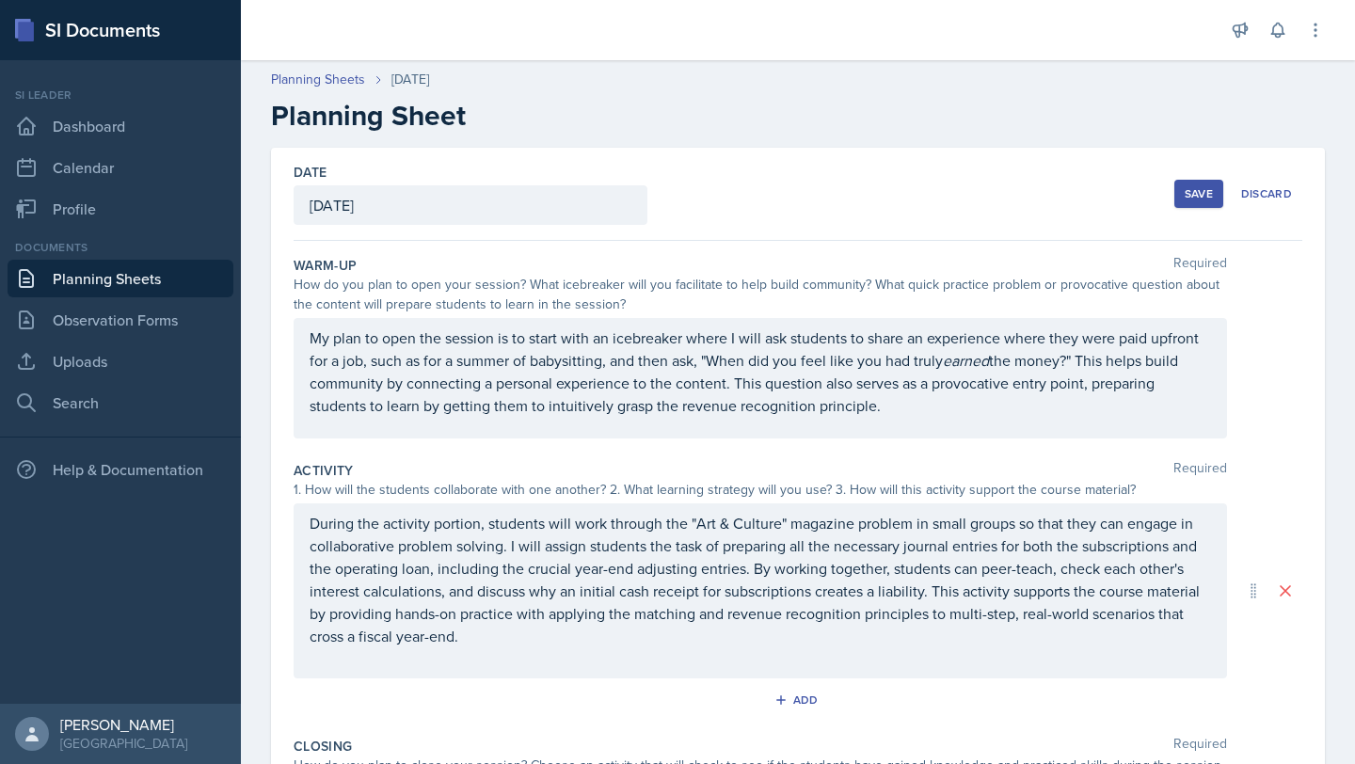
click at [675, 184] on button "Save" at bounding box center [1198, 194] width 49 height 28
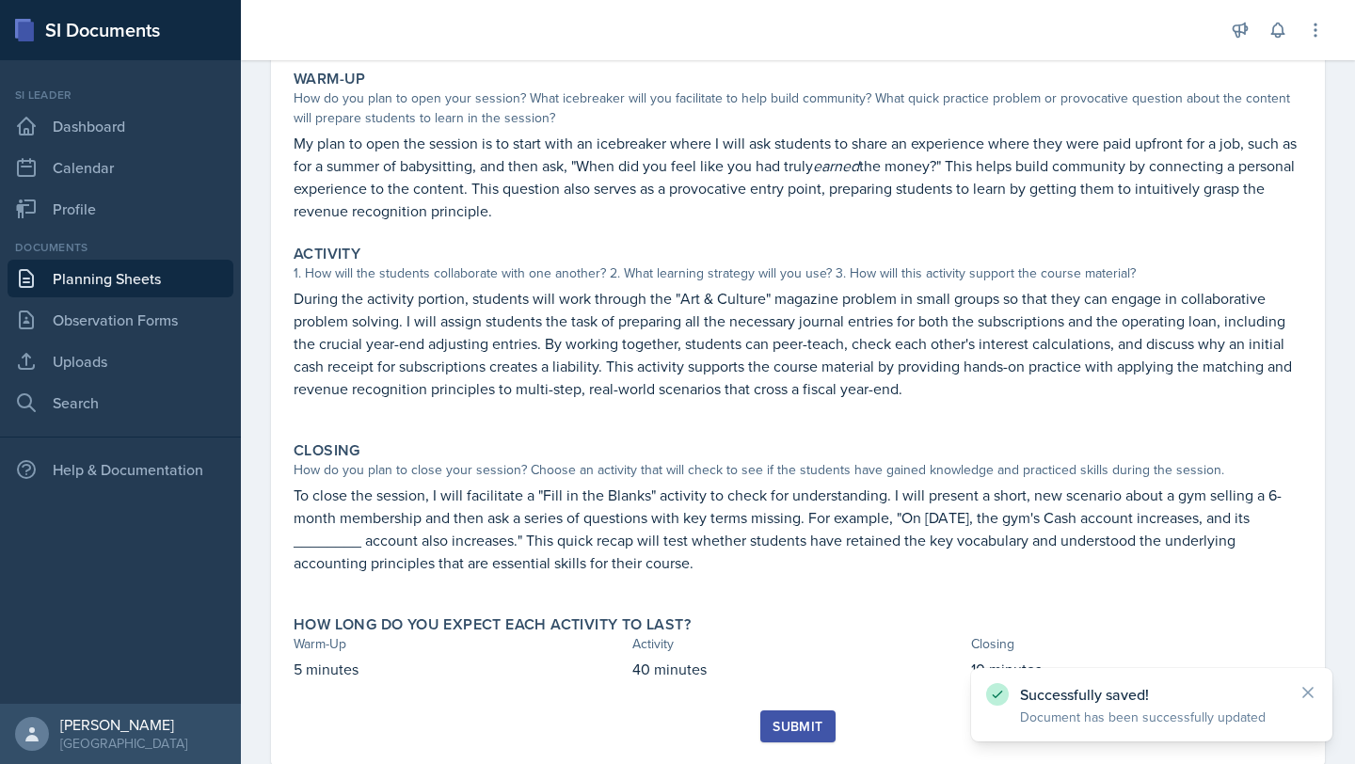
scroll to position [222, 0]
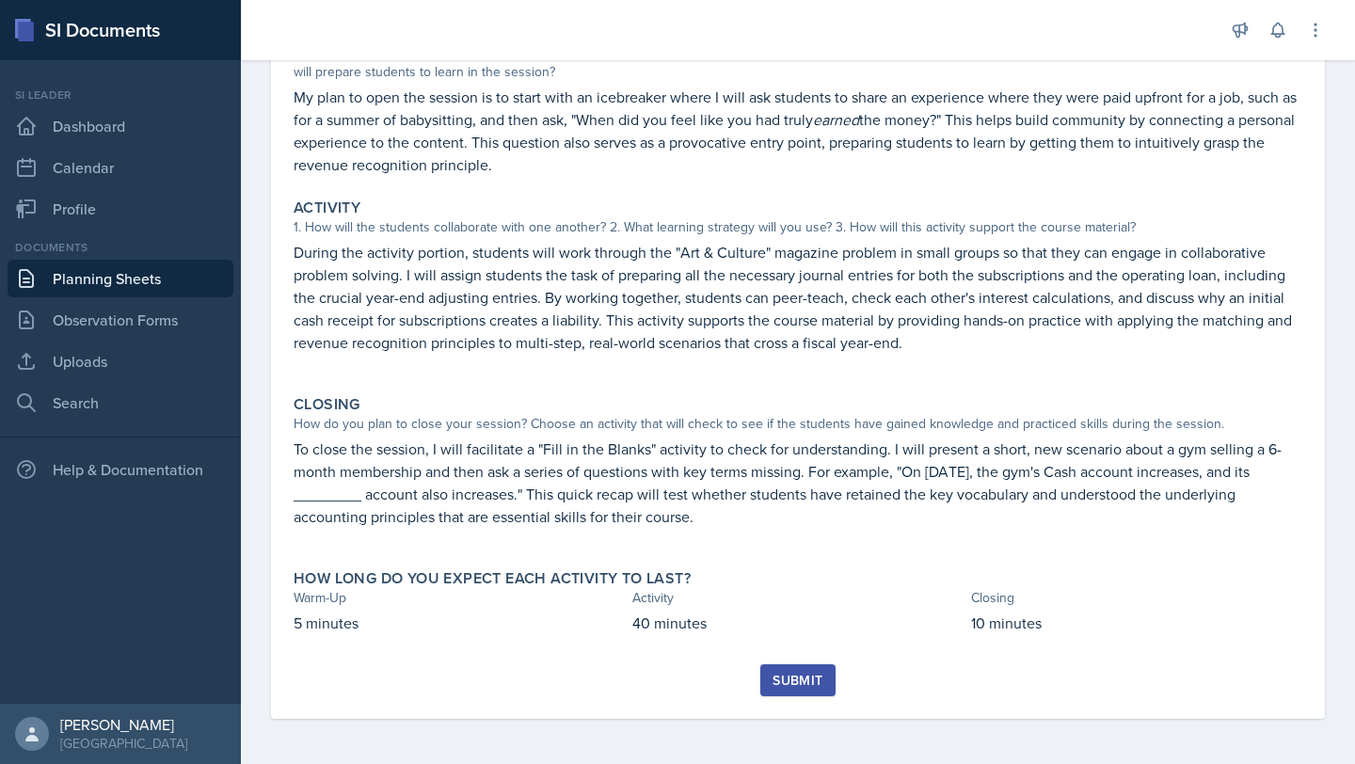
click at [675, 682] on div "Submit" at bounding box center [797, 680] width 50 height 15
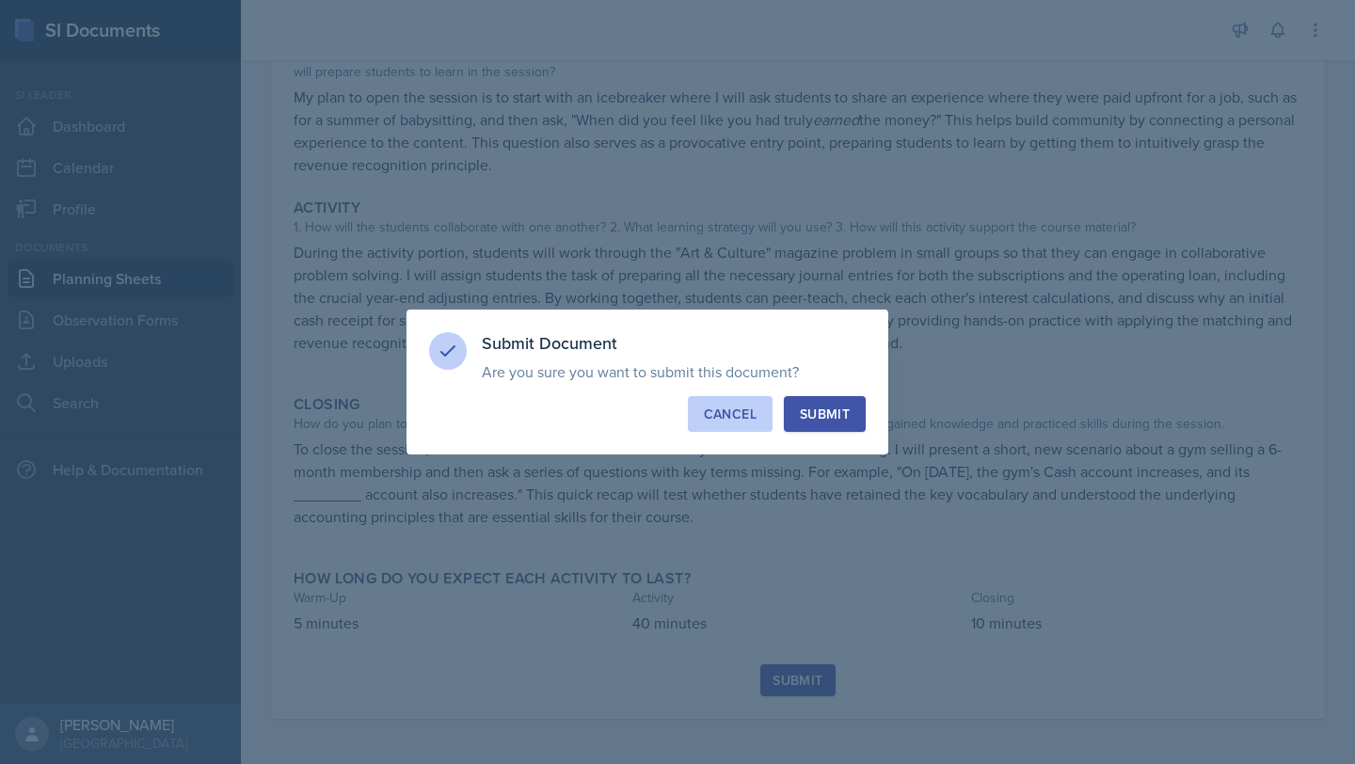
click at [675, 419] on div "Cancel" at bounding box center [730, 414] width 53 height 19
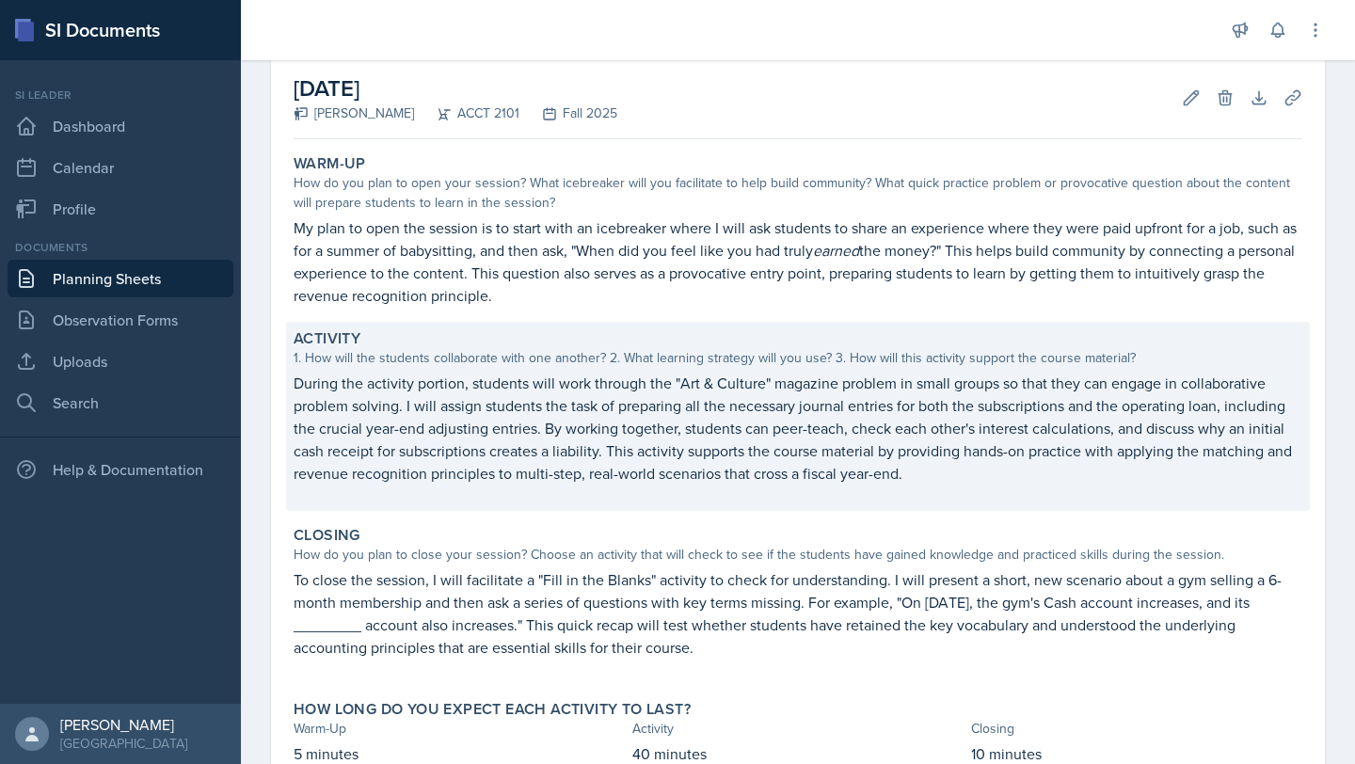
click at [675, 199] on div "How do you plan to open your session? What icebreaker will you facilitate to he…" at bounding box center [798, 193] width 1008 height 40
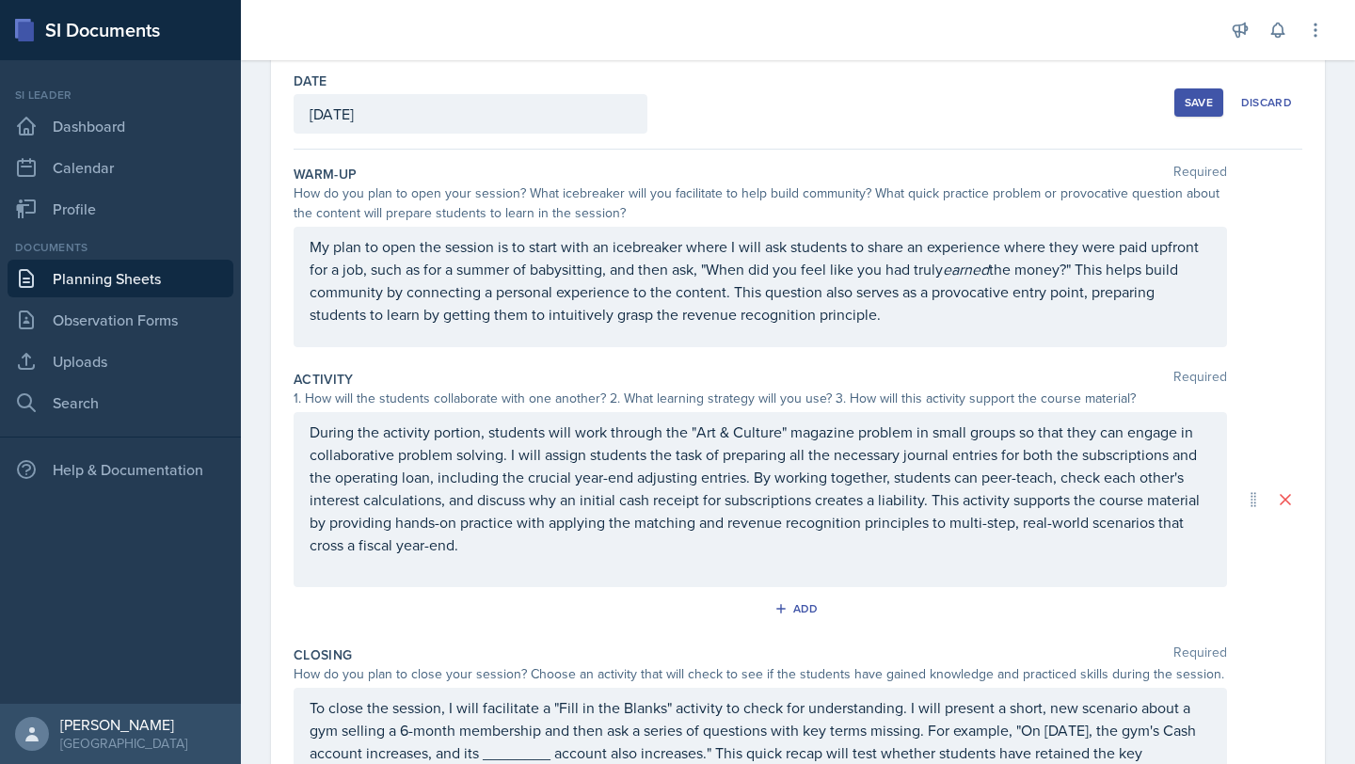
scroll to position [84, 0]
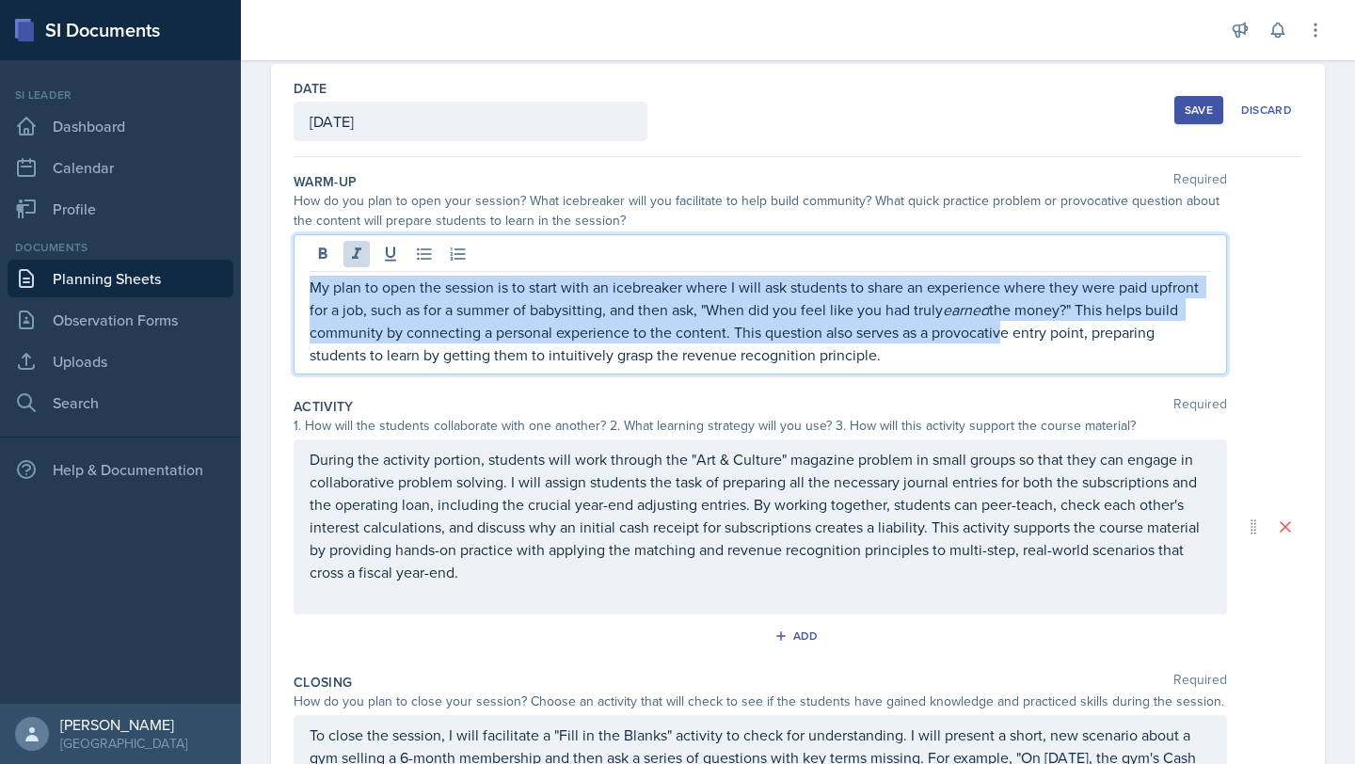
drag, startPoint x: 909, startPoint y: 274, endPoint x: 996, endPoint y: 336, distance: 107.3
click at [675, 336] on p "My plan to open the session is to start with an icebreaker where I will ask stu…" at bounding box center [760, 321] width 901 height 90
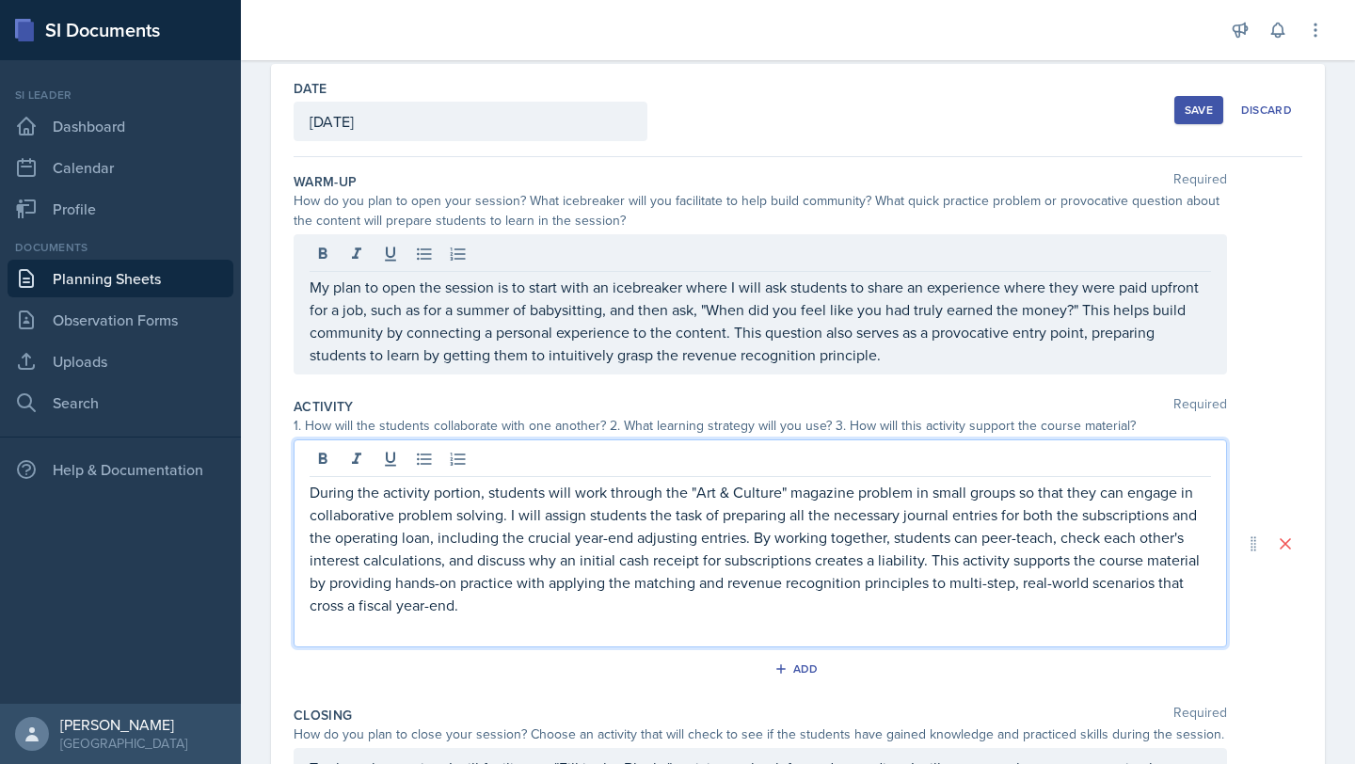
click at [675, 522] on p "During the activity portion, students will work through the "Art & Culture" mag…" at bounding box center [760, 548] width 901 height 135
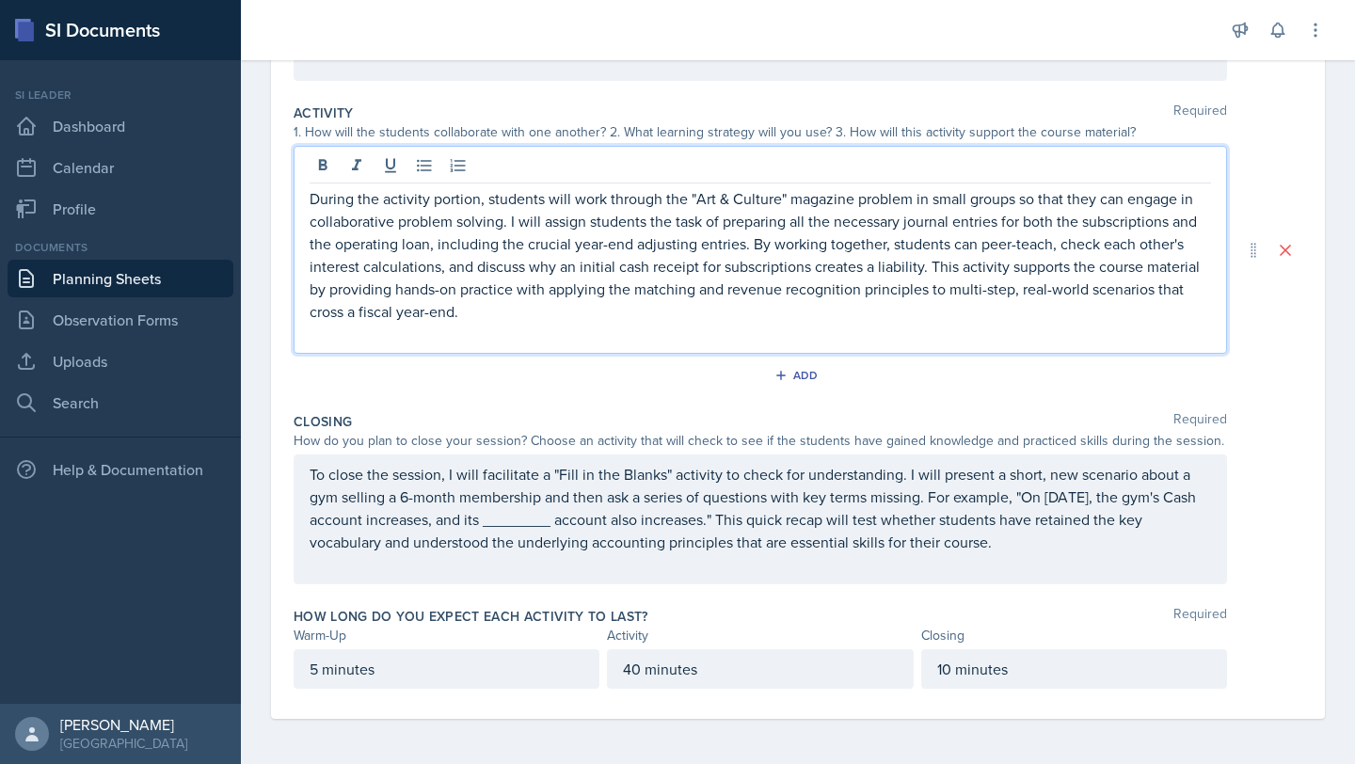
scroll to position [0, 0]
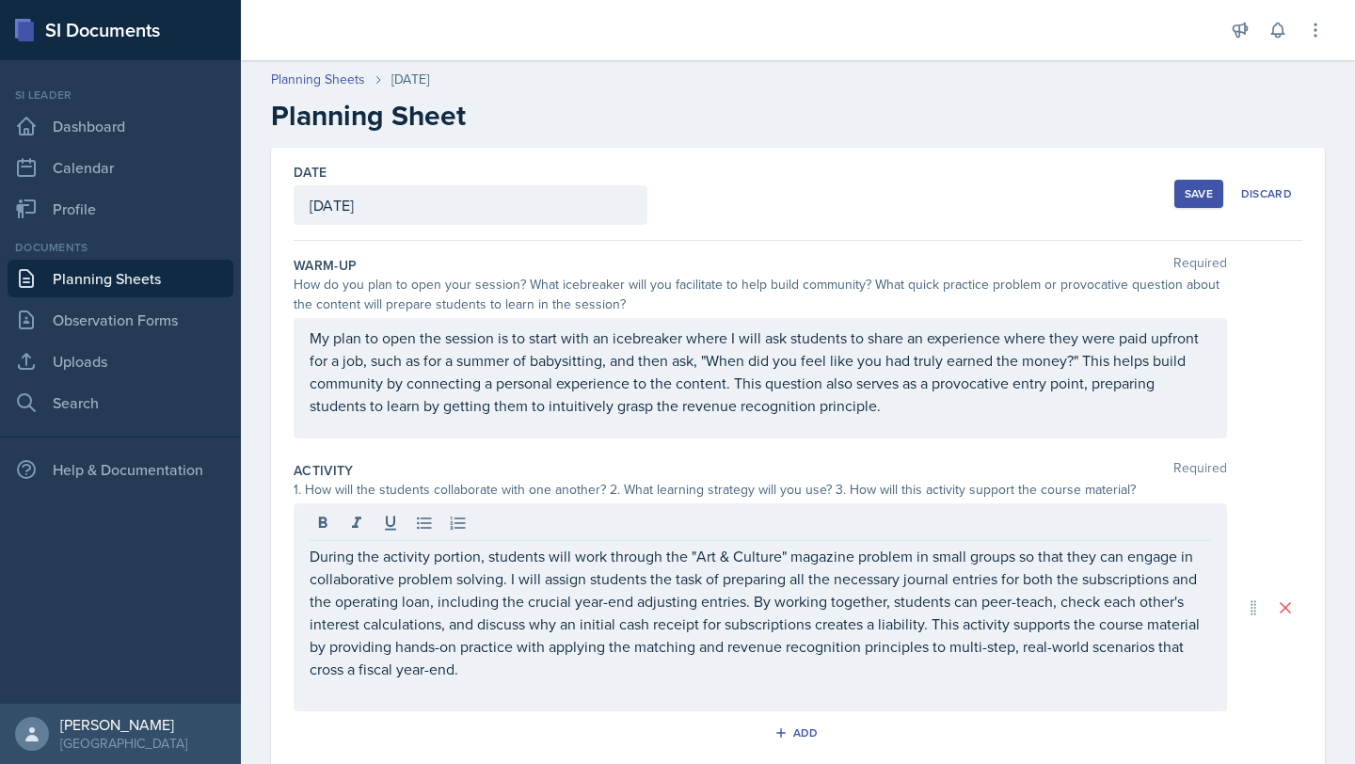
click at [675, 186] on div "Save" at bounding box center [1198, 193] width 28 height 15
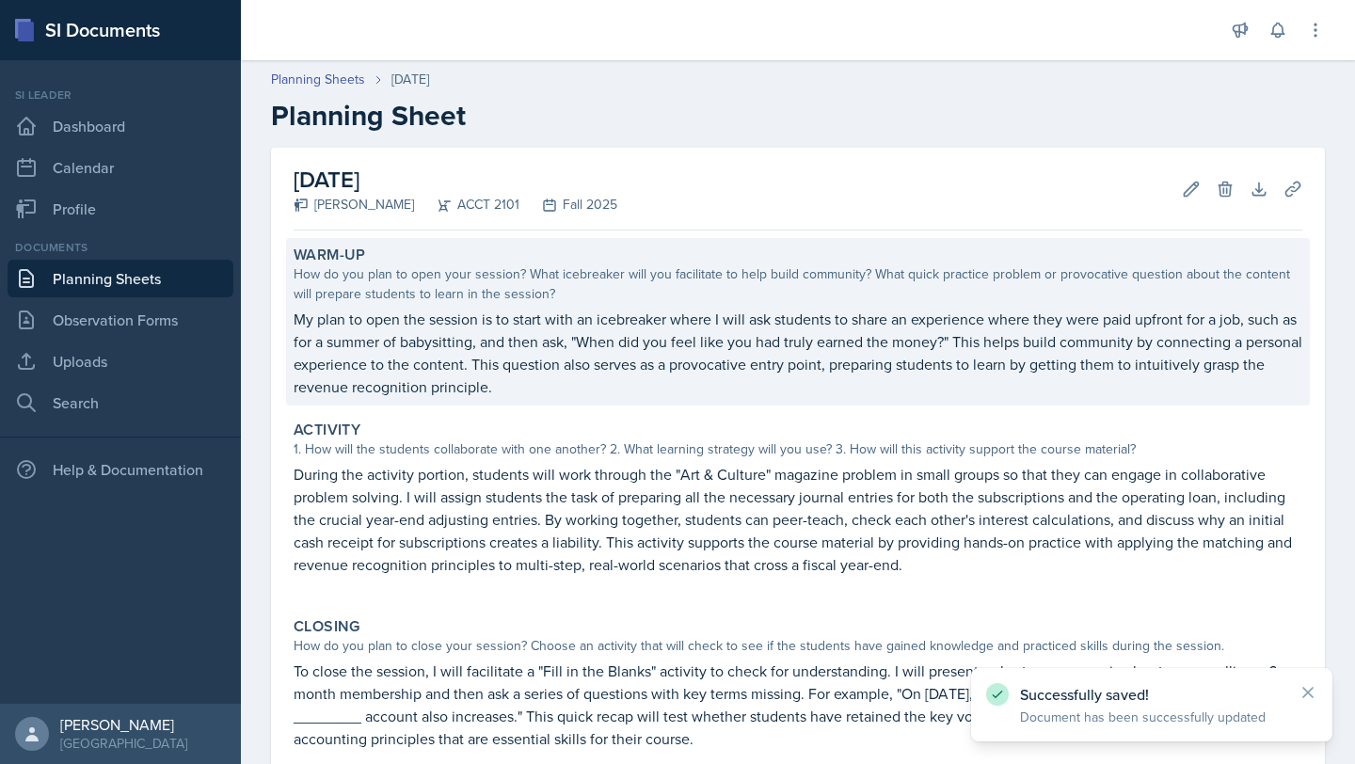
scroll to position [222, 0]
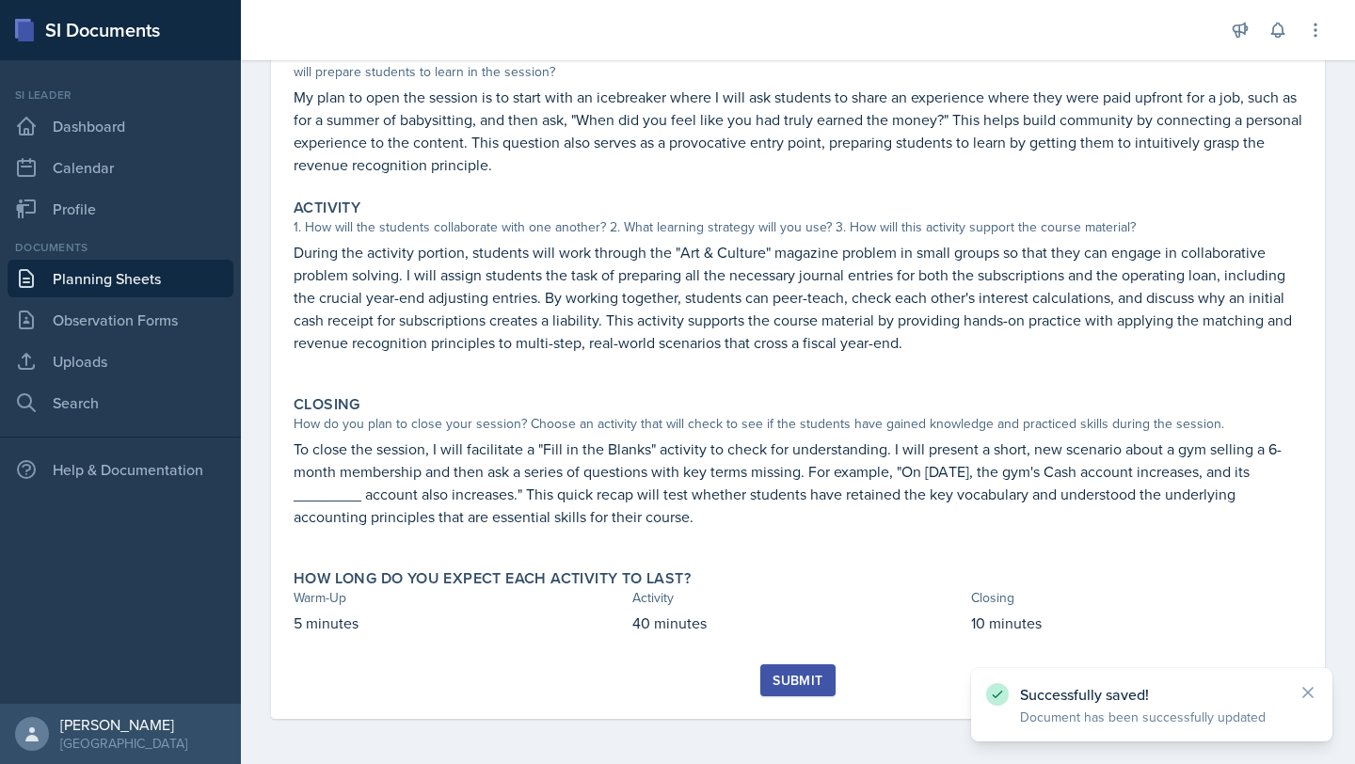
click at [675, 675] on div "Submit" at bounding box center [797, 680] width 50 height 15
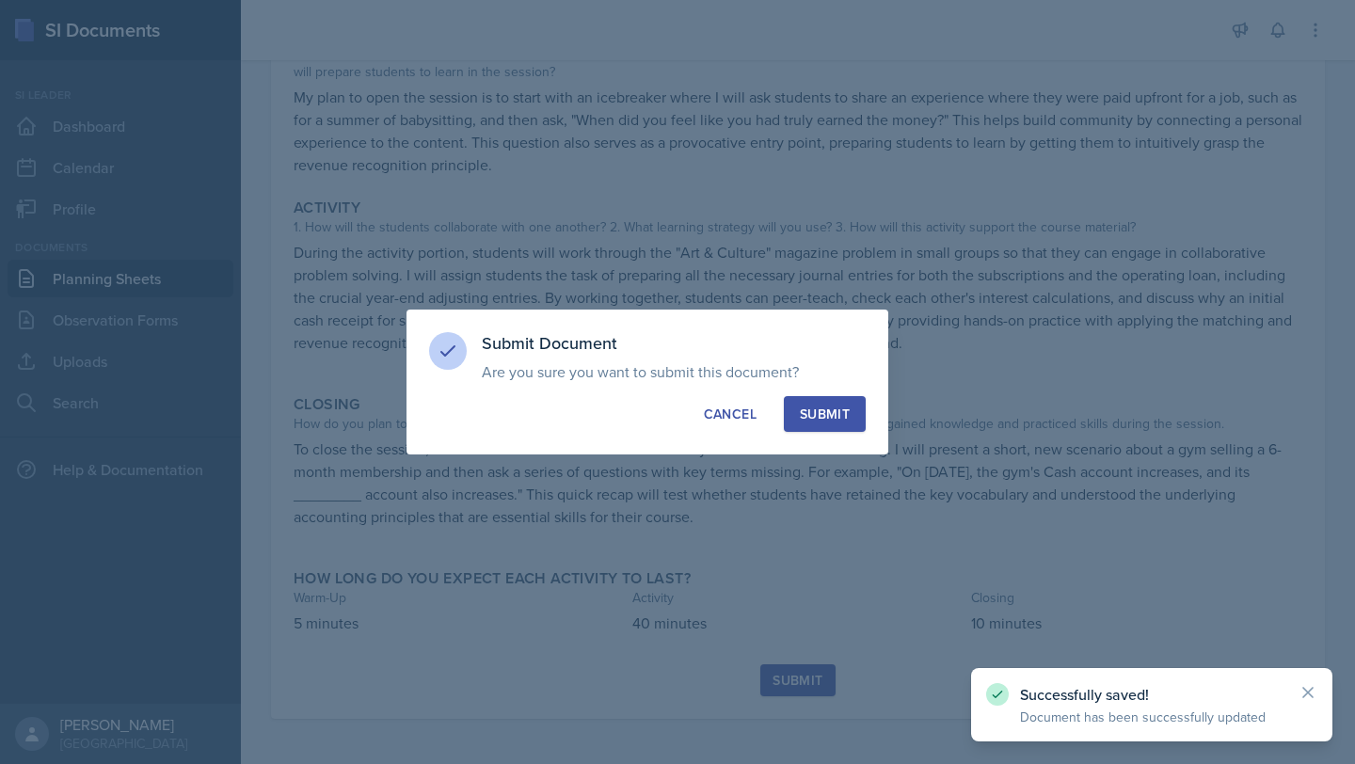
click at [675, 420] on div "Submit" at bounding box center [825, 414] width 50 height 19
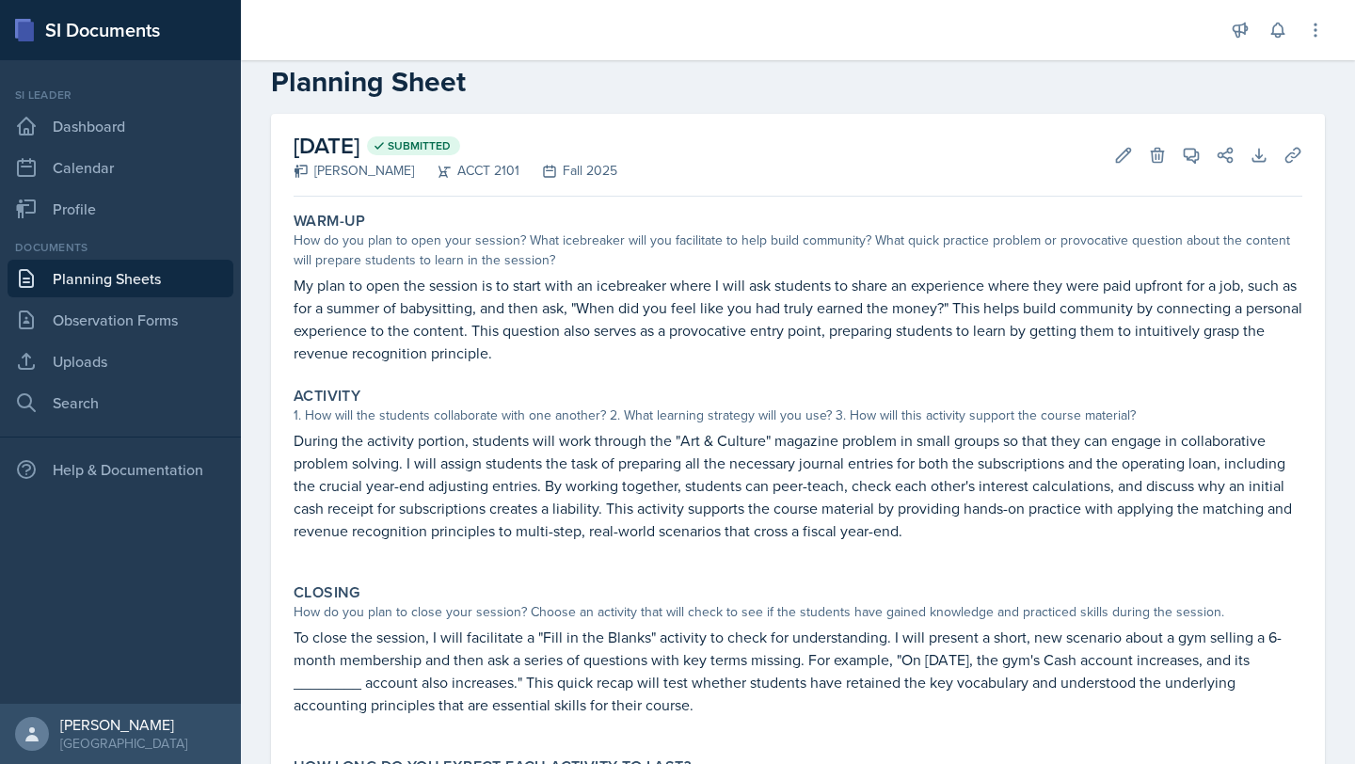
scroll to position [0, 0]
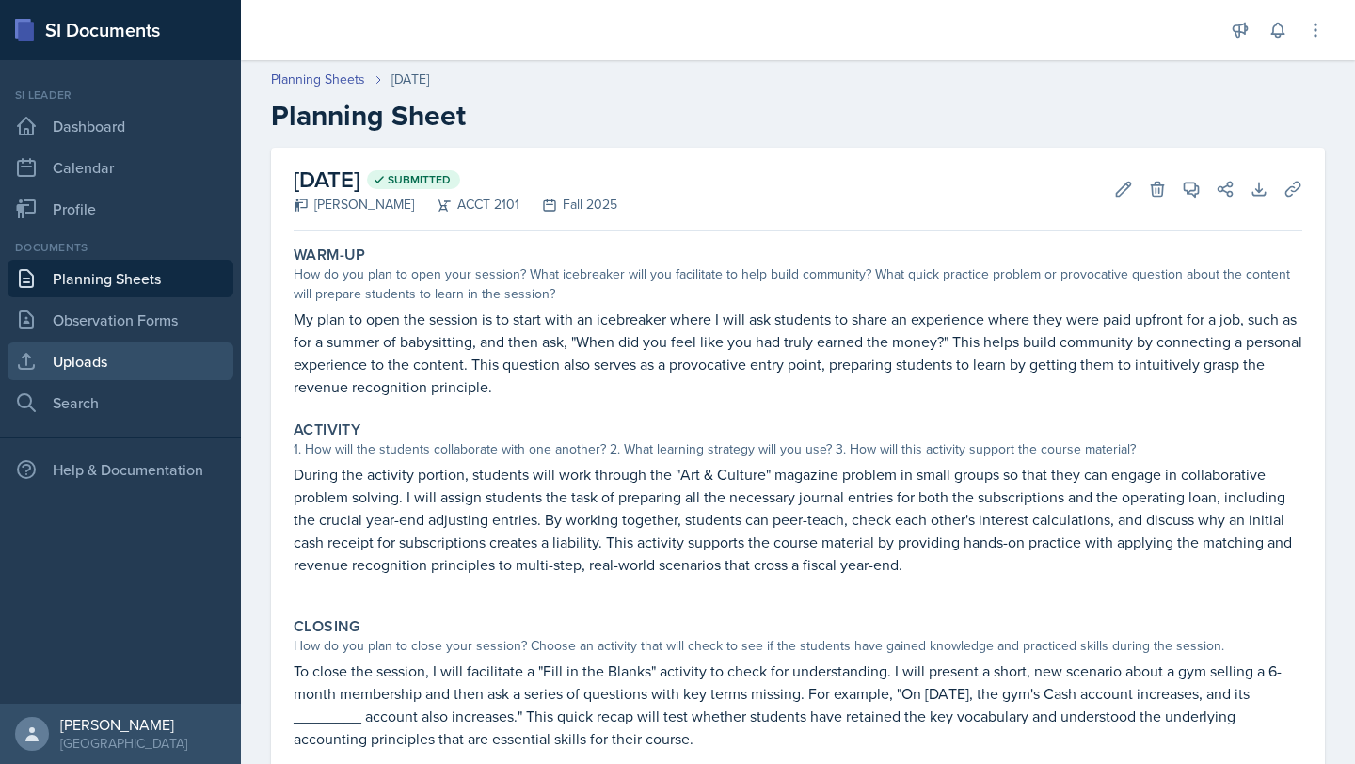
click at [102, 370] on link "Uploads" at bounding box center [121, 361] width 226 height 38
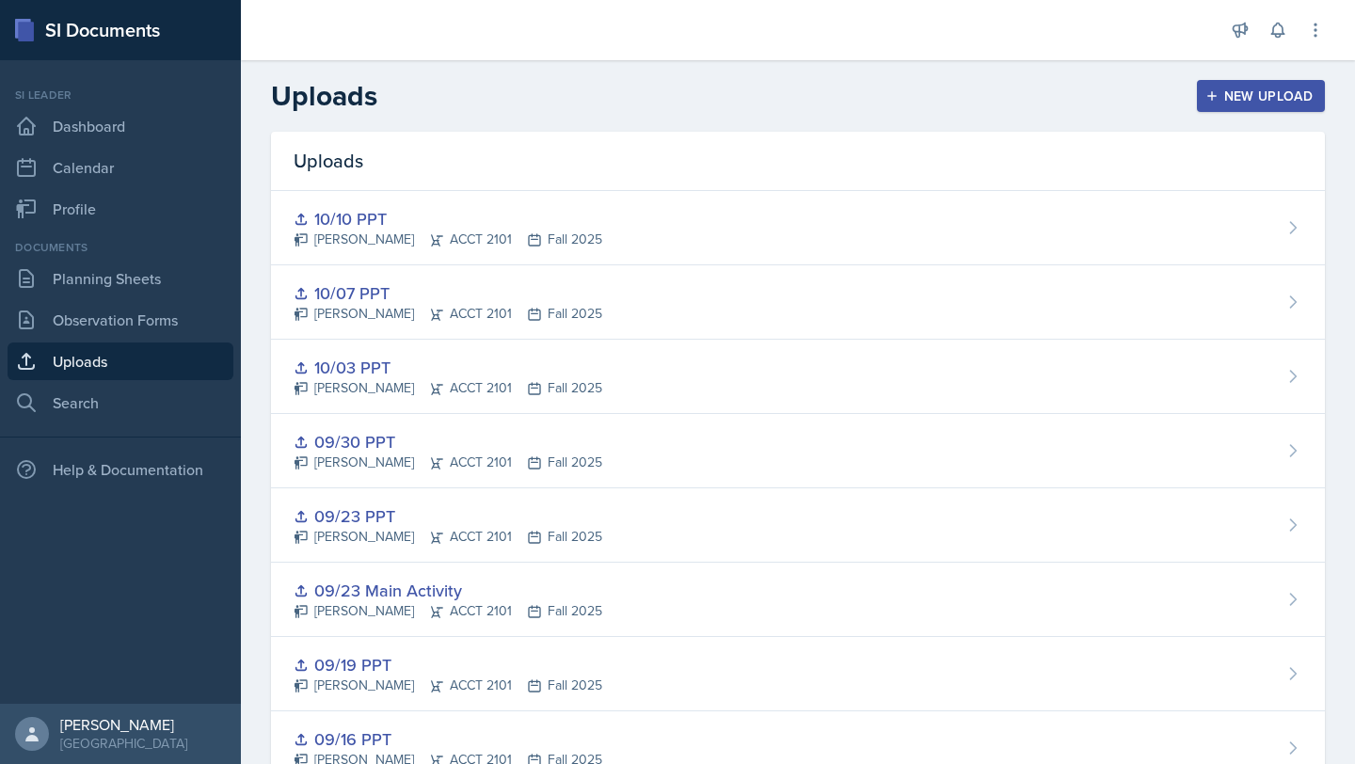
click at [675, 88] on div "New Upload" at bounding box center [1261, 95] width 104 height 15
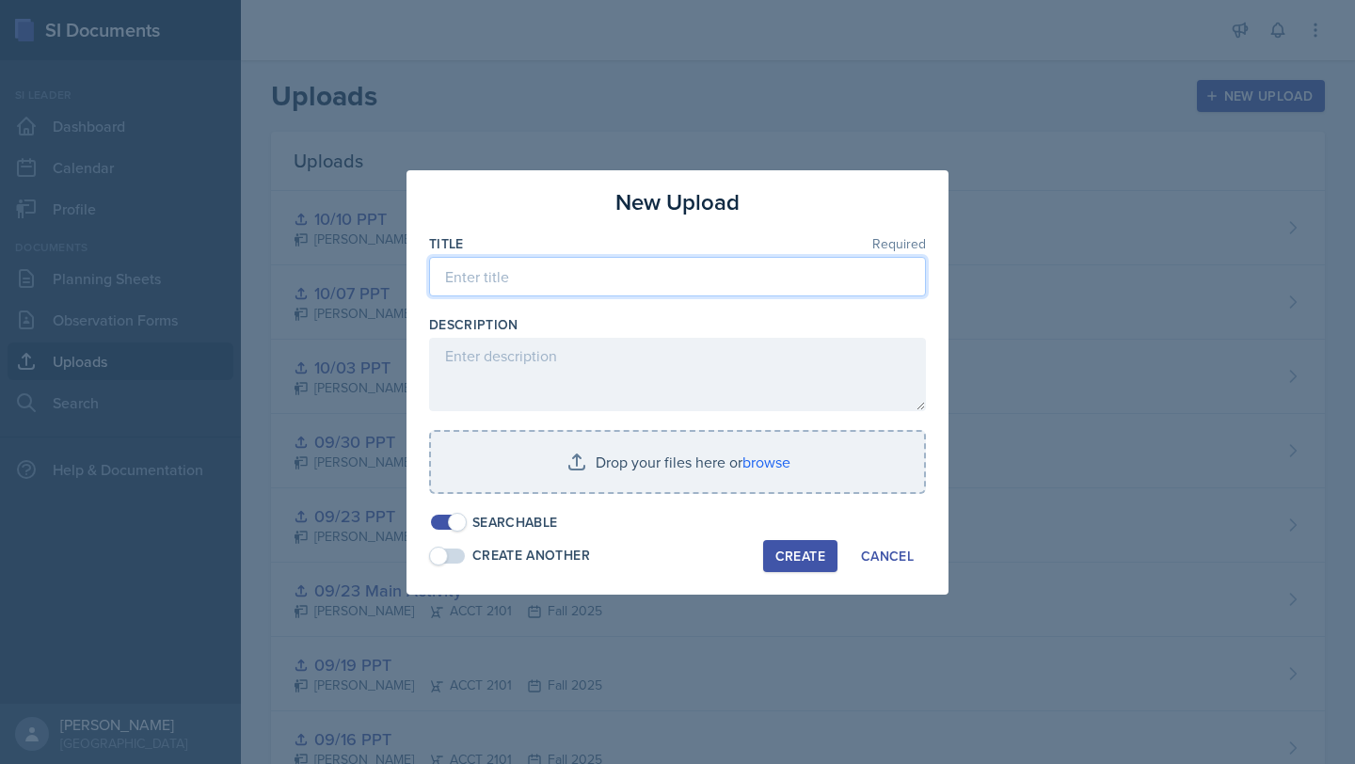
click at [564, 279] on input at bounding box center [677, 277] width 497 height 40
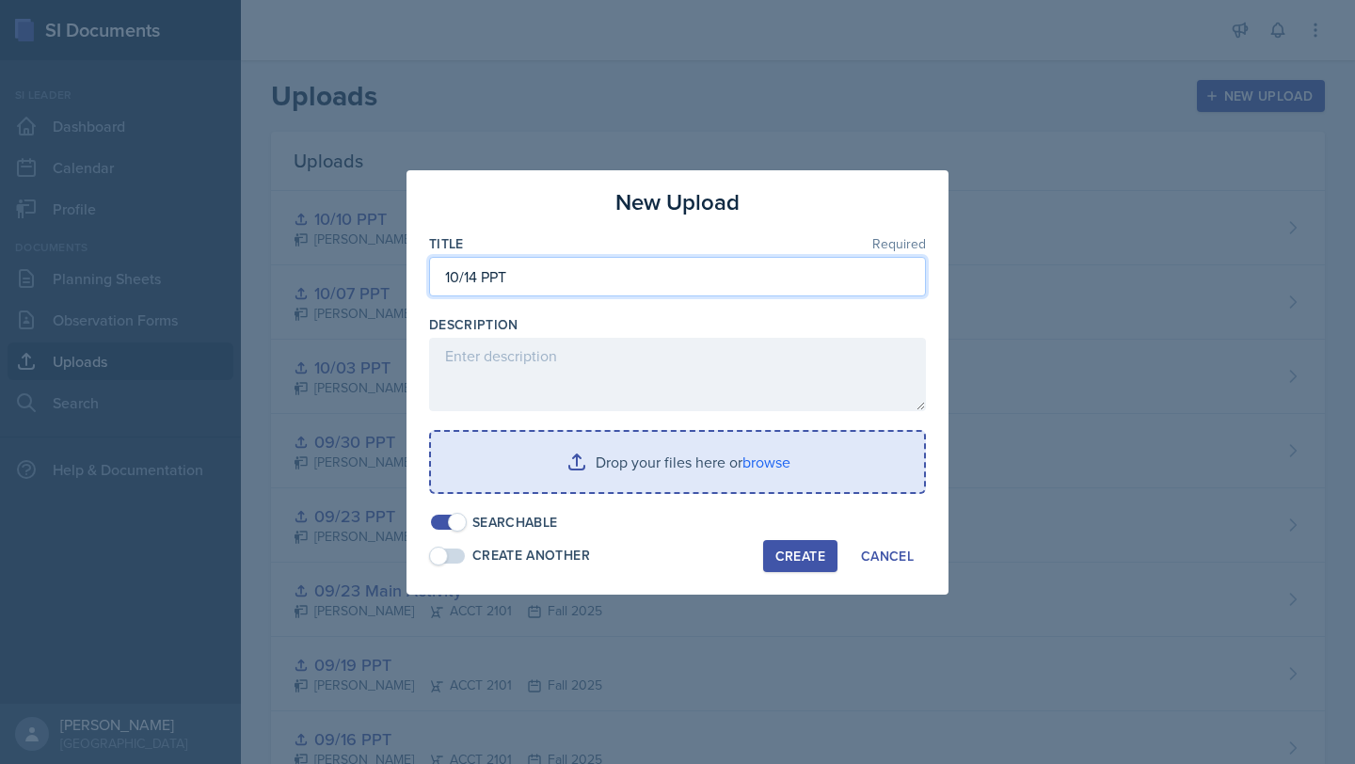
type input "10/14 PPT"
click at [675, 468] on input "file" at bounding box center [677, 462] width 493 height 60
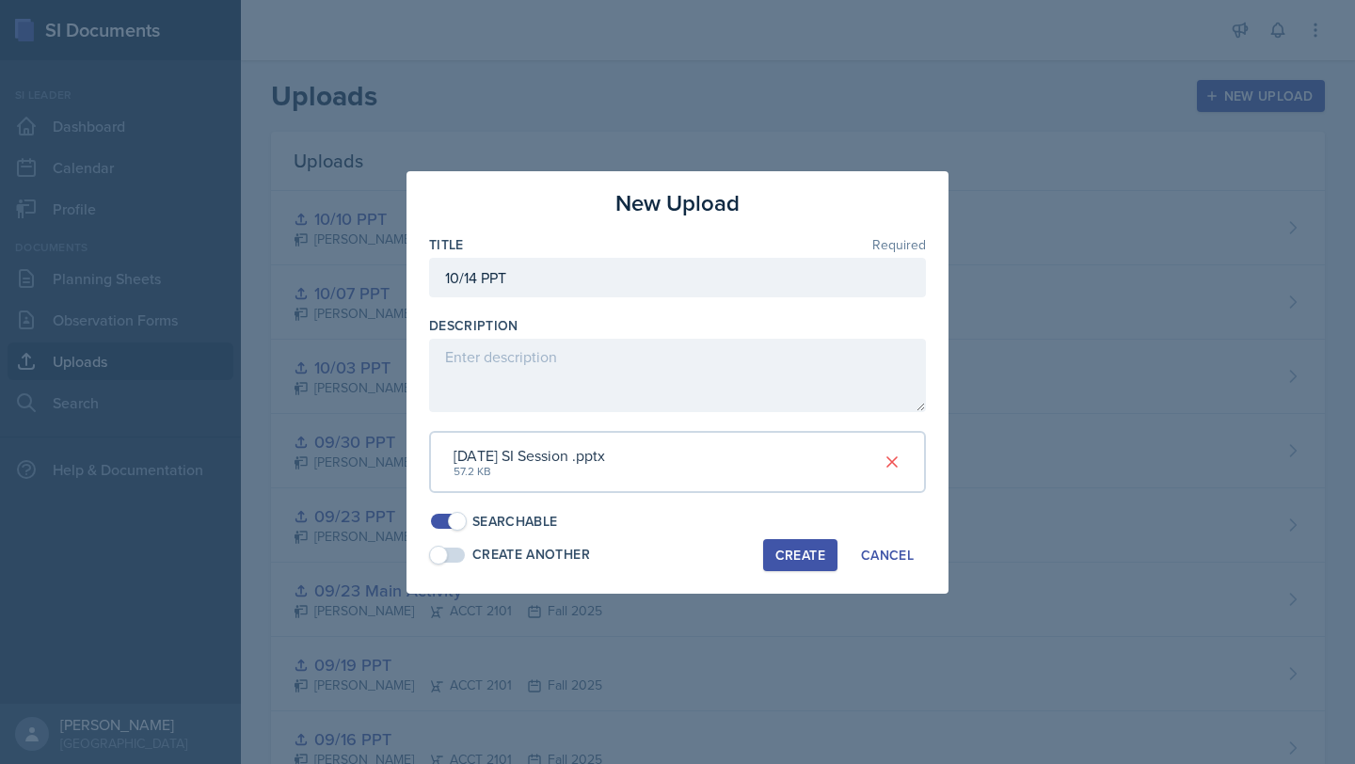
click at [675, 558] on div "Create" at bounding box center [800, 555] width 50 height 15
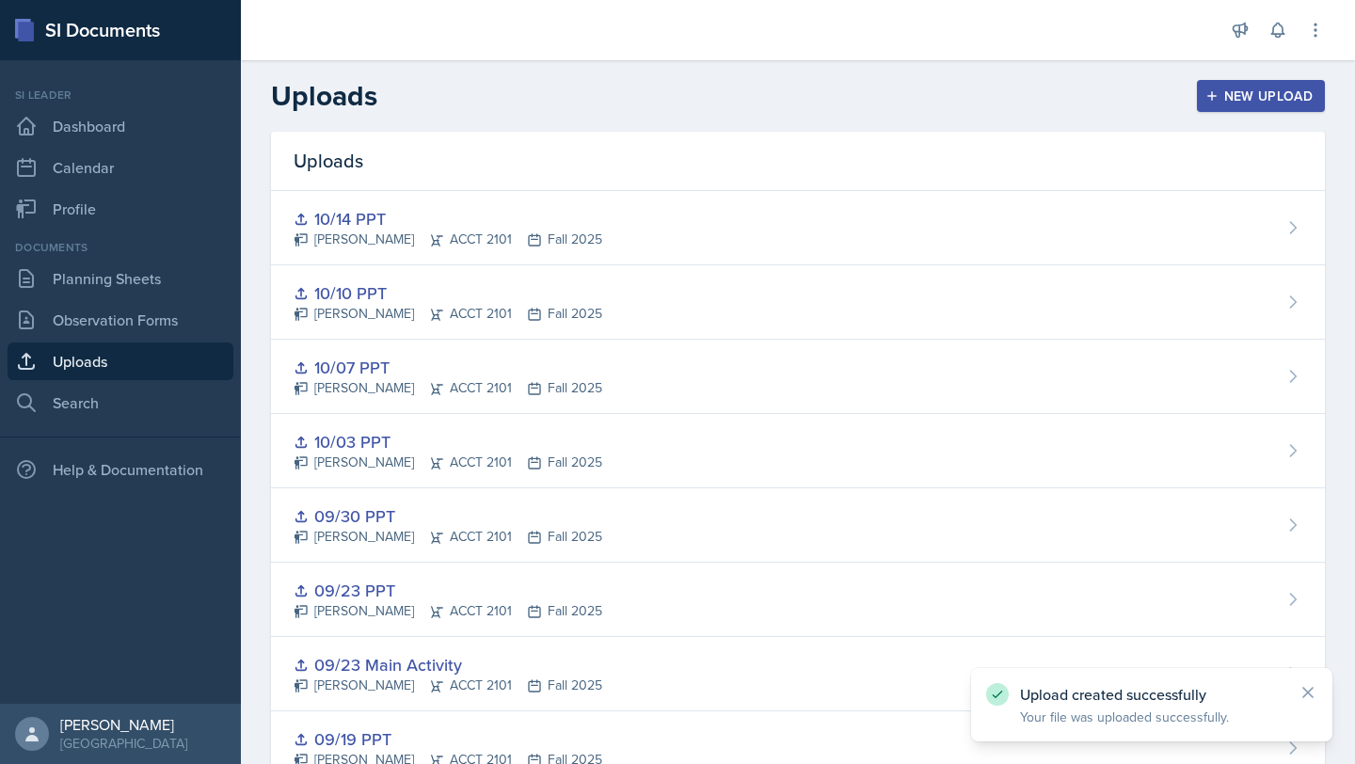
click at [675, 105] on button "New Upload" at bounding box center [1261, 96] width 129 height 32
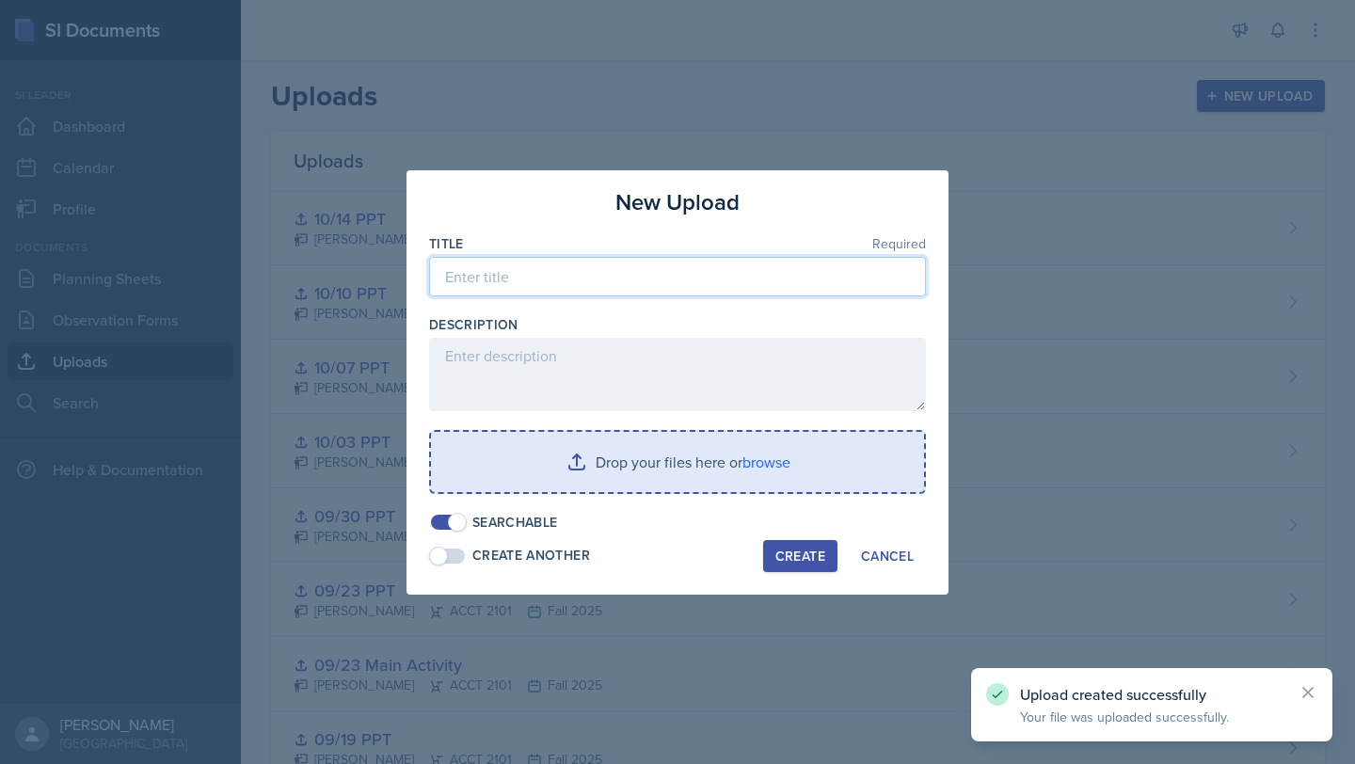
click at [657, 267] on input at bounding box center [677, 277] width 497 height 40
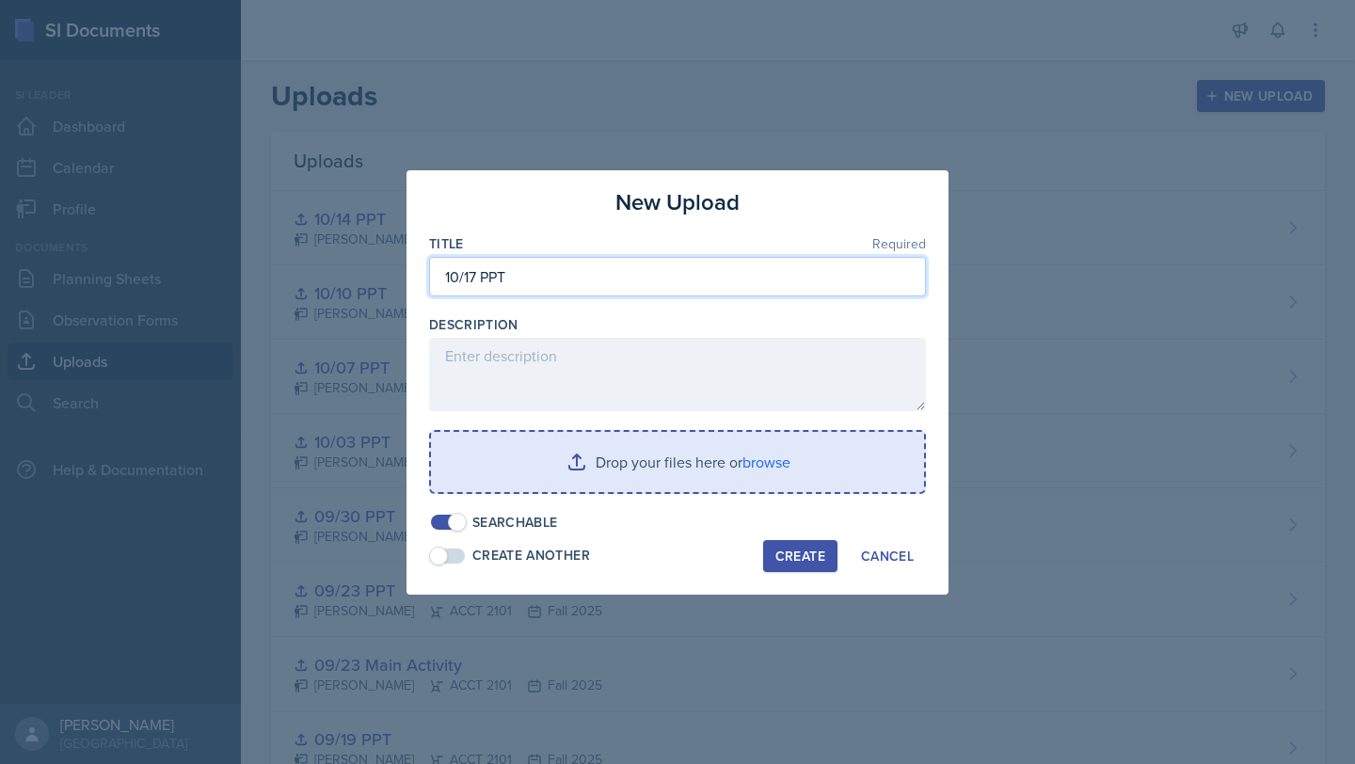
type input "10/17 PPT"
click at [675, 470] on input "file" at bounding box center [677, 462] width 493 height 60
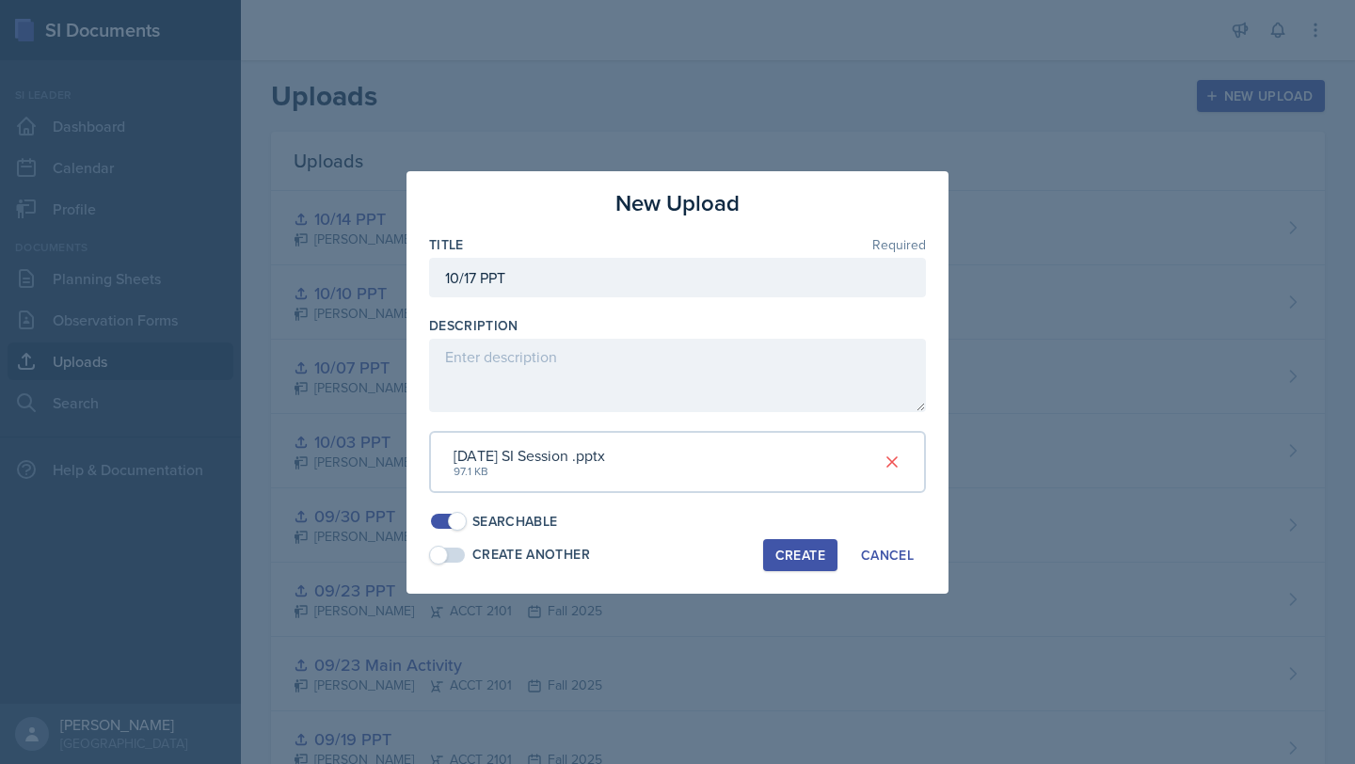
click at [675, 548] on div "Create" at bounding box center [800, 555] width 50 height 15
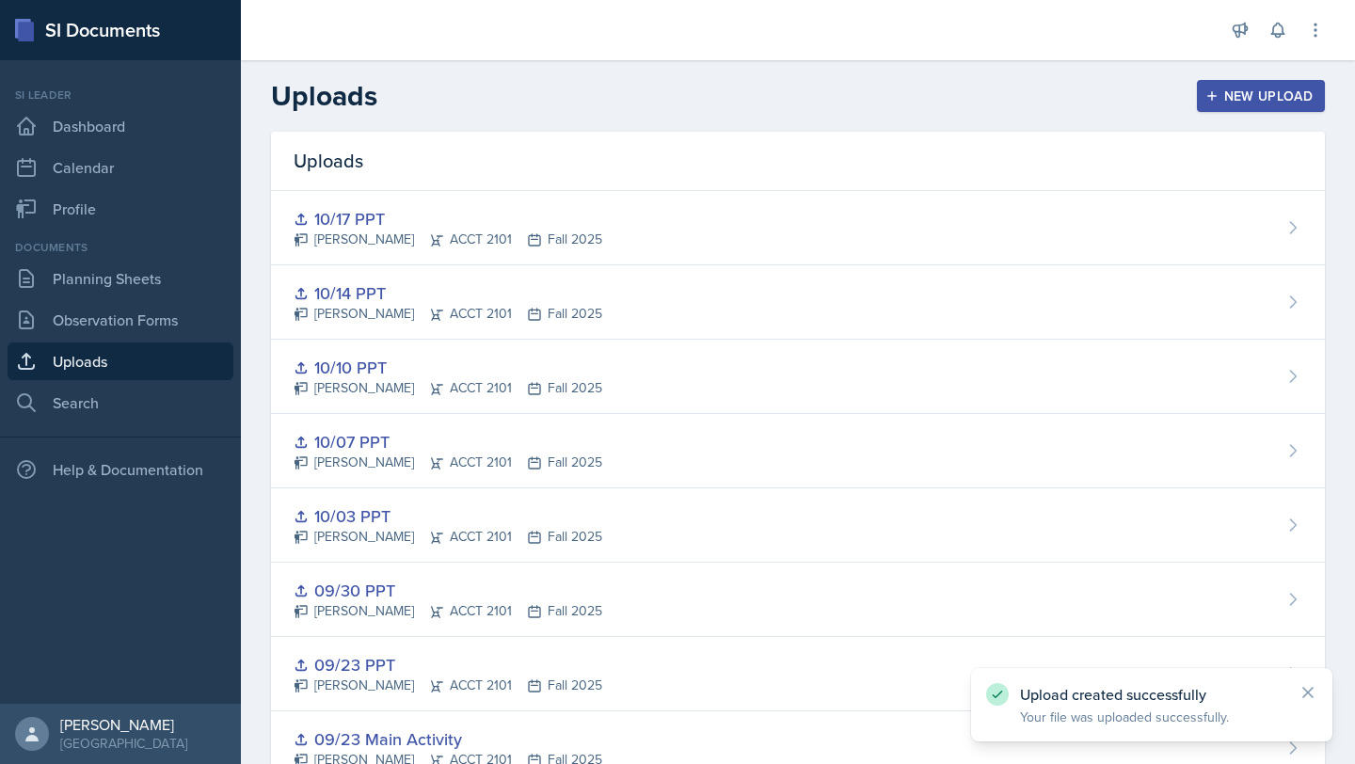
click at [410, 199] on div "10/17 PPT [PERSON_NAME] ACCT 2101 Fall 2025" at bounding box center [798, 228] width 1054 height 74
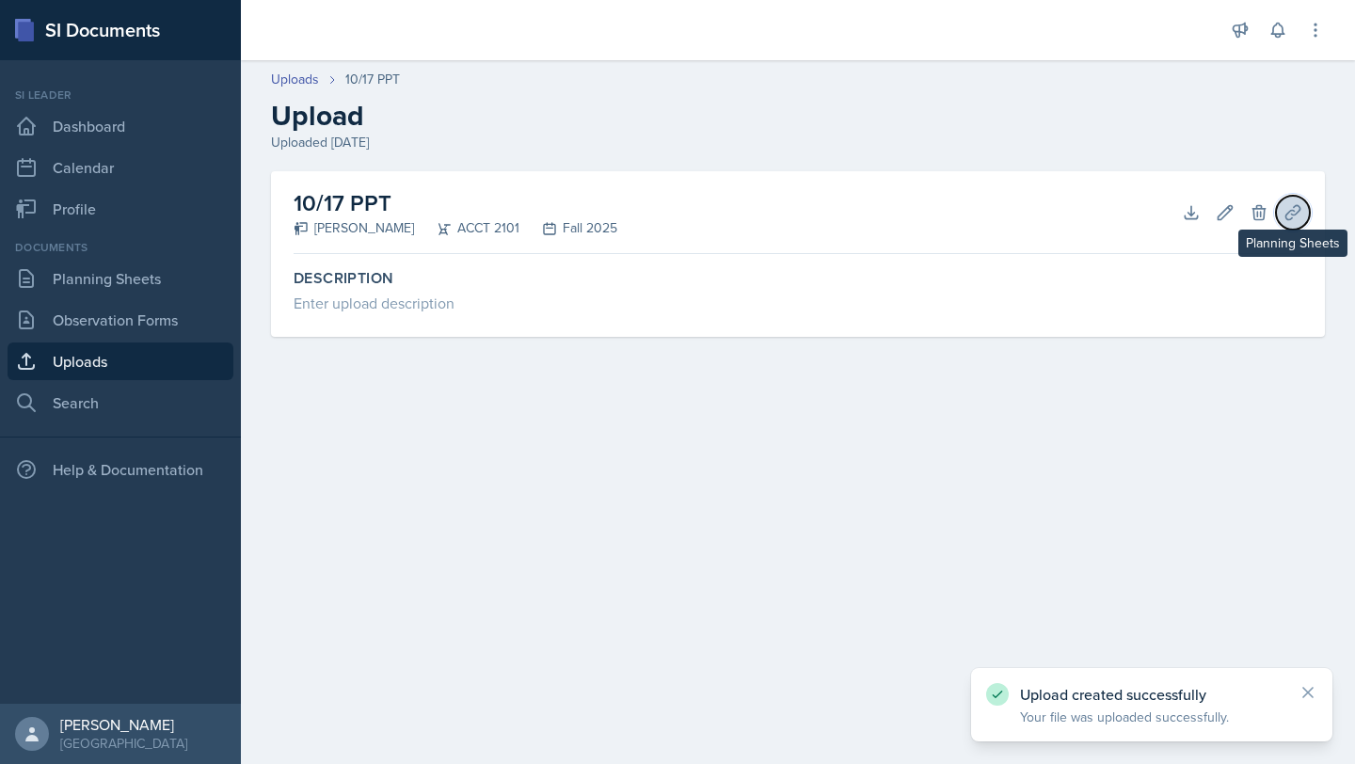
click at [675, 213] on icon at bounding box center [1292, 212] width 14 height 14
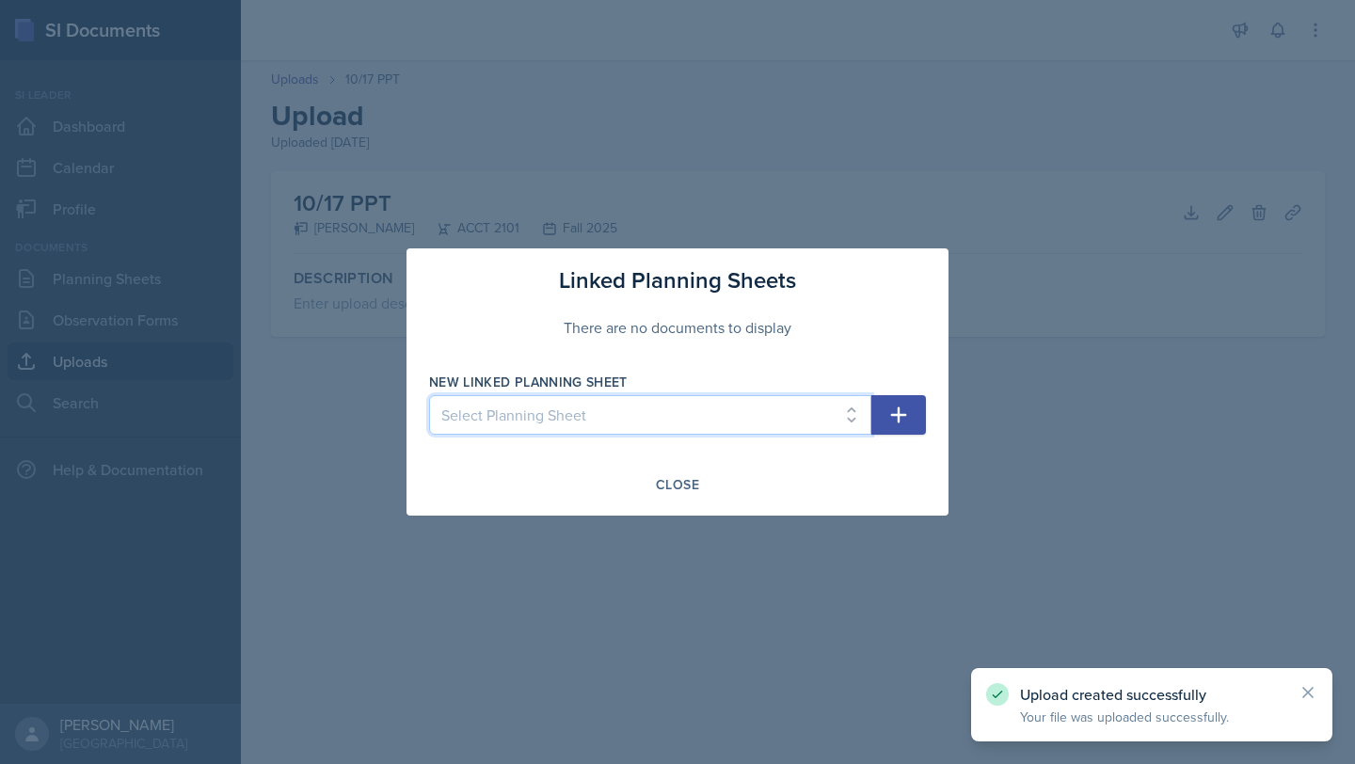
click at [675, 424] on select "Select Planning Sheet [DATE] [DATE] [DATE] [DATE] [DATE] [DATE] [DATE] [DATE] […" at bounding box center [650, 415] width 442 height 40
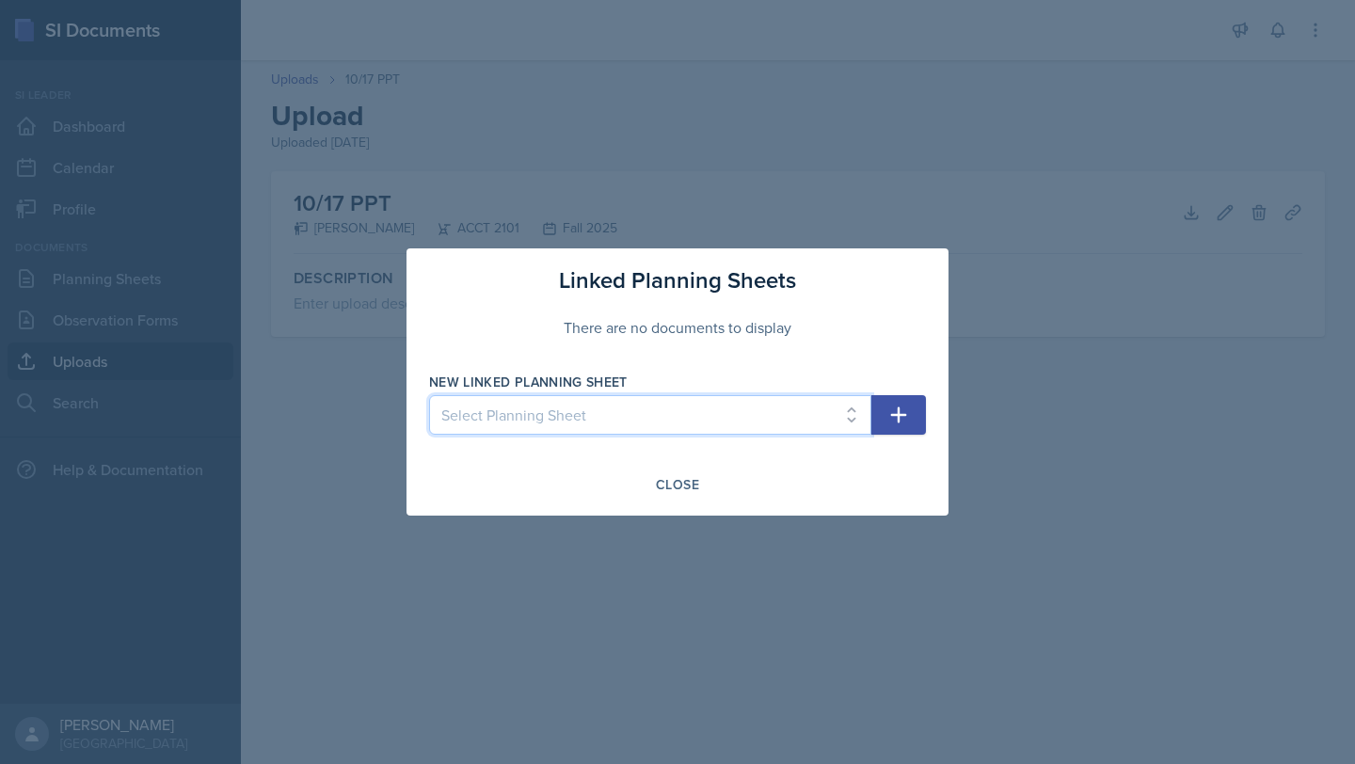
select select "fc30059b-a0f2-4014-b1fb-818cac0b67c1"
click at [429, 395] on select "Select Planning Sheet [DATE] [DATE] [DATE] [DATE] [DATE] [DATE] [DATE] [DATE] […" at bounding box center [650, 415] width 442 height 40
click at [675, 409] on icon "button" at bounding box center [898, 415] width 23 height 23
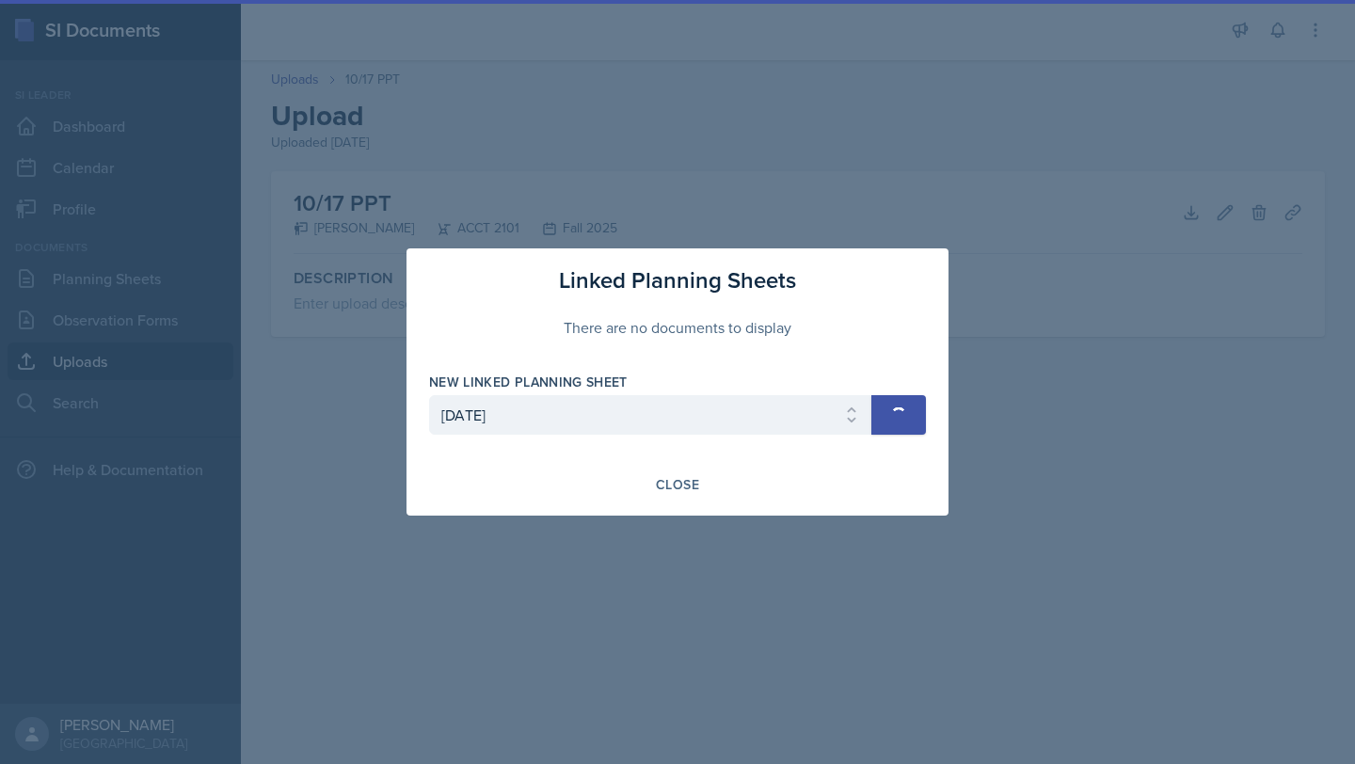
select select
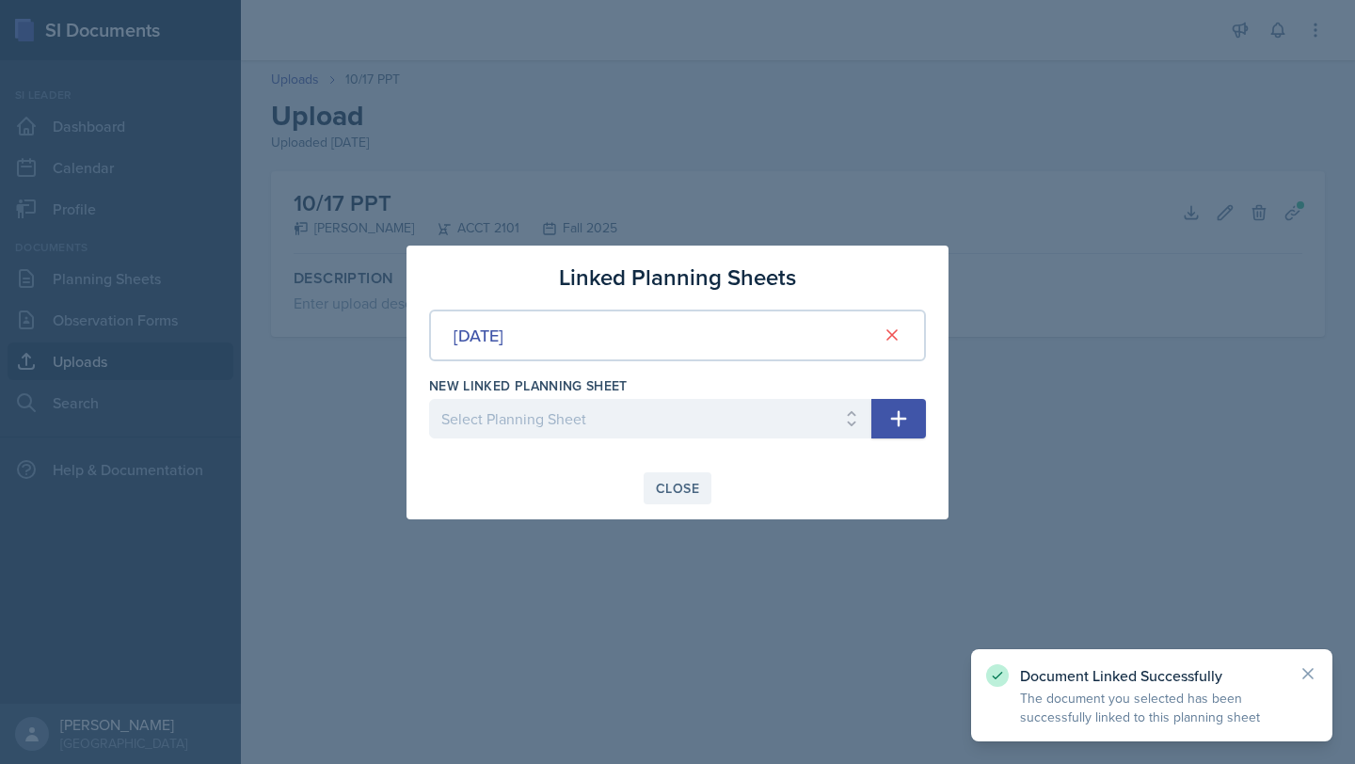
click at [674, 484] on div "Close" at bounding box center [677, 488] width 43 height 15
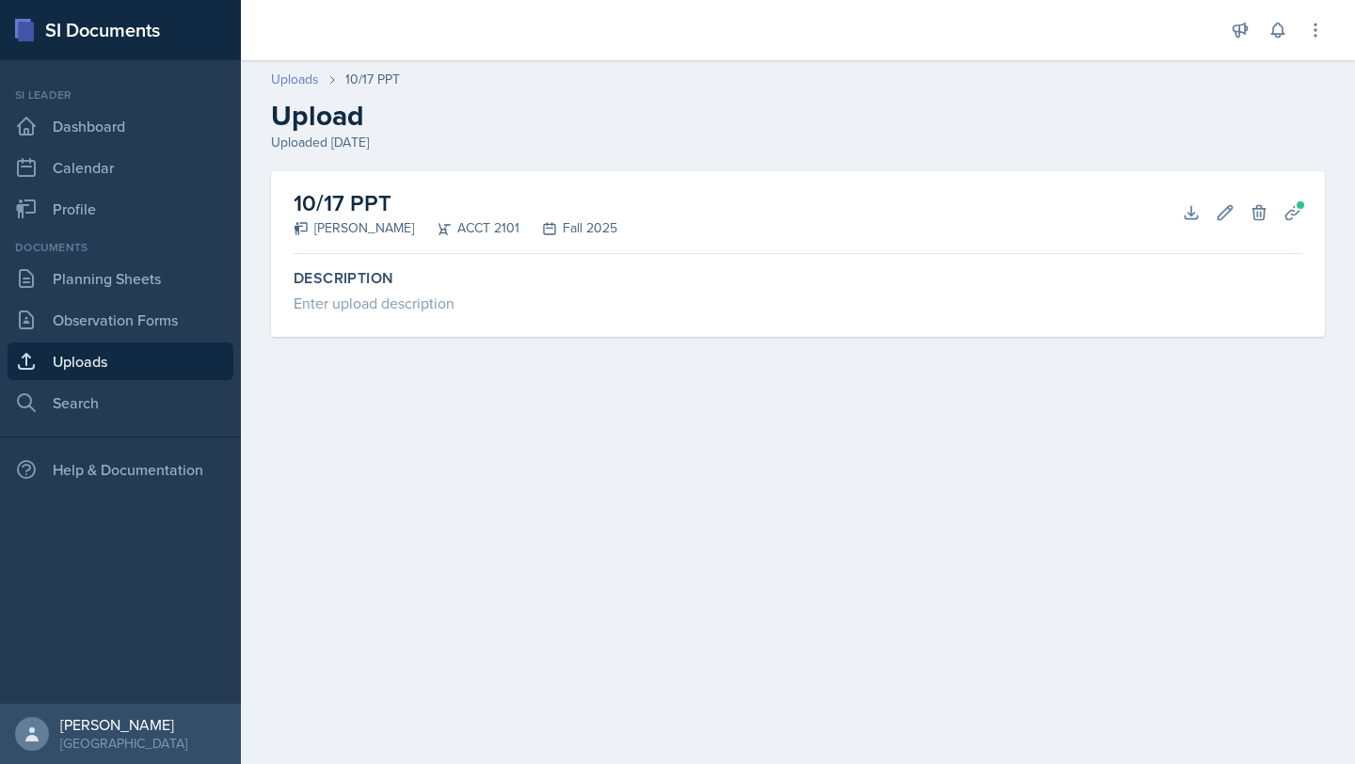
click at [294, 83] on link "Uploads" at bounding box center [295, 80] width 48 height 20
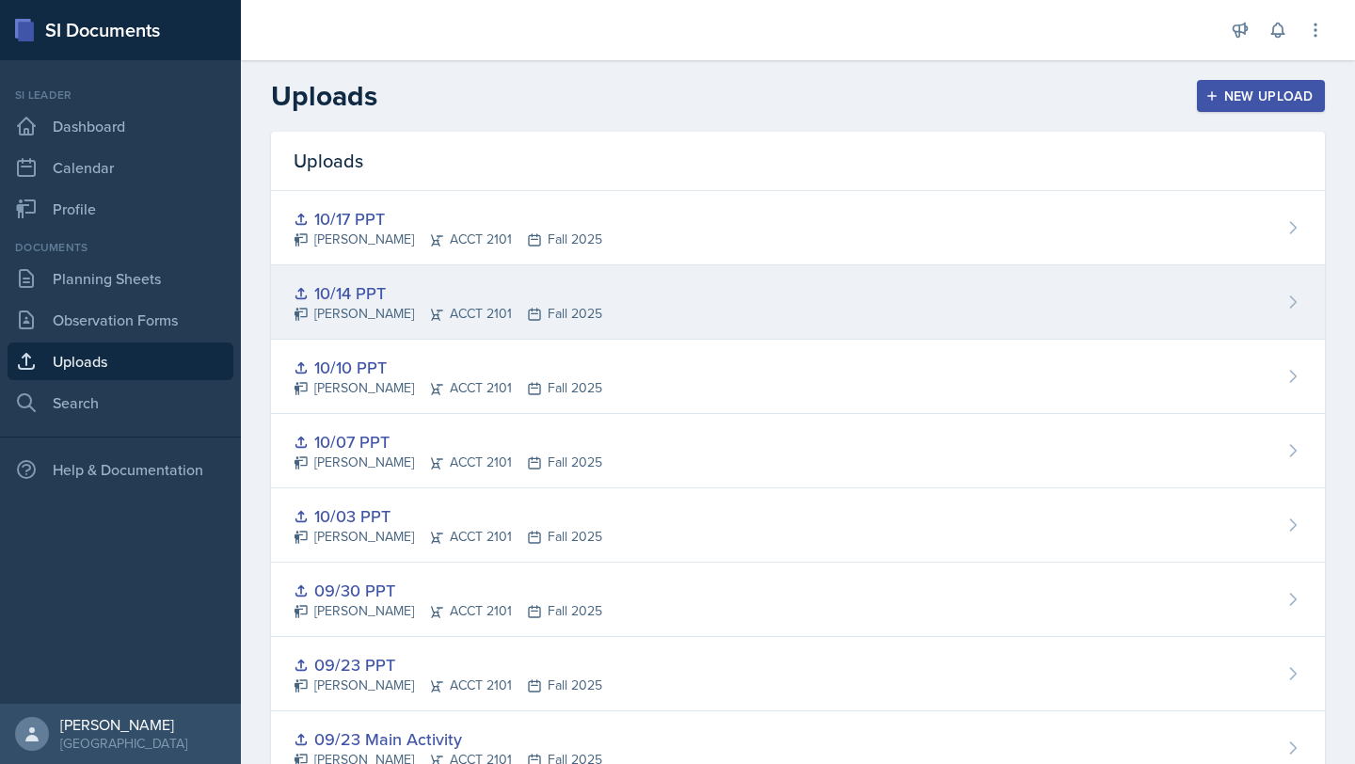
click at [416, 288] on div "10/14 PPT" at bounding box center [448, 292] width 309 height 25
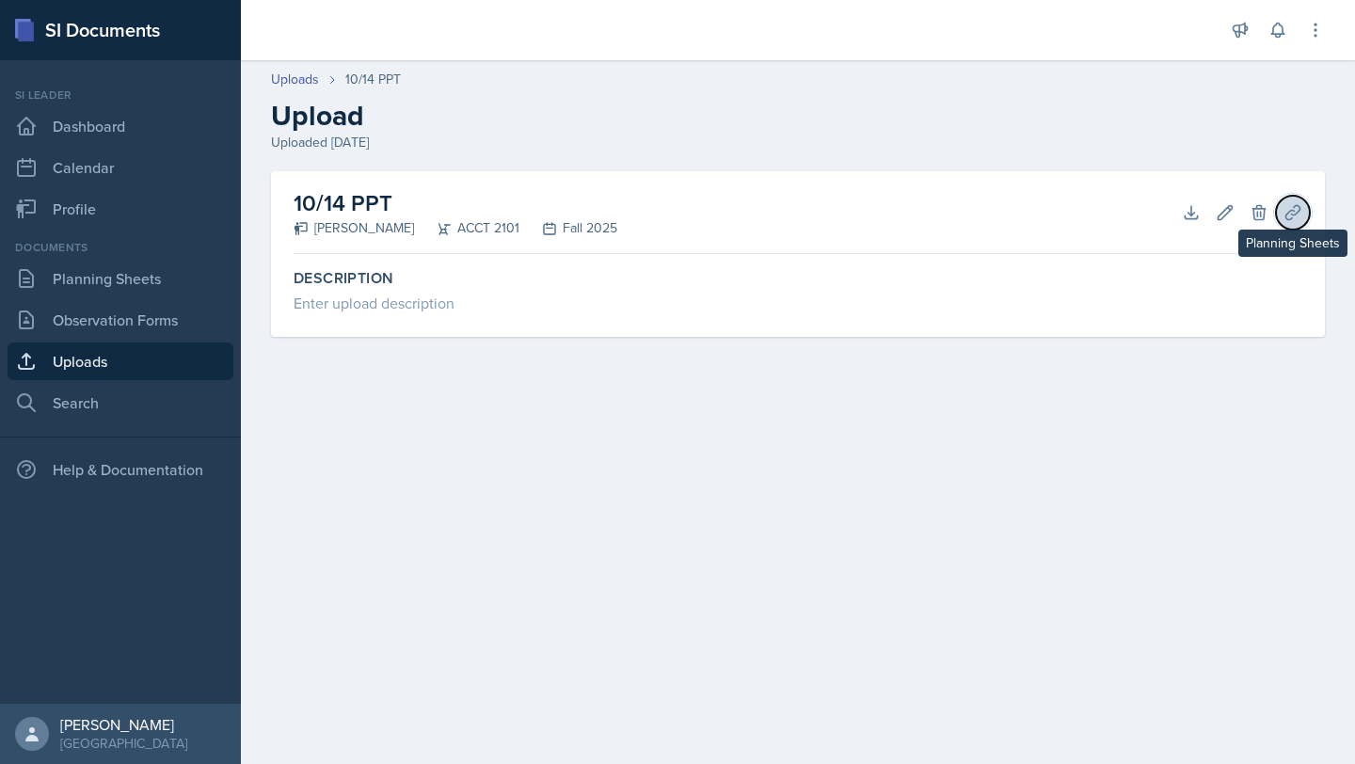
click at [675, 224] on button "Planning Sheets" at bounding box center [1293, 213] width 34 height 34
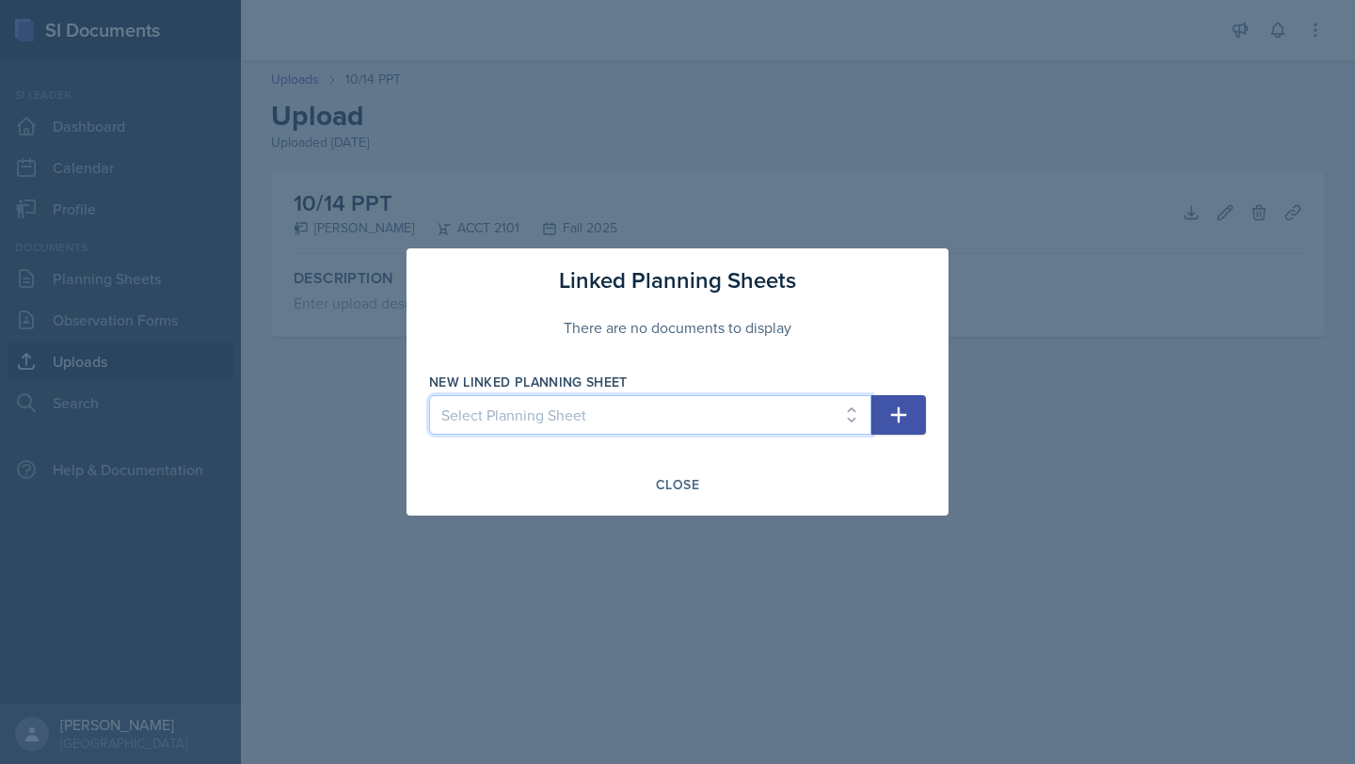
click at [675, 408] on select "Select Planning Sheet [DATE] [DATE] [DATE] [DATE] [DATE] [DATE] [DATE] [DATE] […" at bounding box center [650, 415] width 442 height 40
select select "7a5e48ee-9268-4e09-a92f-f84b32979651"
click at [429, 395] on select "Select Planning Sheet [DATE] [DATE] [DATE] [DATE] [DATE] [DATE] [DATE] [DATE] […" at bounding box center [650, 415] width 442 height 40
click at [675, 417] on button "button" at bounding box center [898, 415] width 55 height 40
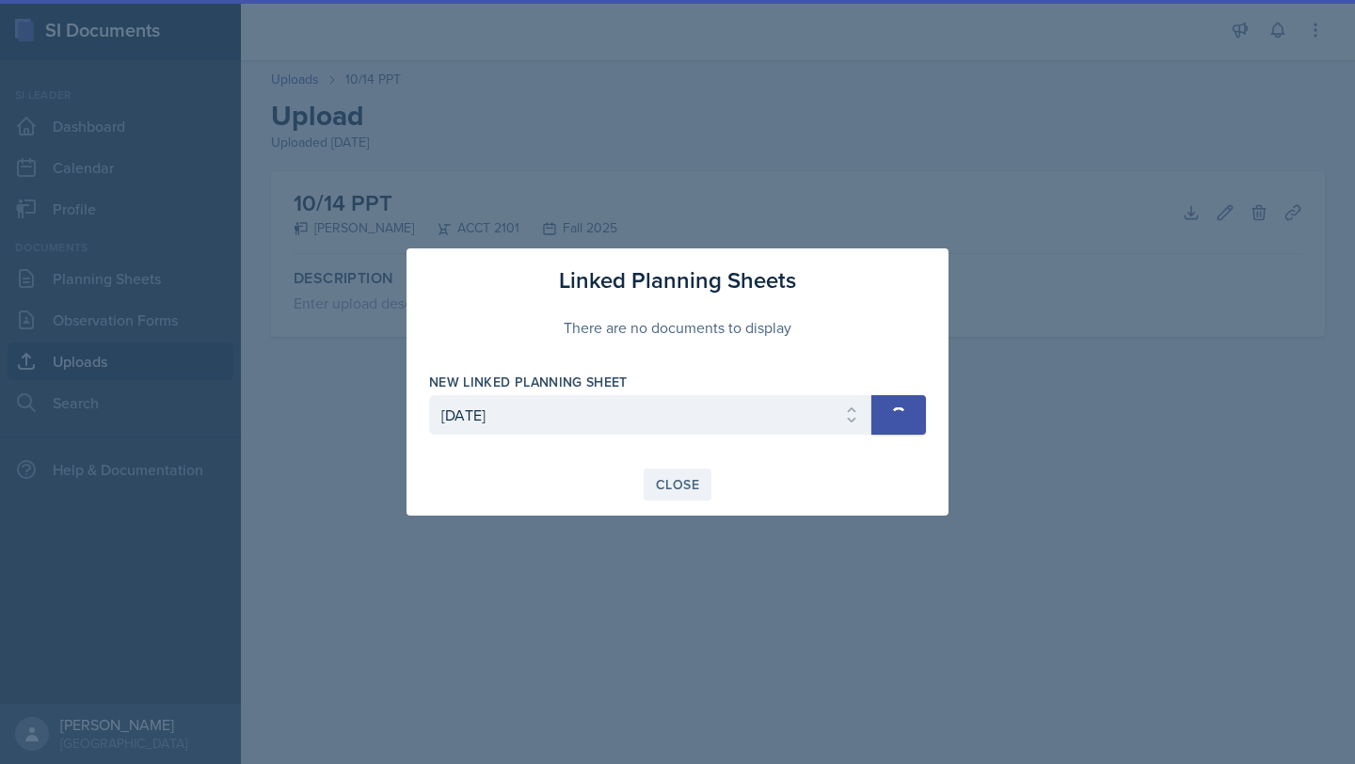
select select
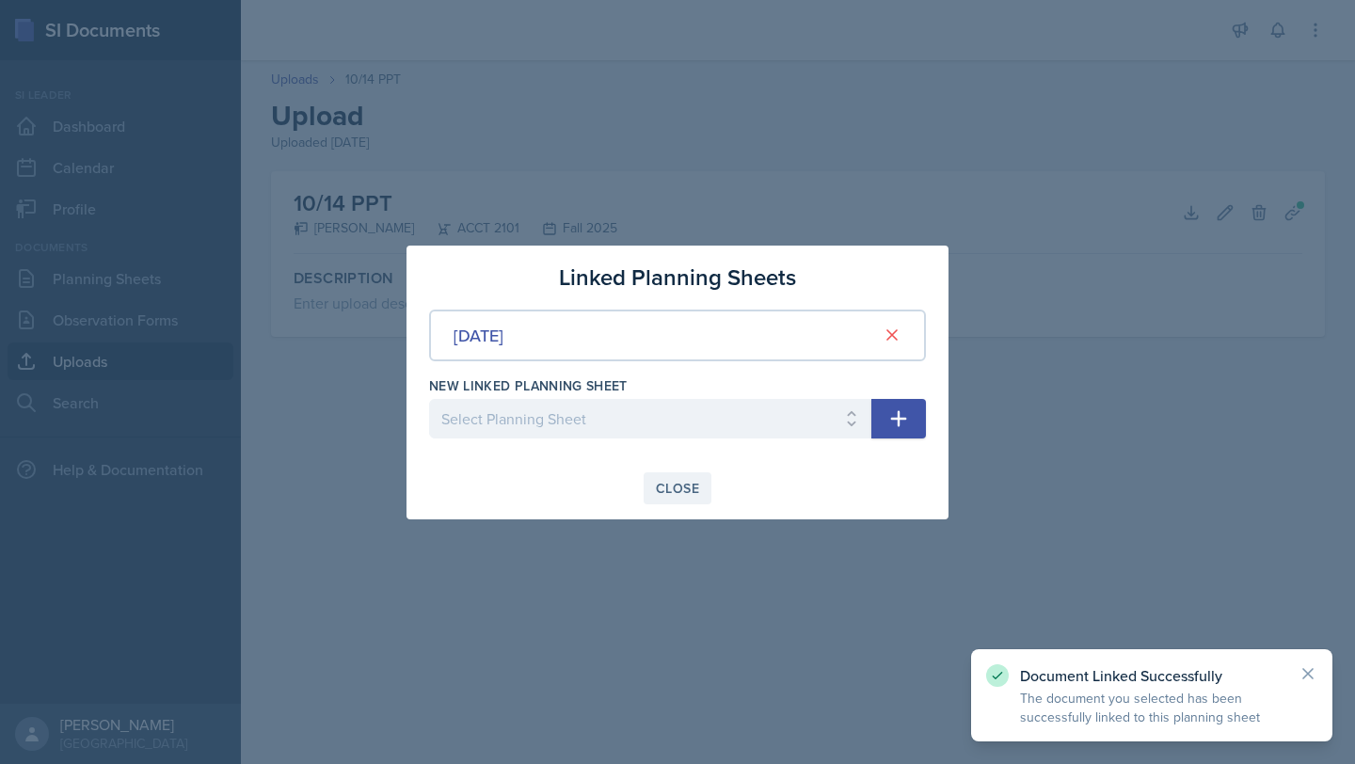
click at [675, 475] on button "Close" at bounding box center [677, 488] width 68 height 32
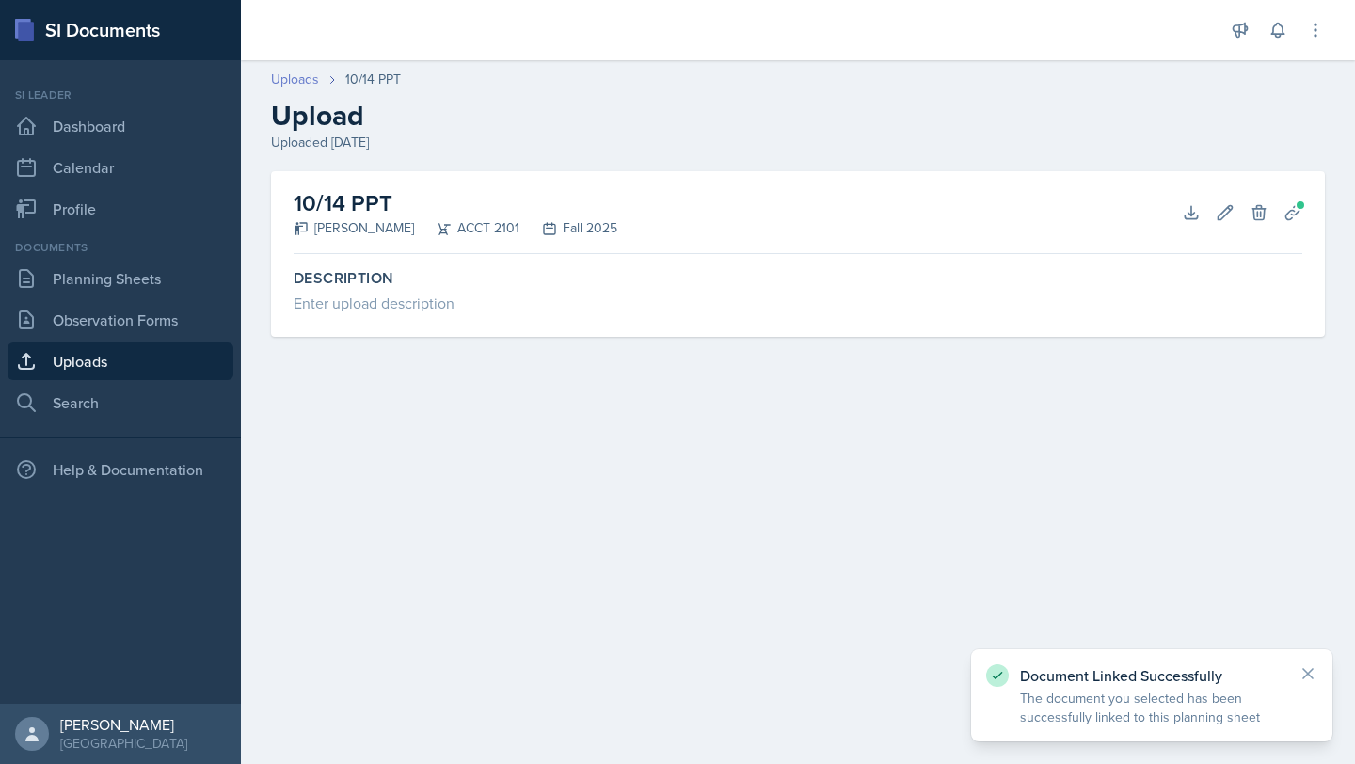
click at [302, 72] on link "Uploads" at bounding box center [295, 80] width 48 height 20
